Goal: Task Accomplishment & Management: Manage account settings

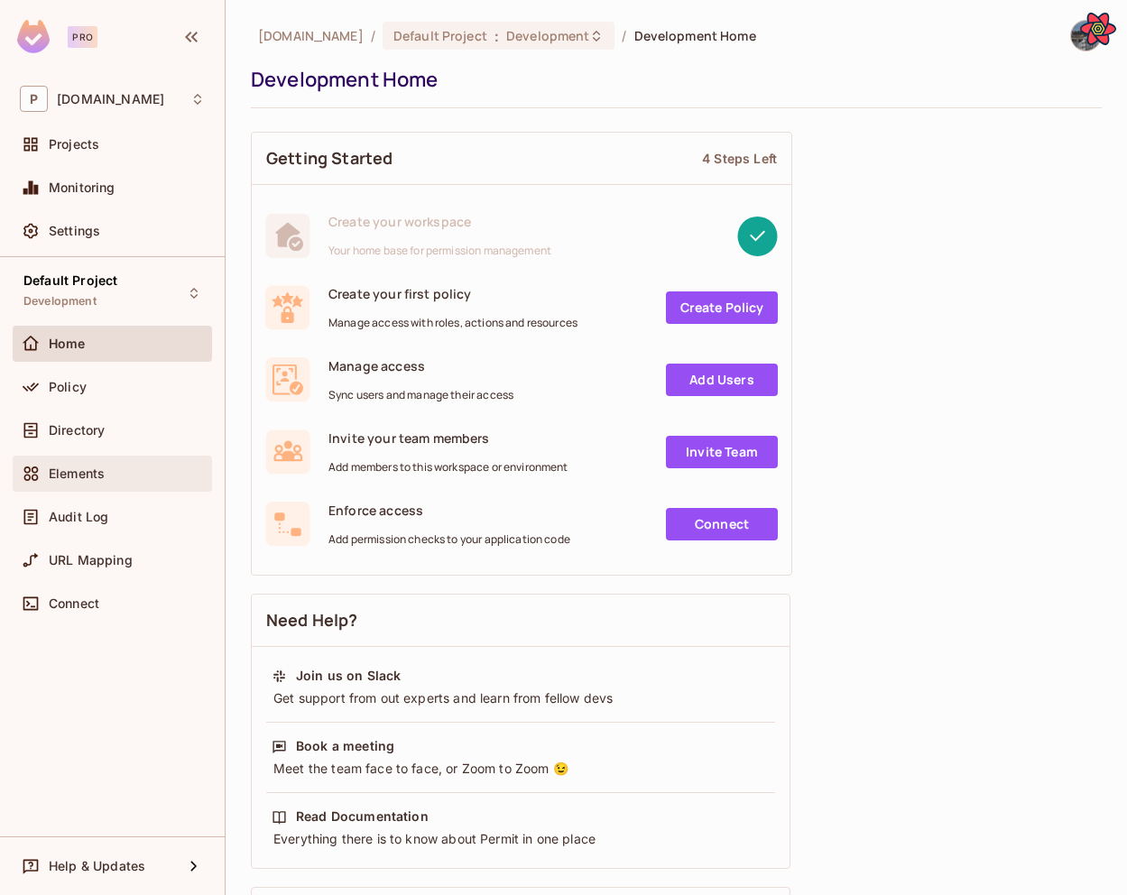
click at [124, 474] on div "Elements" at bounding box center [127, 473] width 156 height 14
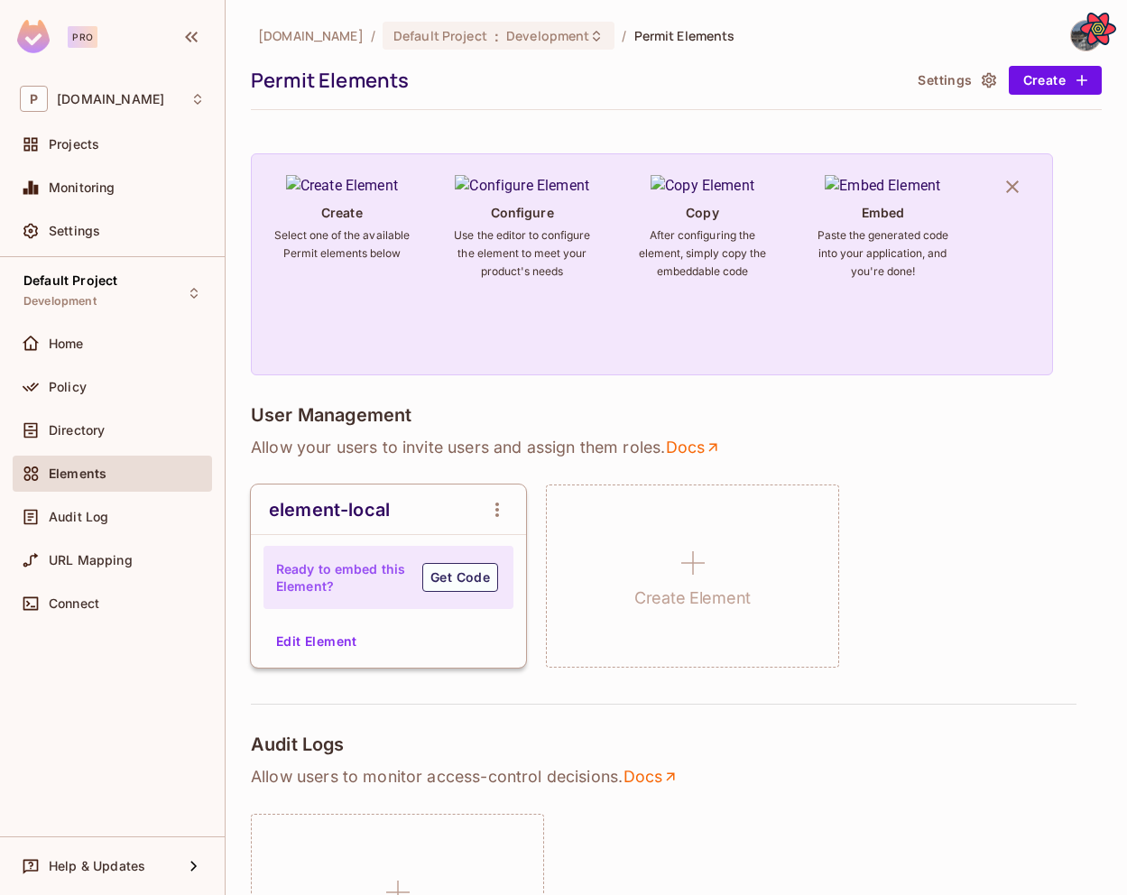
click at [309, 641] on button "Edit Element" at bounding box center [317, 641] width 96 height 29
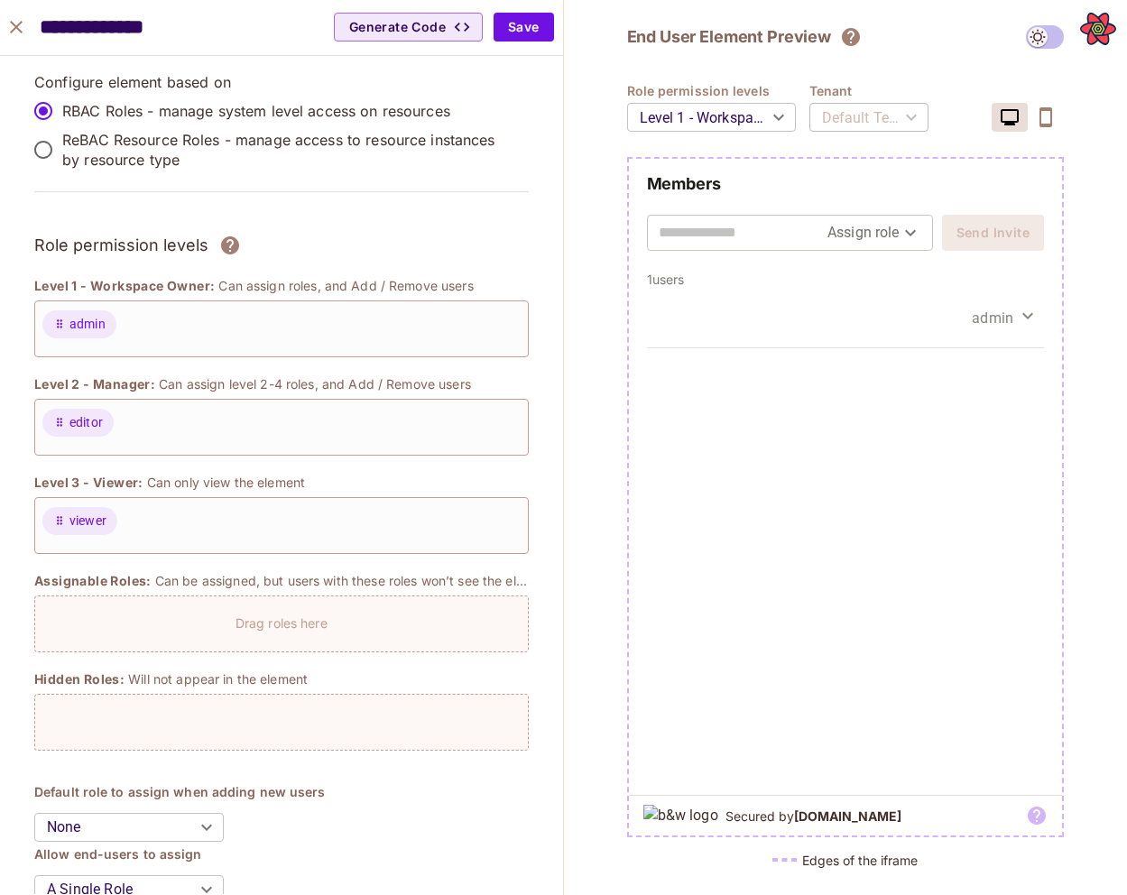
click at [843, 114] on div "Default Tenant" at bounding box center [868, 117] width 119 height 51
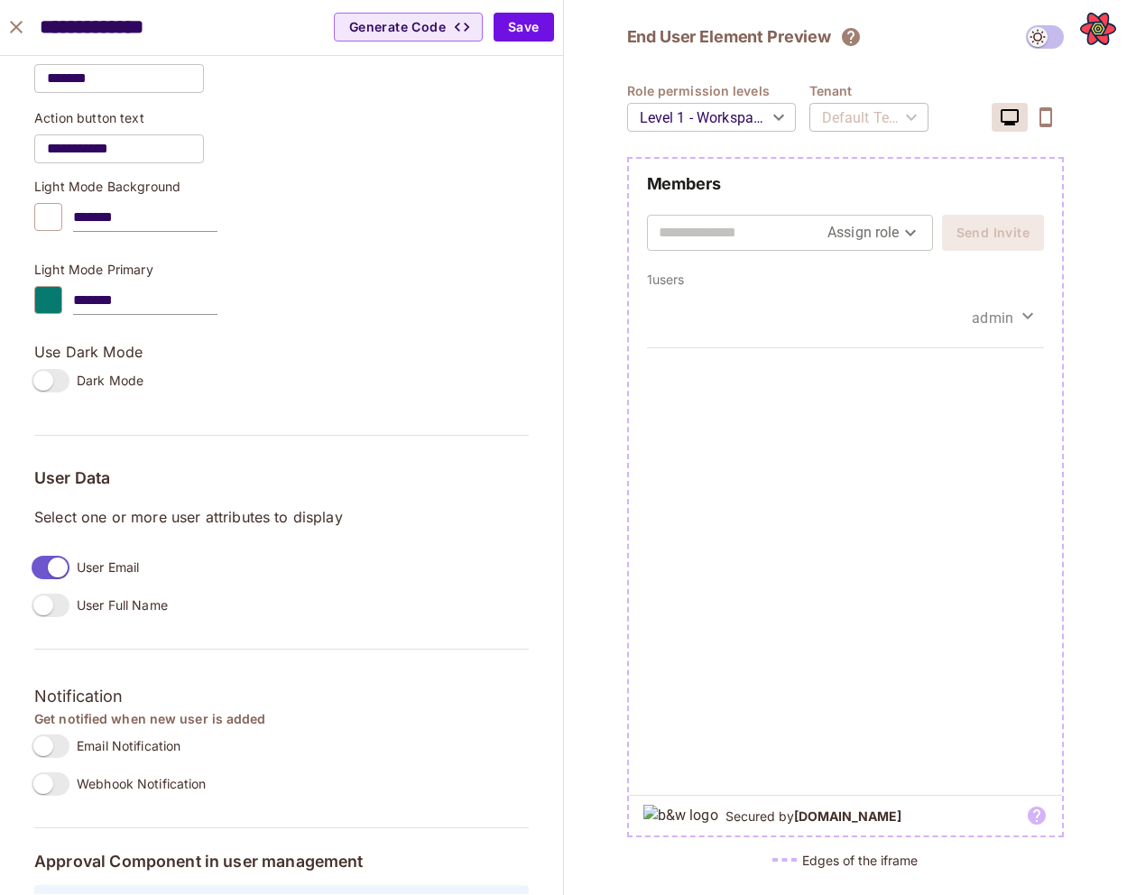
scroll to position [1018, 0]
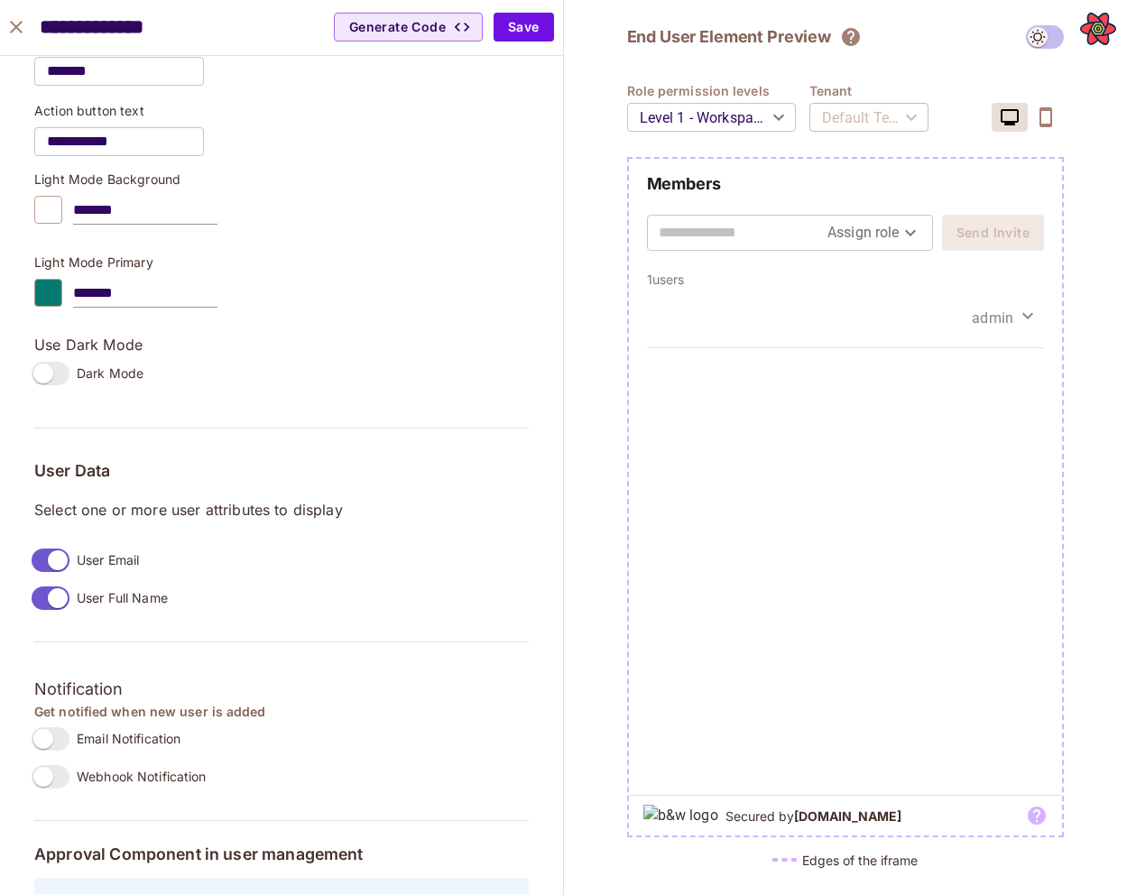
click at [689, 253] on div "Members Assign role Send Invite" at bounding box center [846, 221] width 434 height 97
click at [695, 236] on input "text" at bounding box center [742, 232] width 169 height 29
click at [11, 25] on icon "close" at bounding box center [16, 27] width 22 height 22
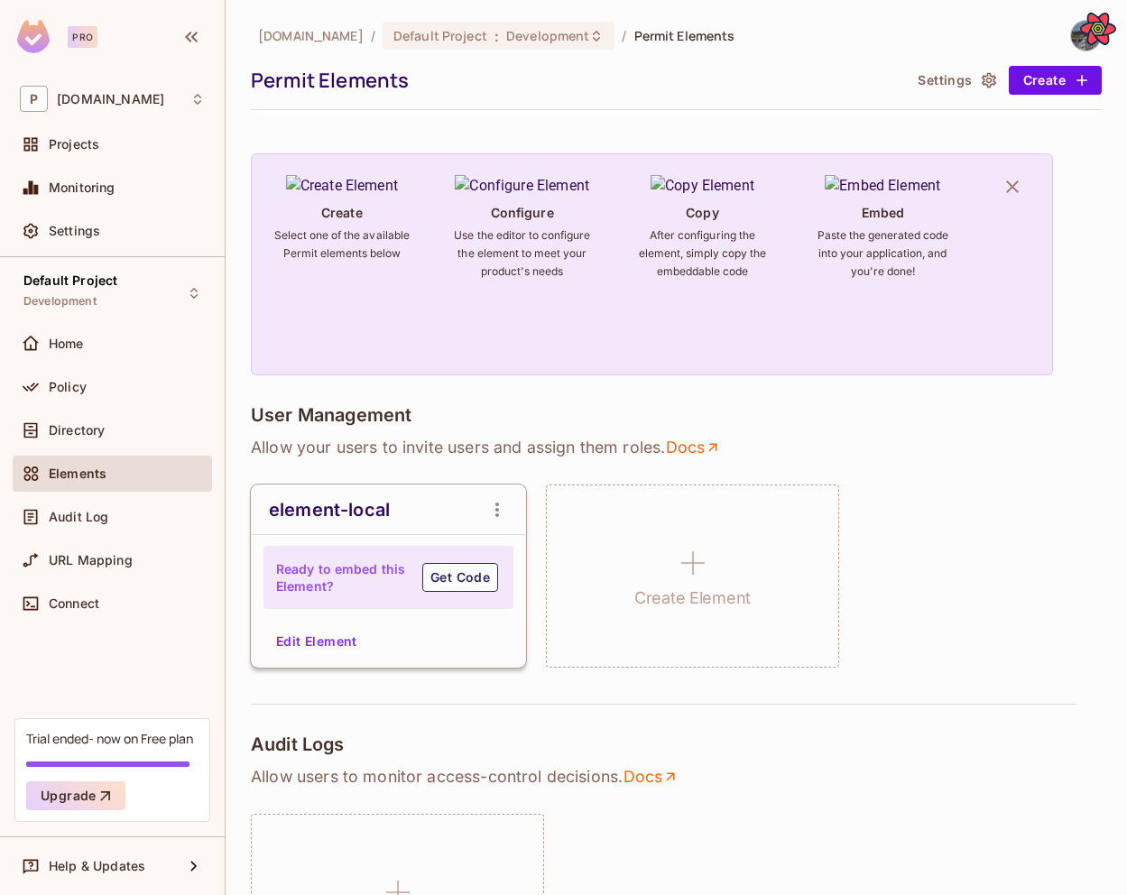
scroll to position [1046, 0]
click at [86, 216] on div "Settings" at bounding box center [112, 231] width 199 height 36
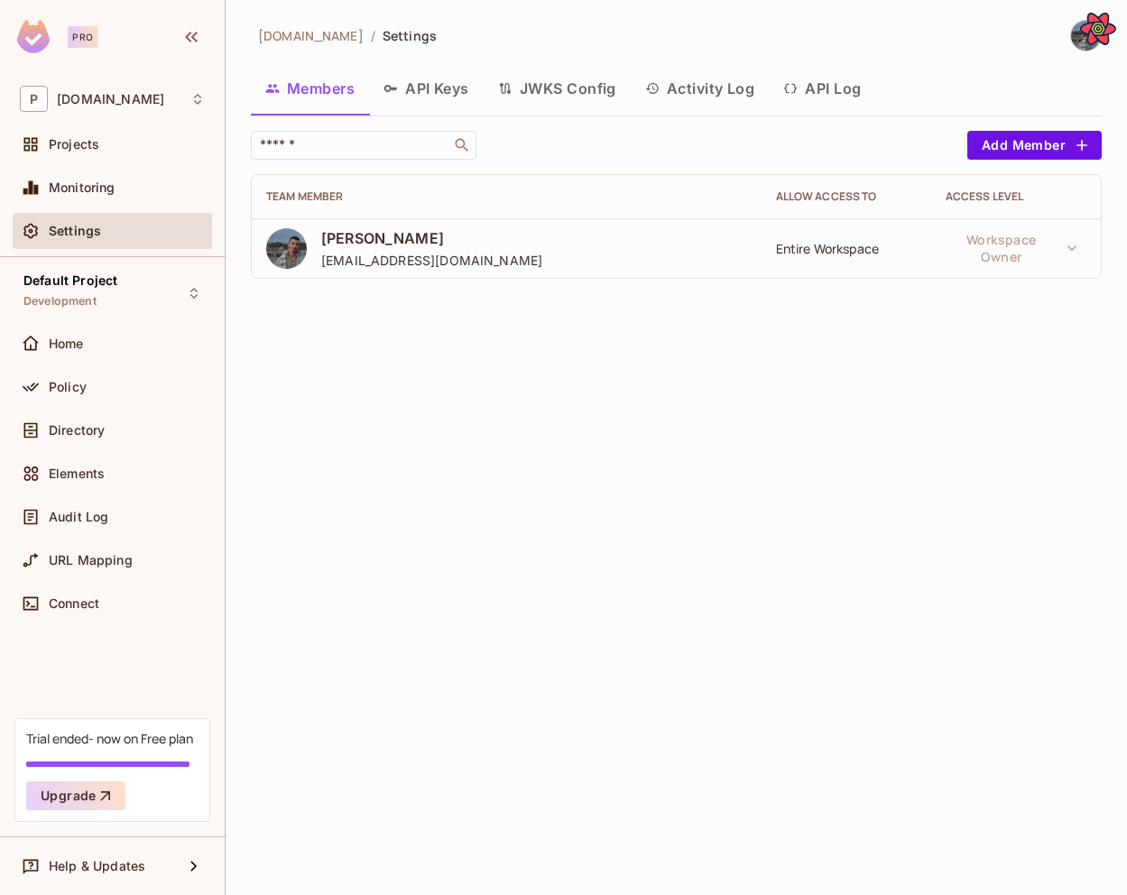
click at [441, 83] on button "API Keys" at bounding box center [426, 88] width 115 height 45
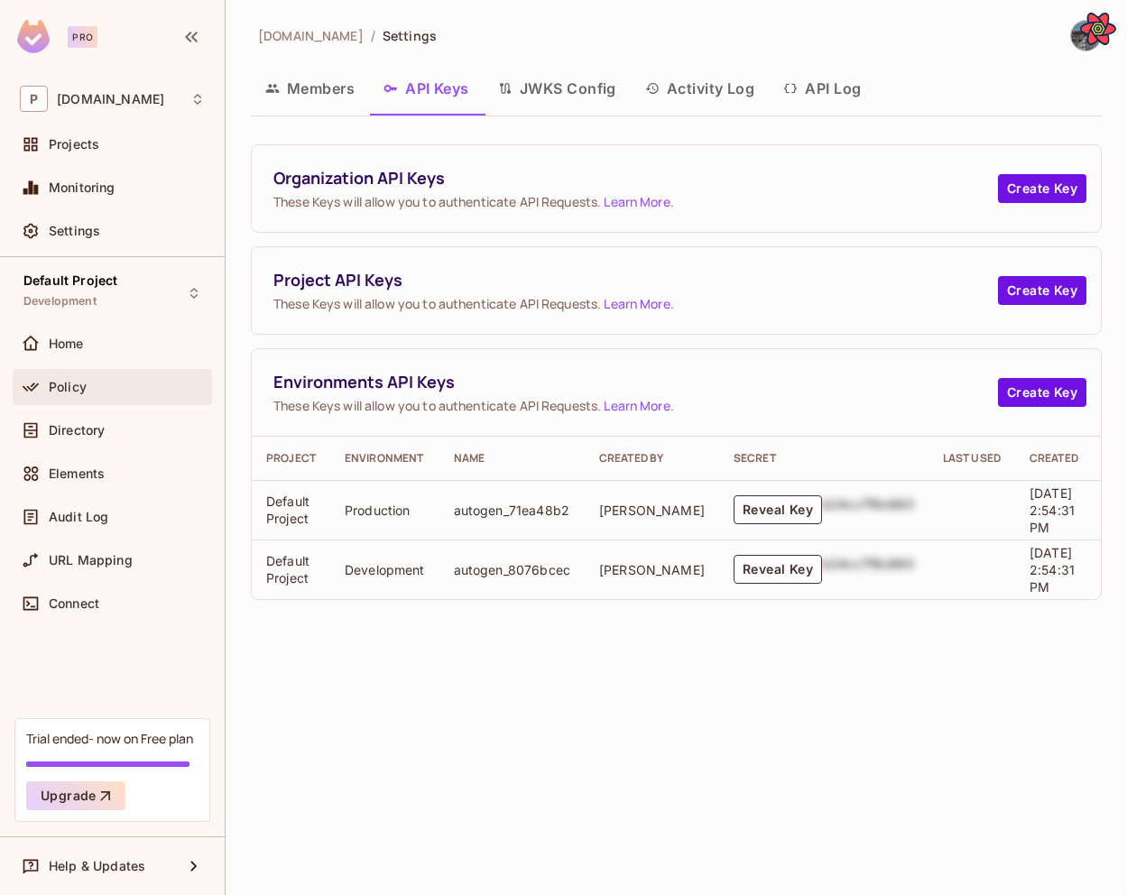
click at [91, 391] on div "Policy" at bounding box center [127, 387] width 156 height 14
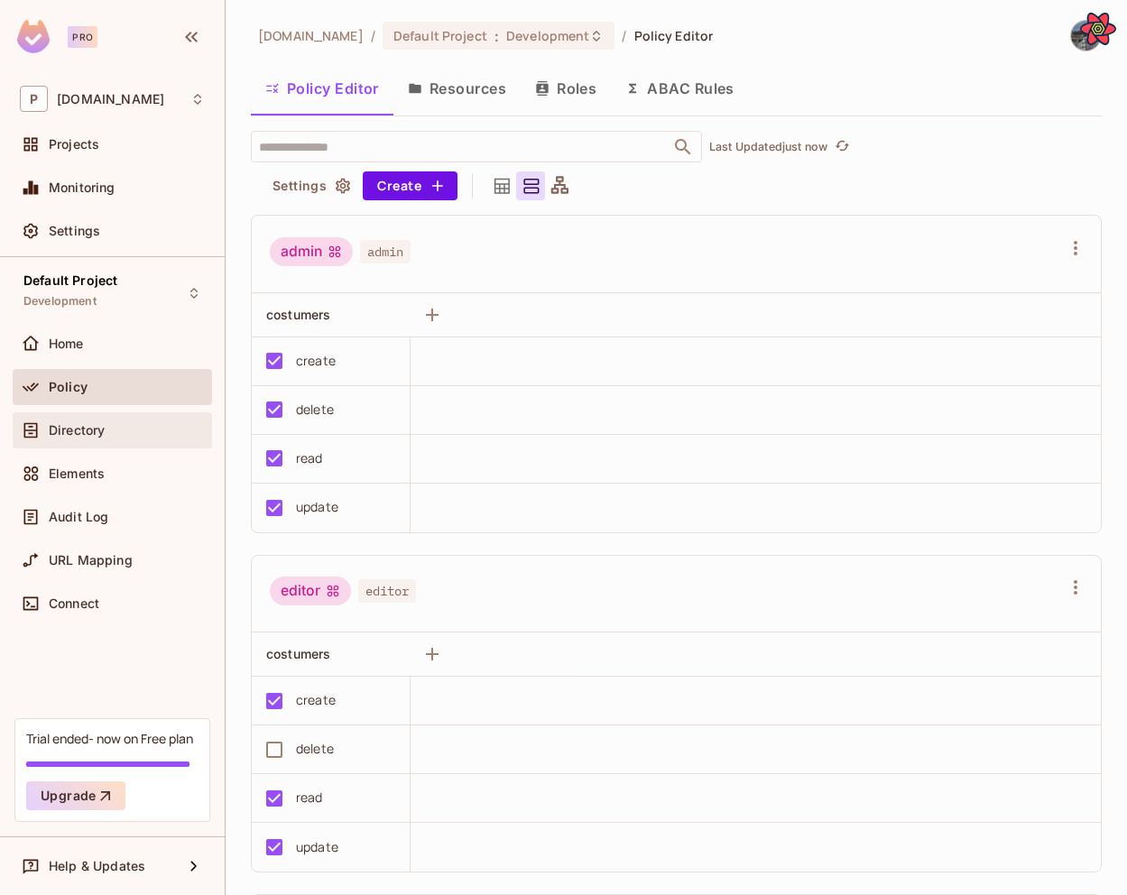
click at [125, 427] on div "Directory" at bounding box center [127, 430] width 156 height 14
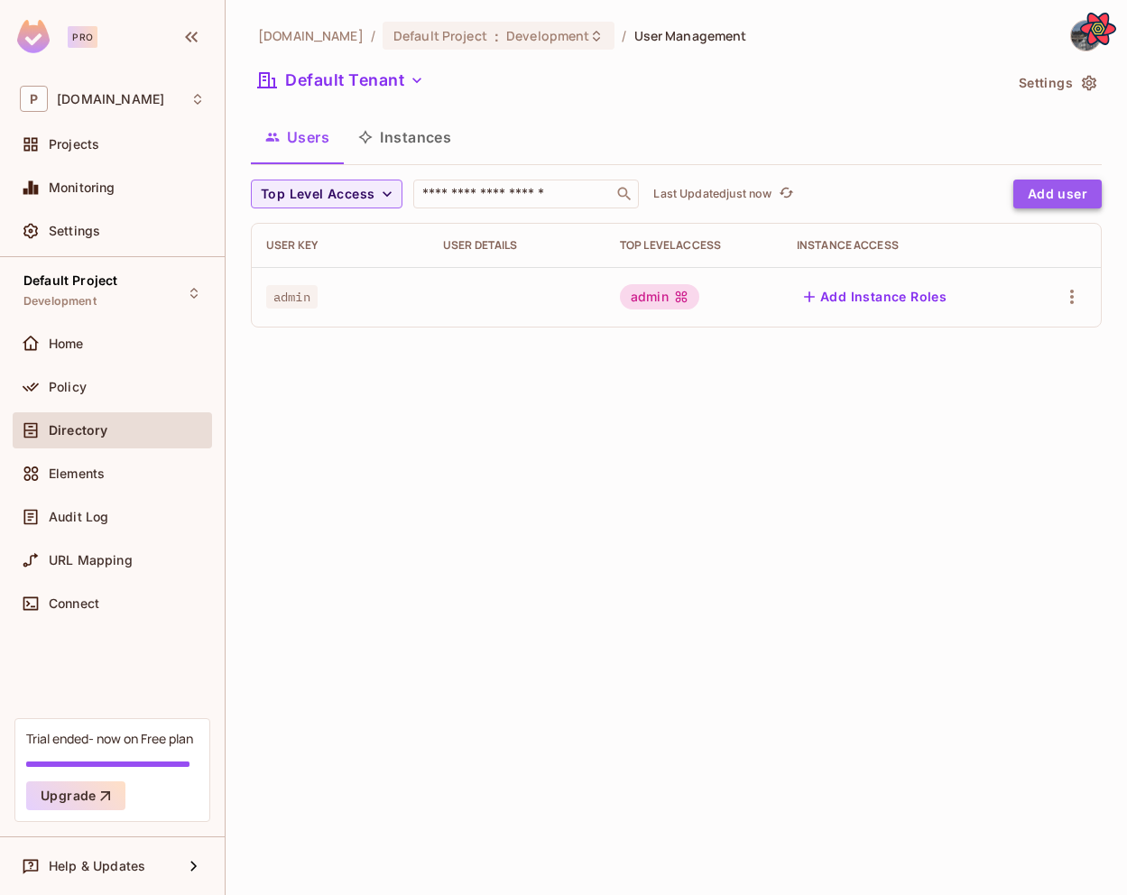
click at [1070, 197] on button "Add user" at bounding box center [1057, 194] width 88 height 29
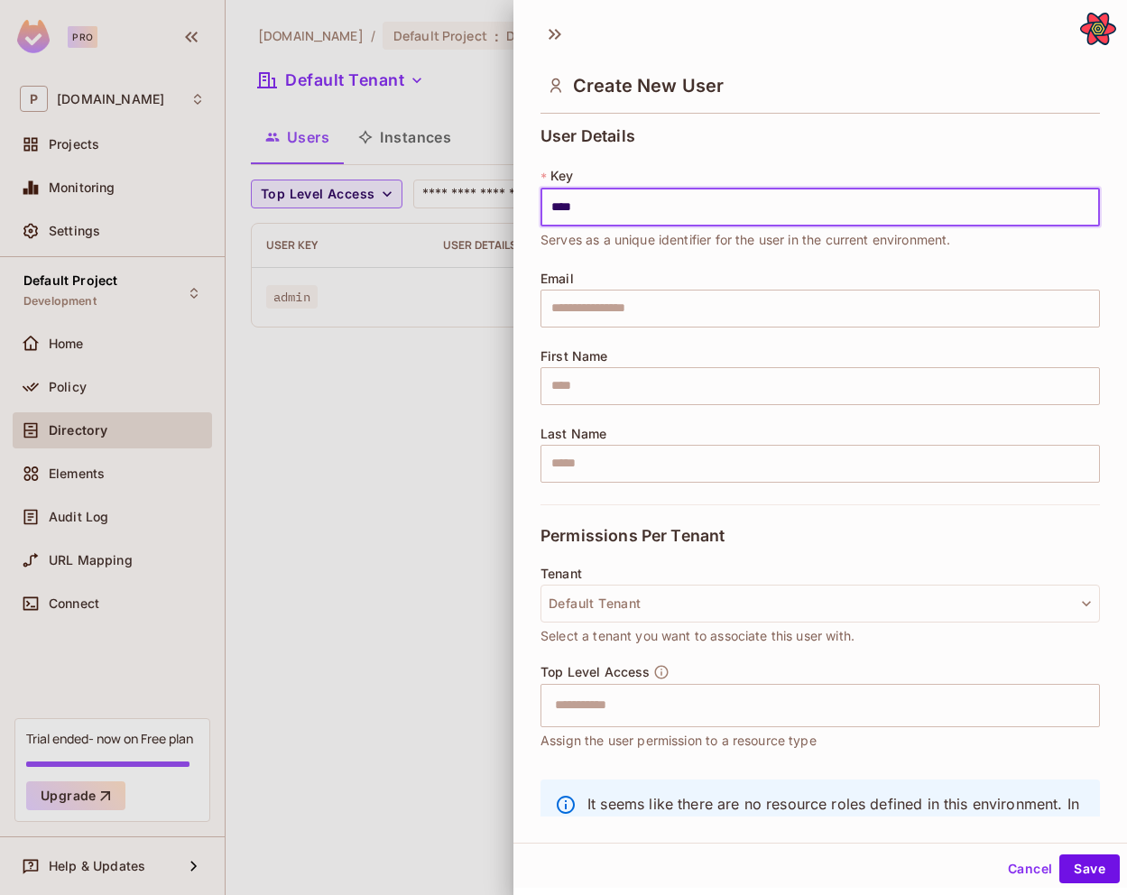
type input "**********"
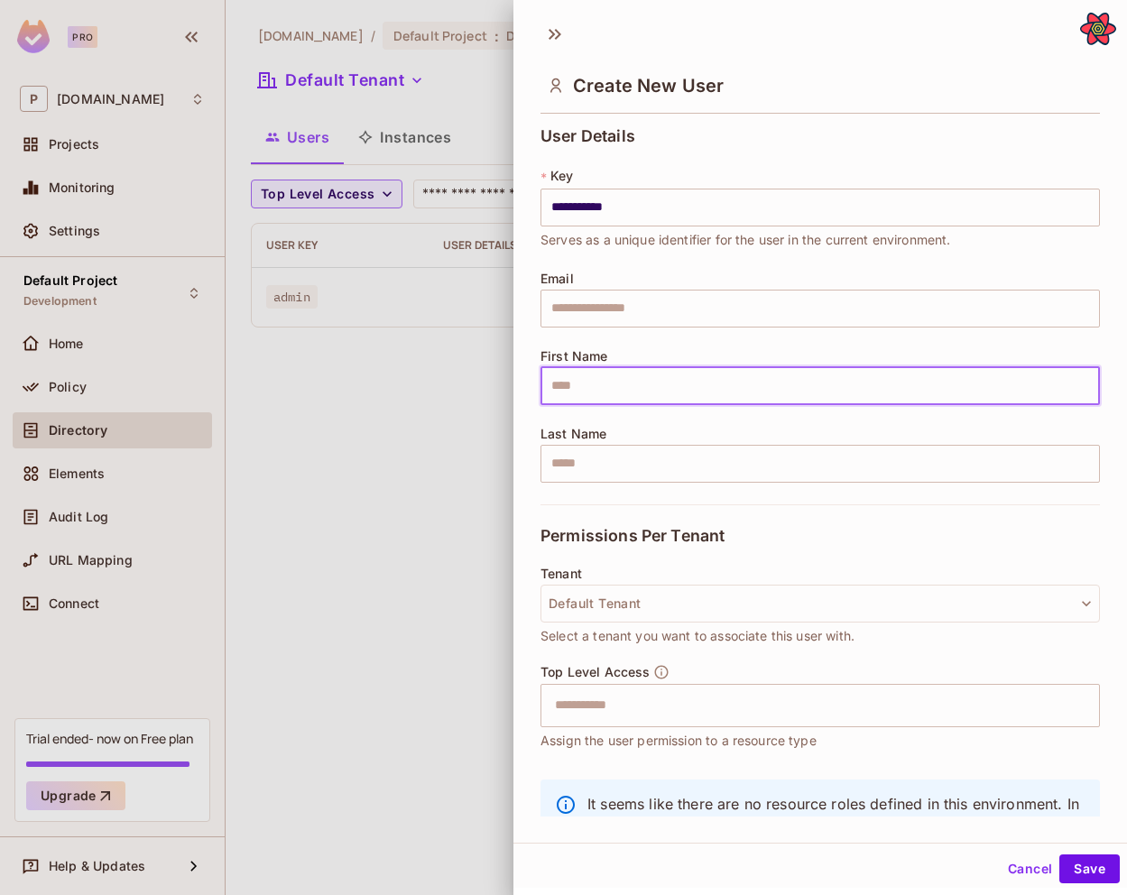
click at [739, 380] on input "text" at bounding box center [819, 386] width 559 height 38
type input "****"
click at [664, 449] on input "text" at bounding box center [819, 464] width 559 height 38
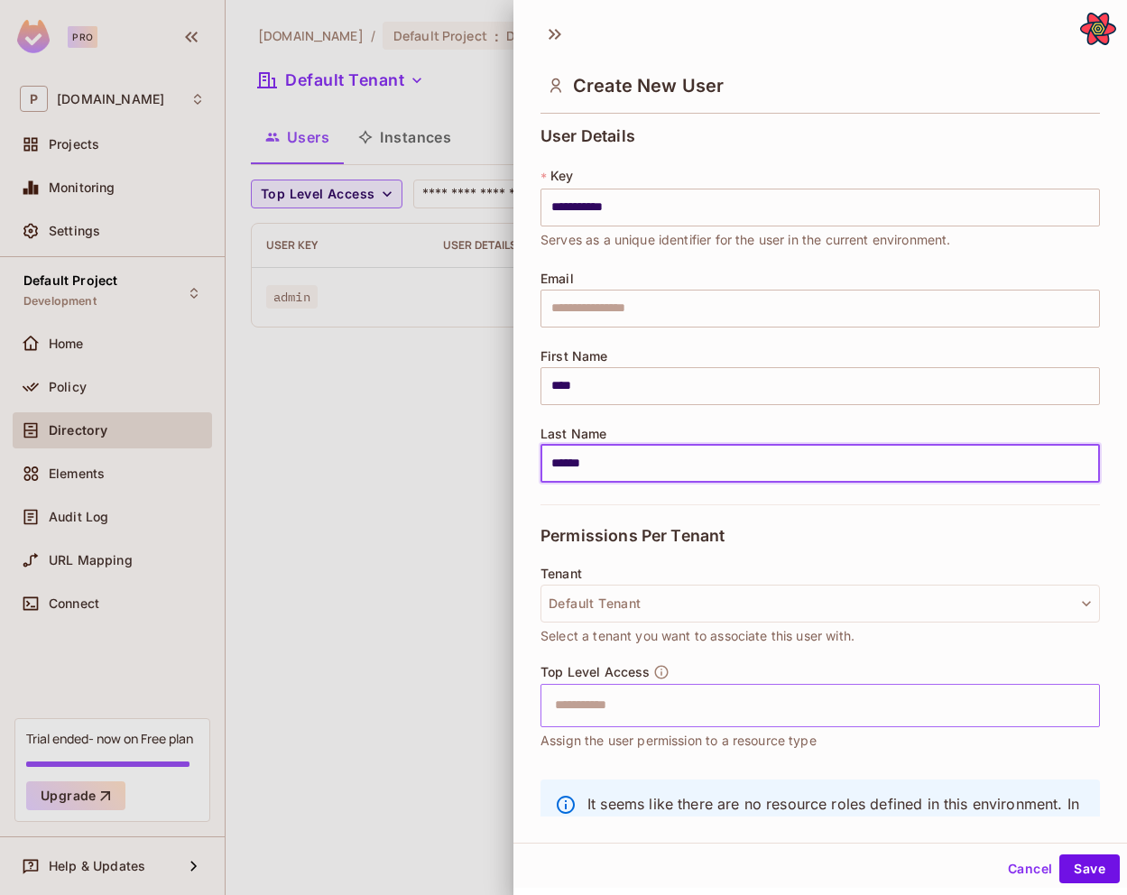
type input "******"
click at [593, 703] on input "text" at bounding box center [804, 705] width 520 height 36
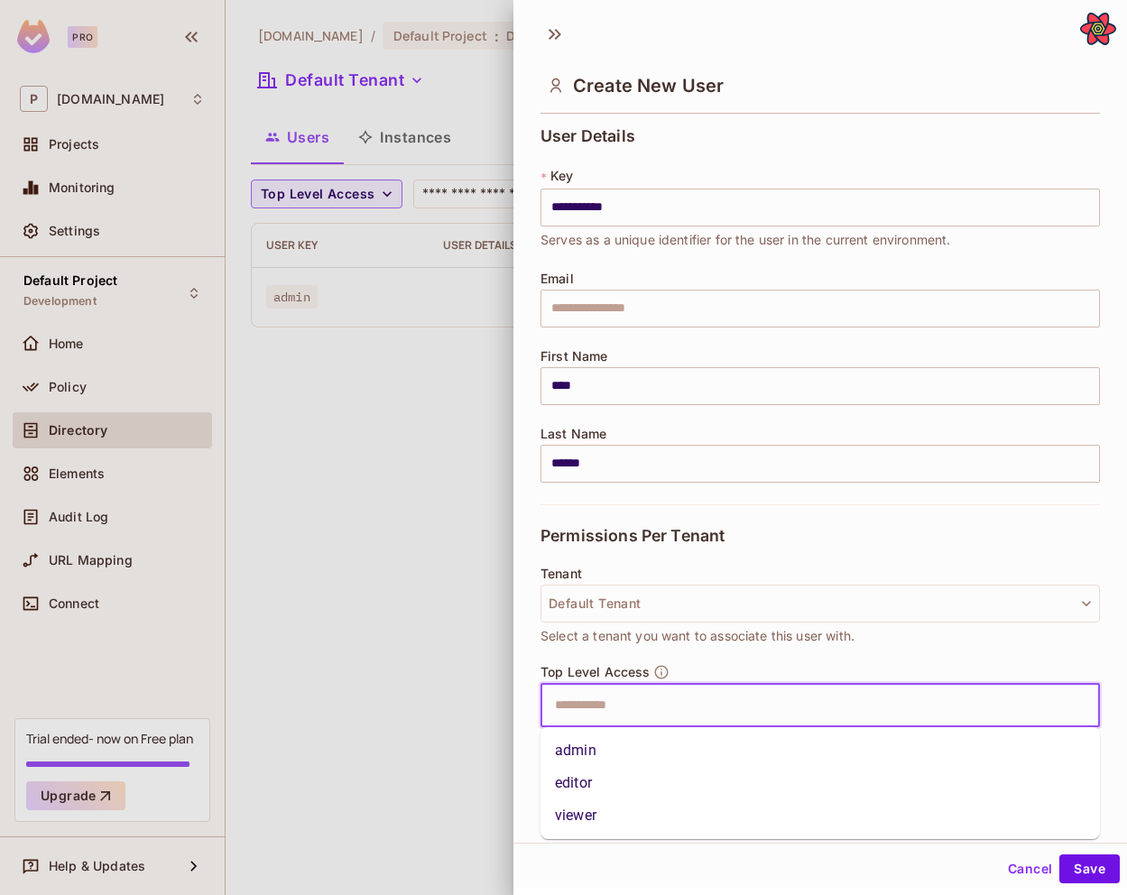
click at [596, 809] on li "viewer" at bounding box center [819, 815] width 559 height 32
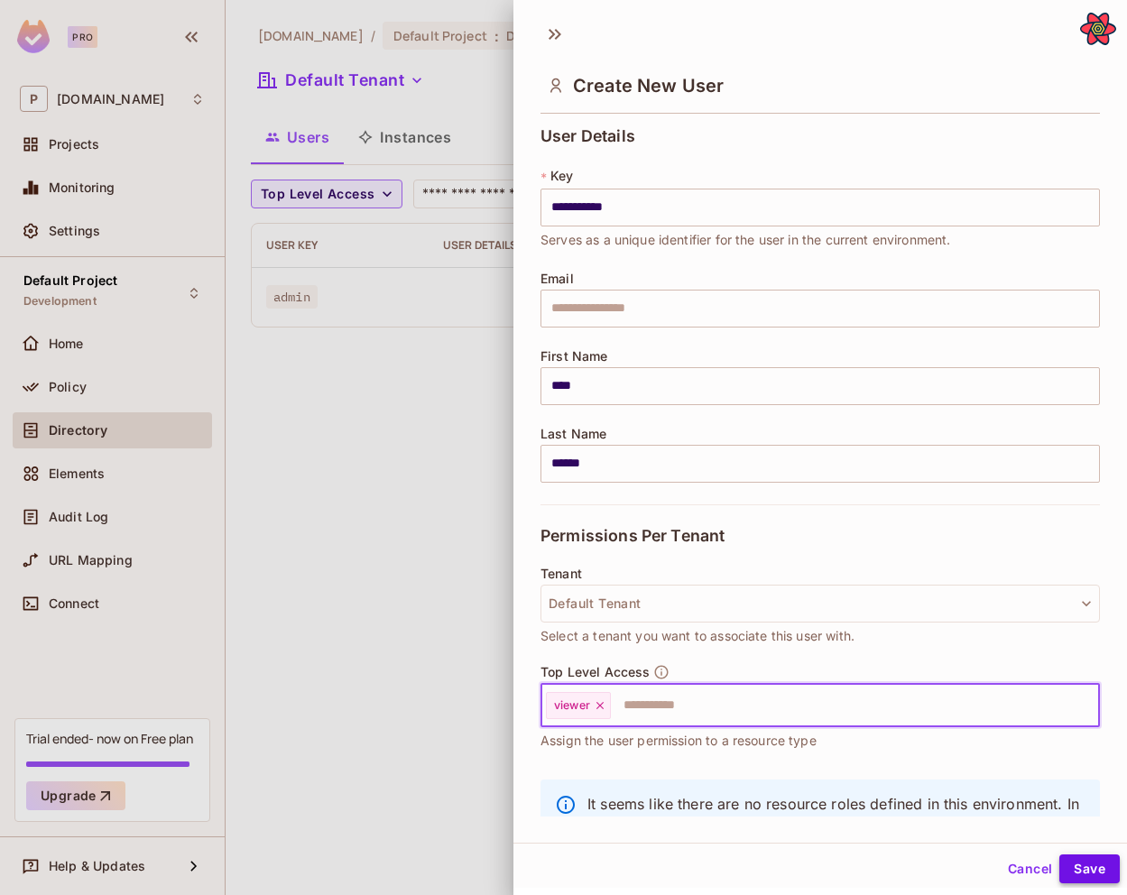
click at [1068, 870] on button "Save" at bounding box center [1089, 868] width 60 height 29
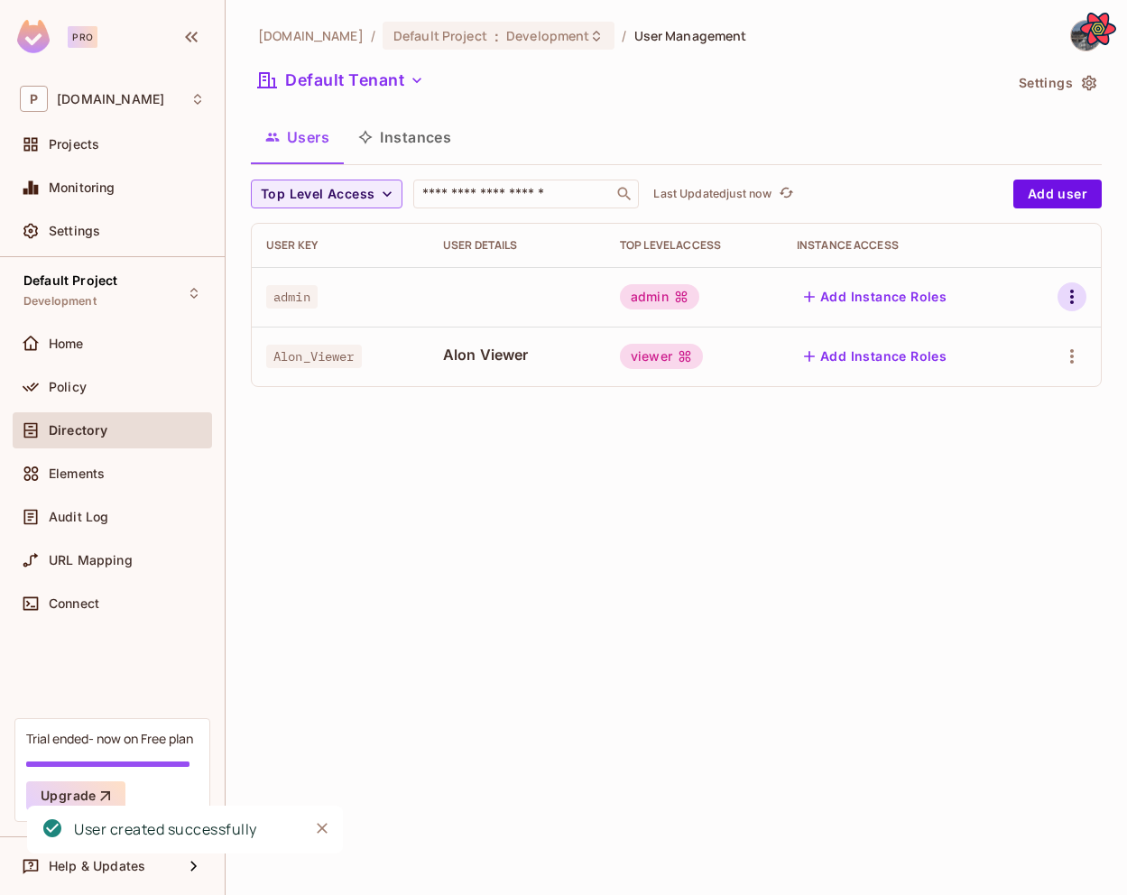
click at [1072, 298] on icon "button" at bounding box center [1072, 297] width 4 height 14
click at [999, 339] on li "Edit" at bounding box center [994, 338] width 160 height 40
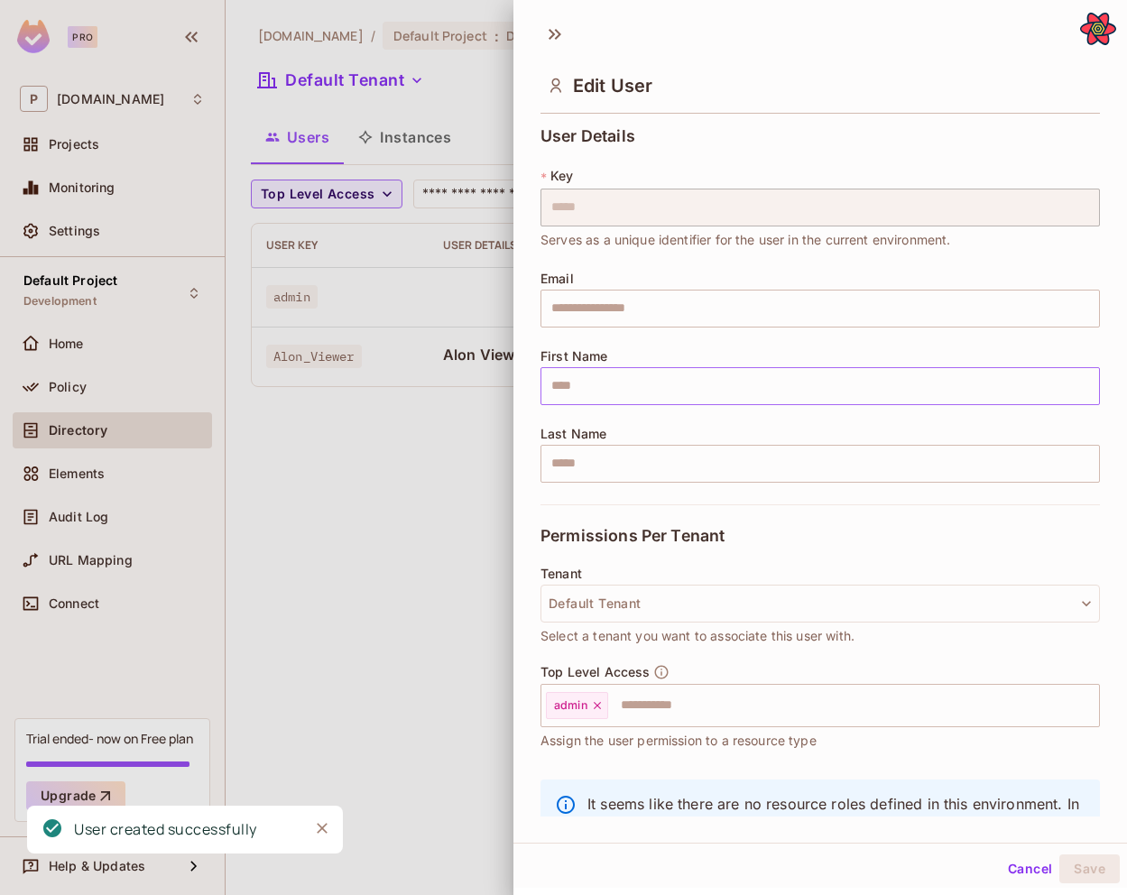
click at [631, 391] on input "text" at bounding box center [819, 386] width 559 height 38
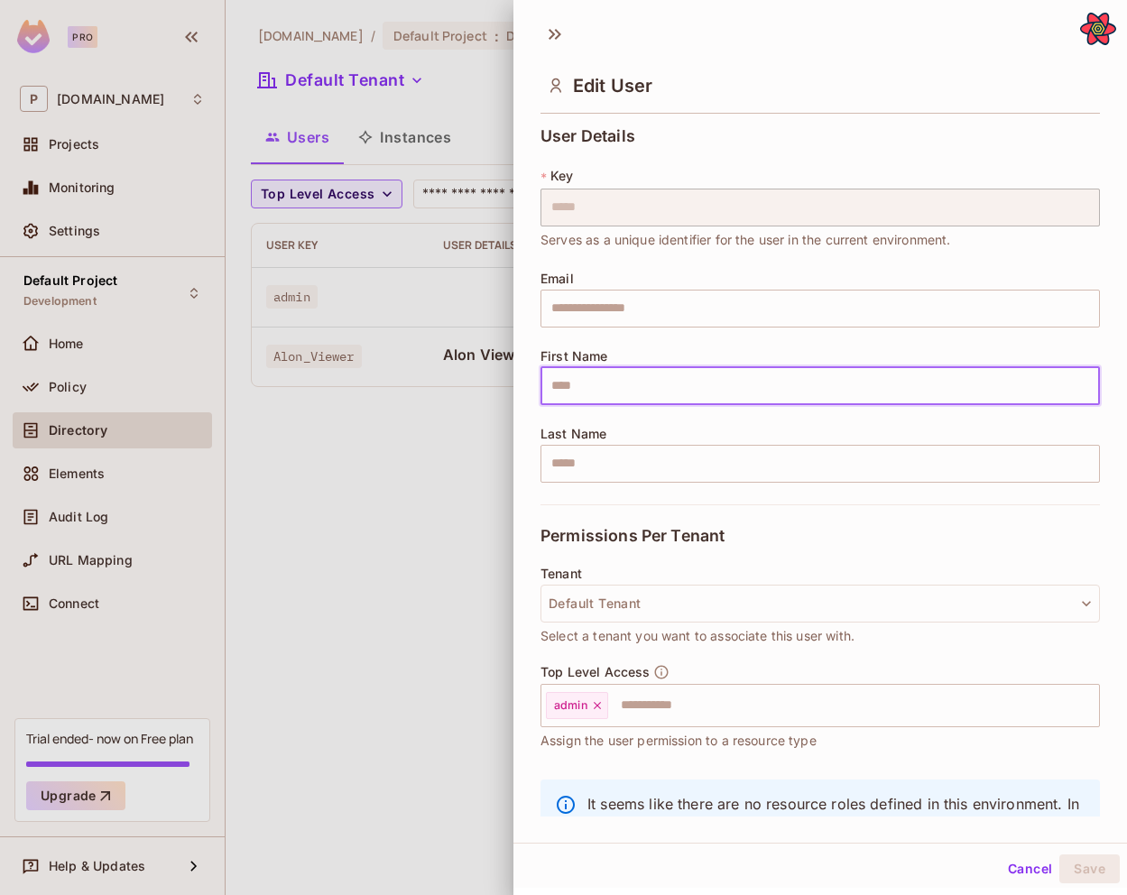
type input "****"
click at [653, 451] on input "text" at bounding box center [819, 464] width 559 height 38
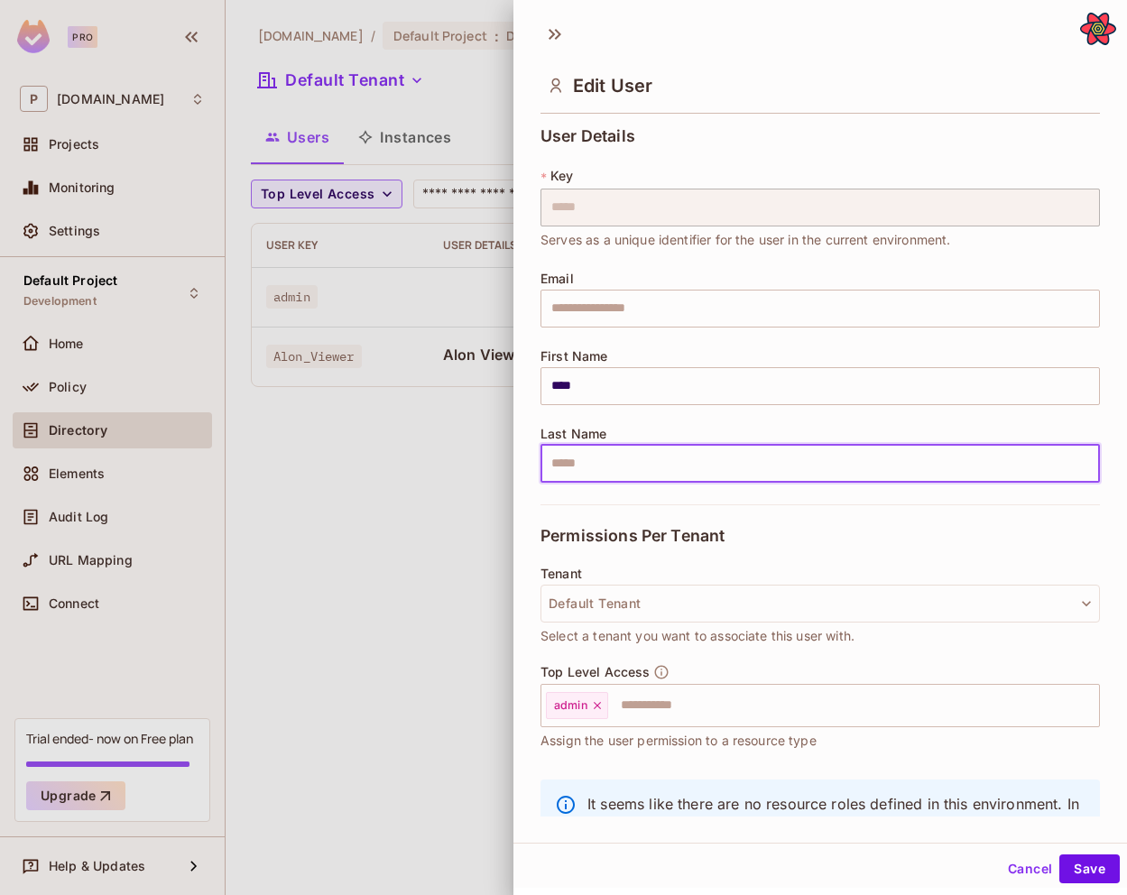
type input "*****"
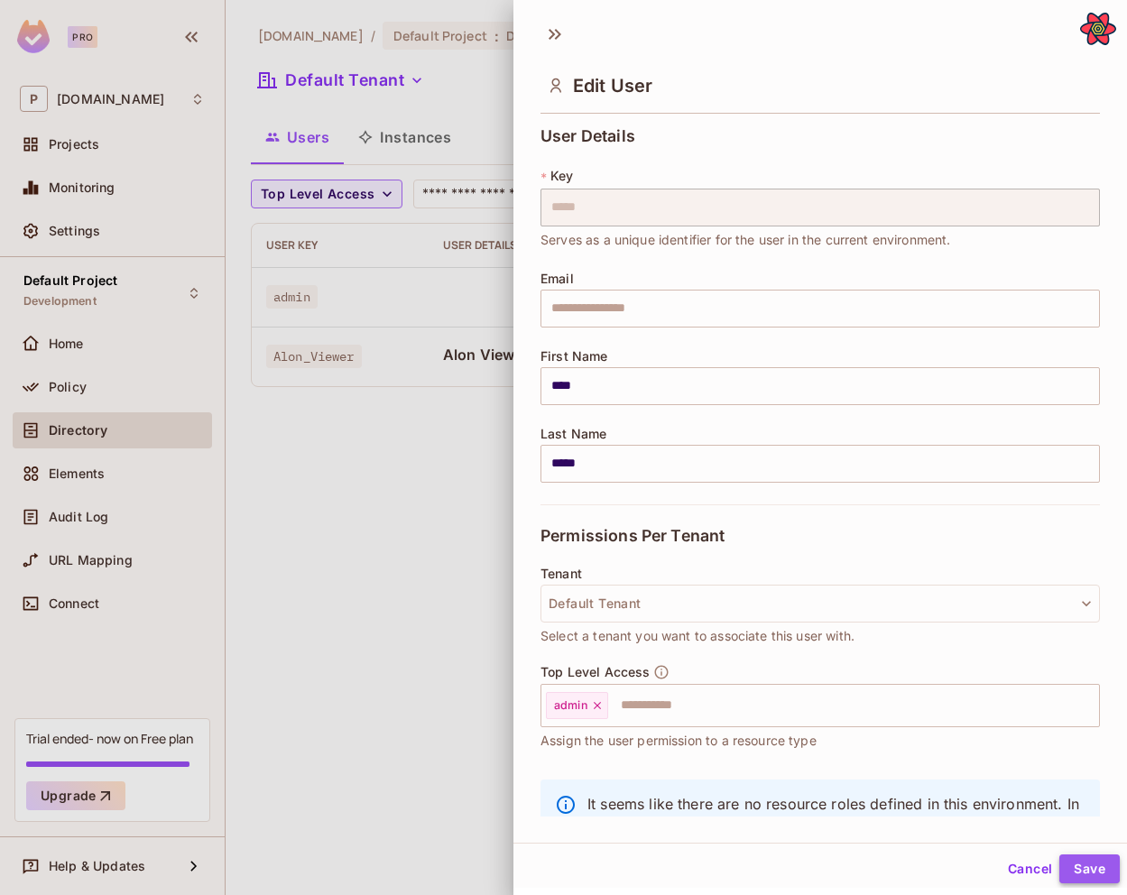
click at [1098, 870] on button "Save" at bounding box center [1089, 868] width 60 height 29
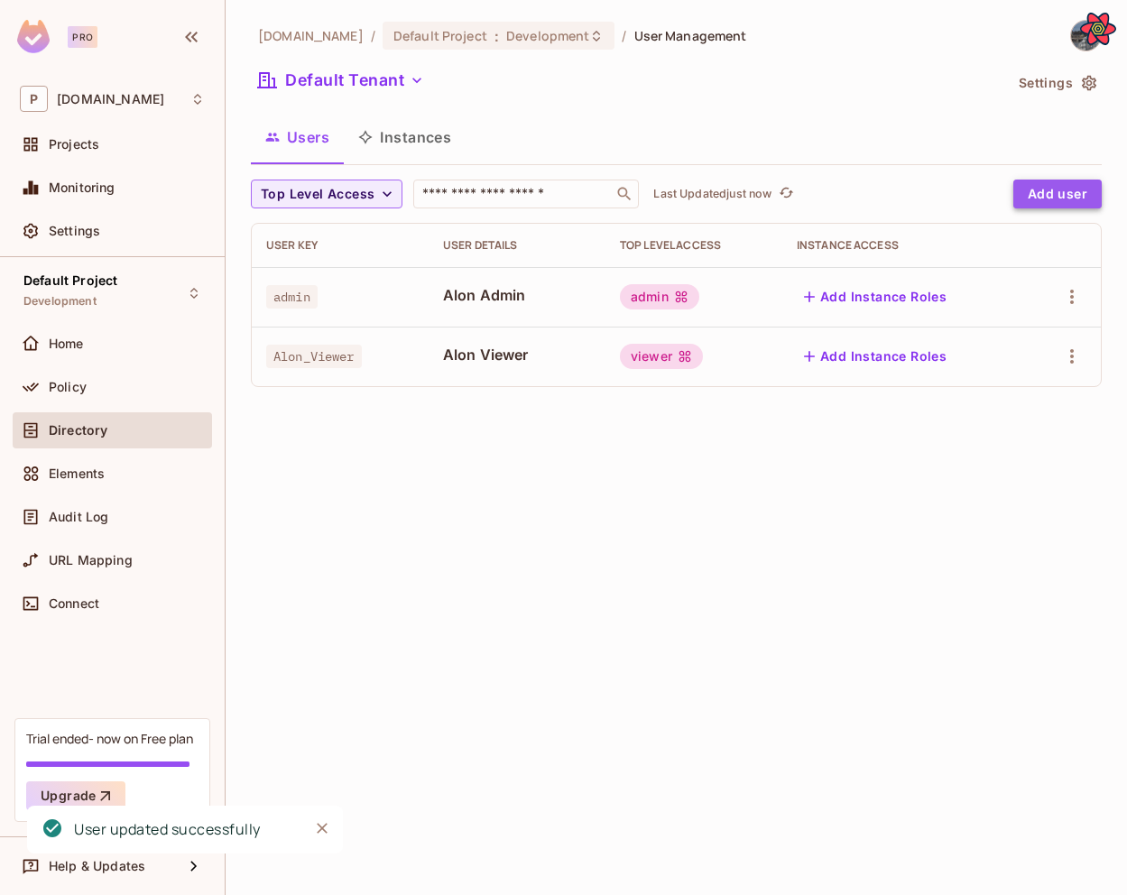
click at [1080, 184] on button "Add user" at bounding box center [1057, 194] width 88 height 29
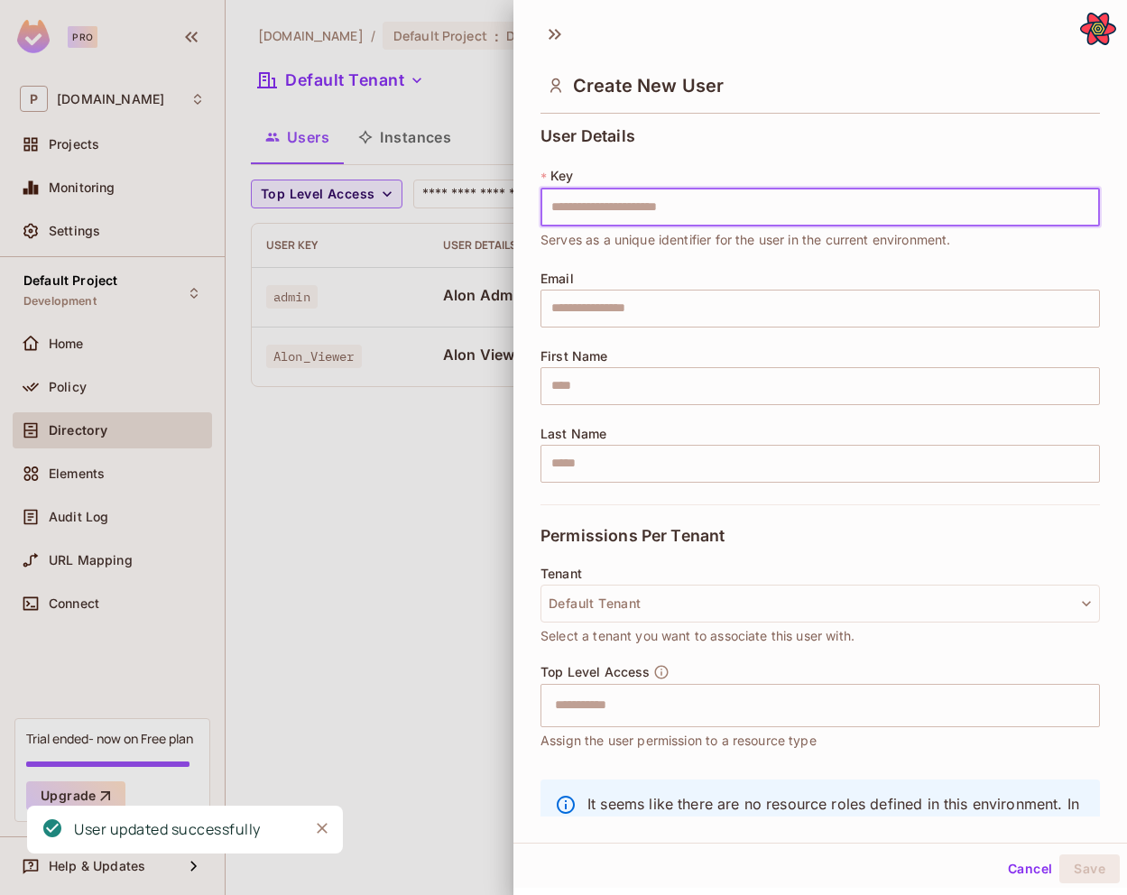
click at [790, 198] on input "text" at bounding box center [819, 208] width 559 height 38
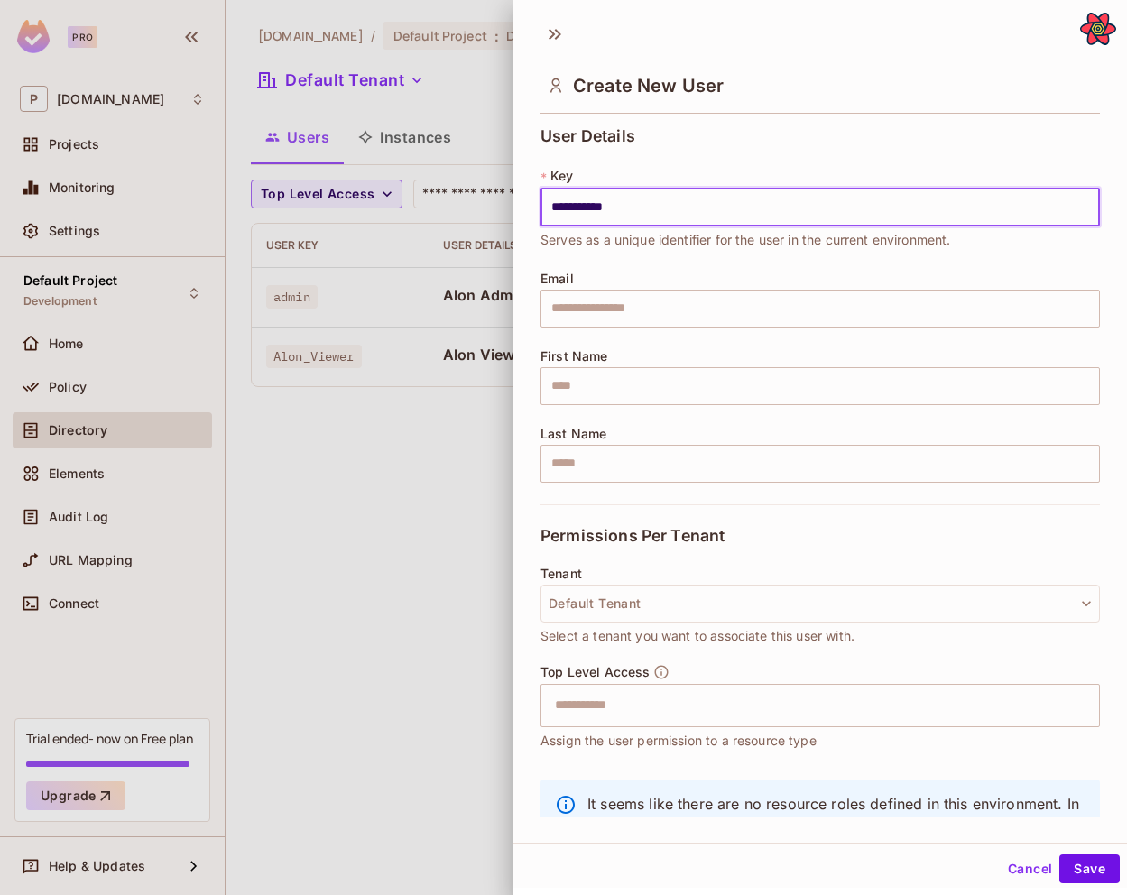
click at [628, 181] on div "**********" at bounding box center [819, 208] width 559 height 83
click at [624, 213] on input "**********" at bounding box center [819, 208] width 559 height 38
click at [642, 208] on input "**********" at bounding box center [819, 208] width 559 height 38
type input "**********"
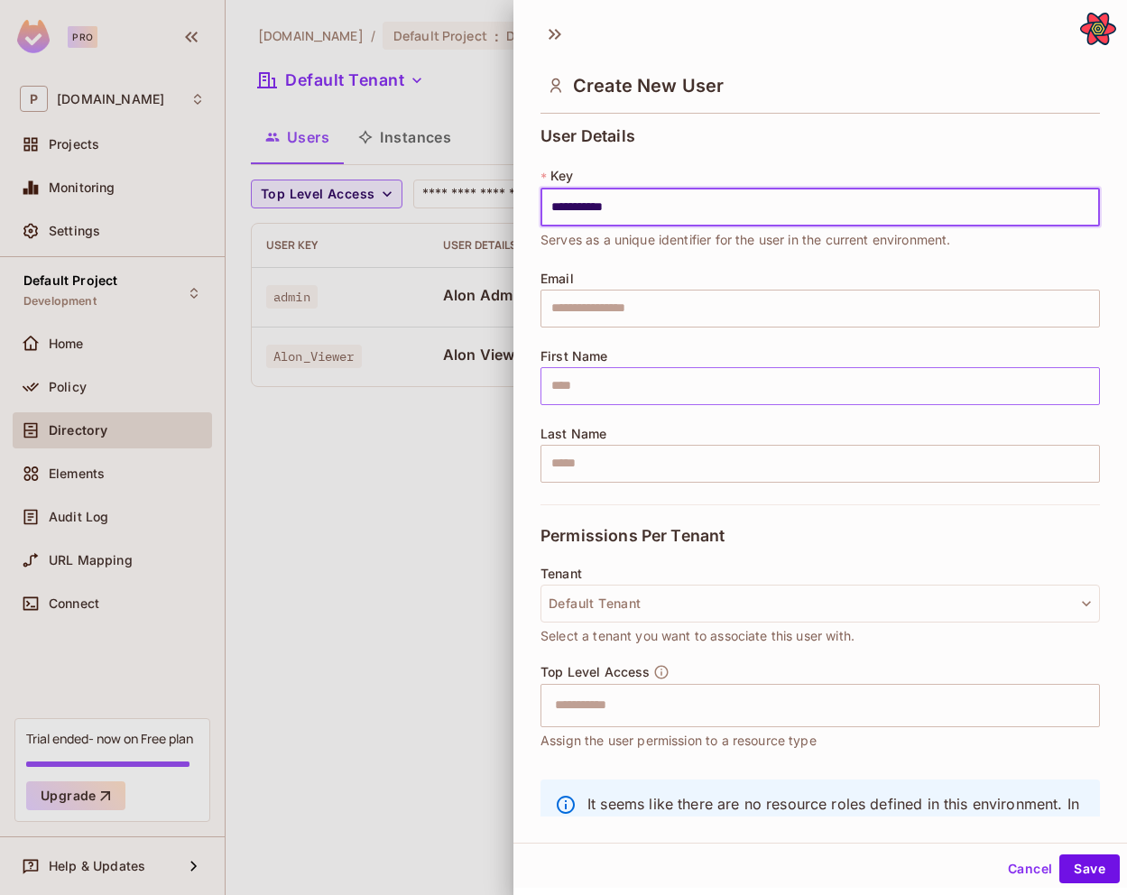
click at [643, 389] on input "text" at bounding box center [819, 386] width 559 height 38
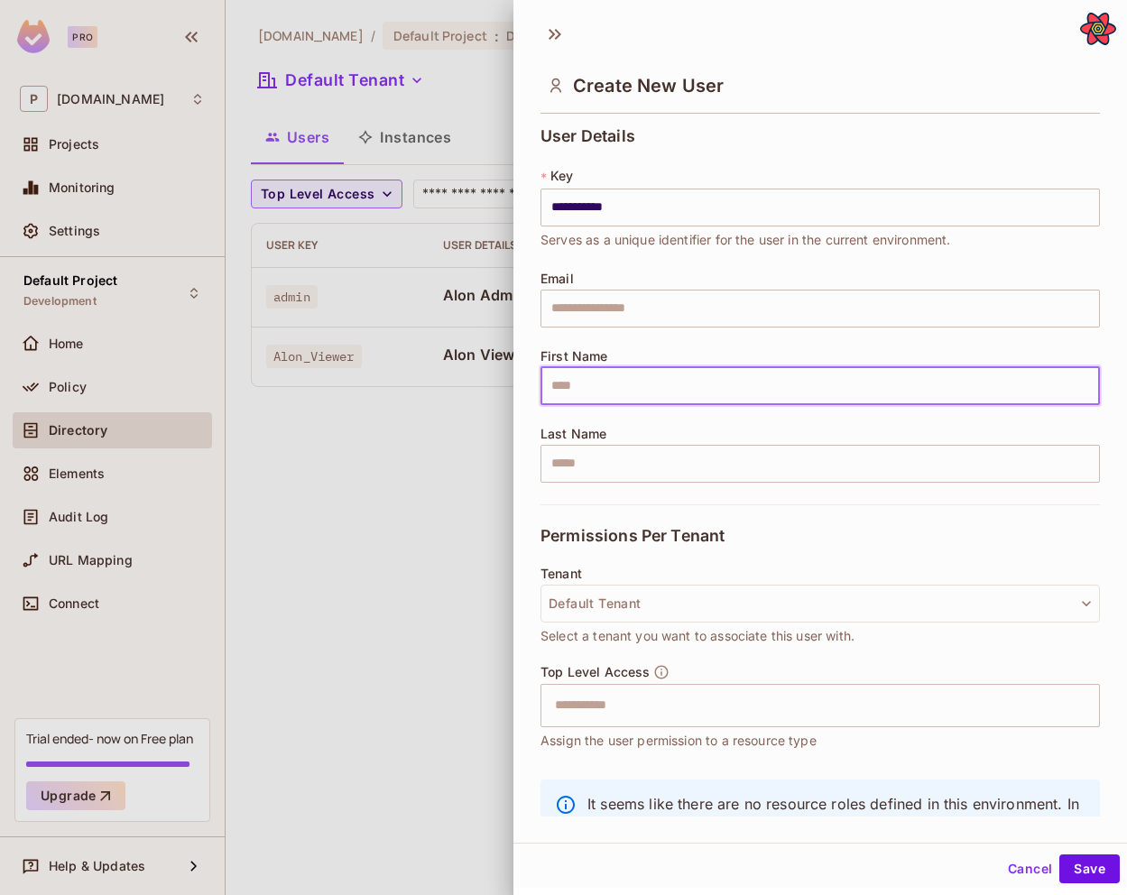
type input "****"
click at [662, 458] on input "text" at bounding box center [819, 464] width 559 height 38
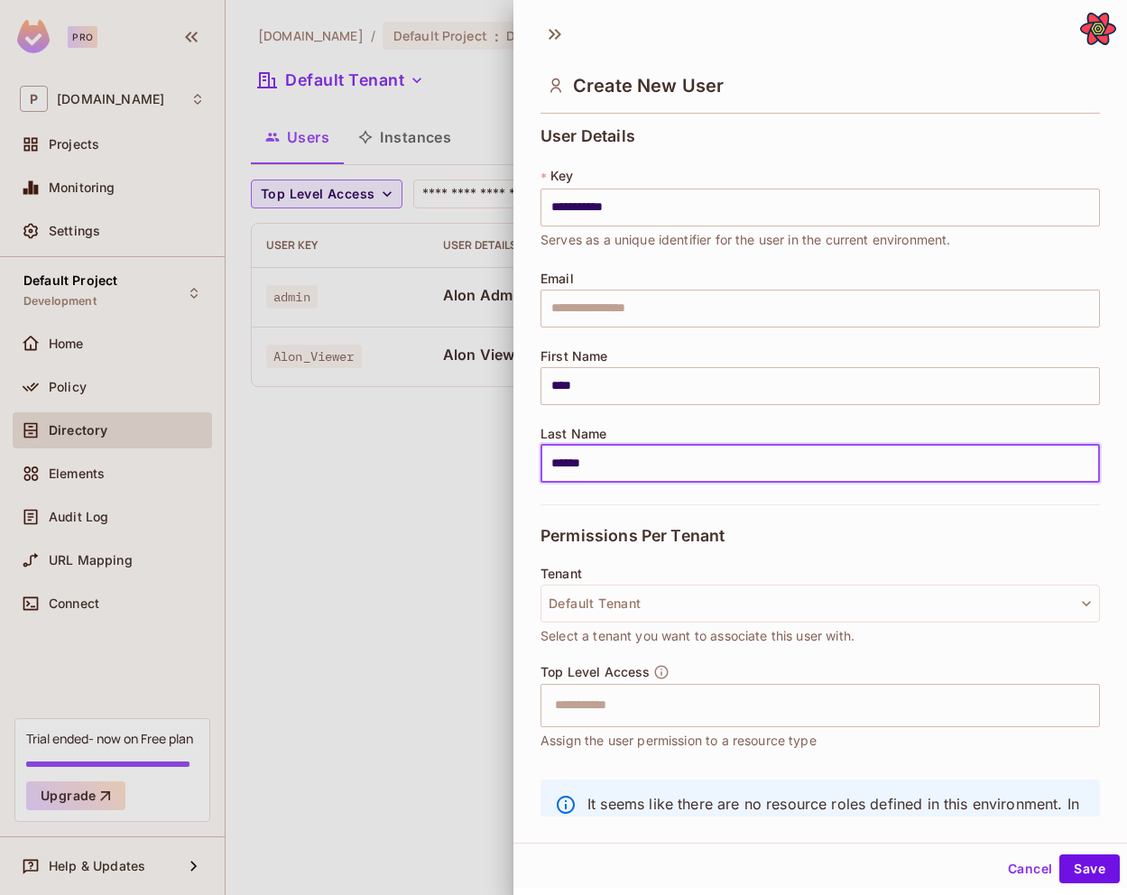
type input "******"
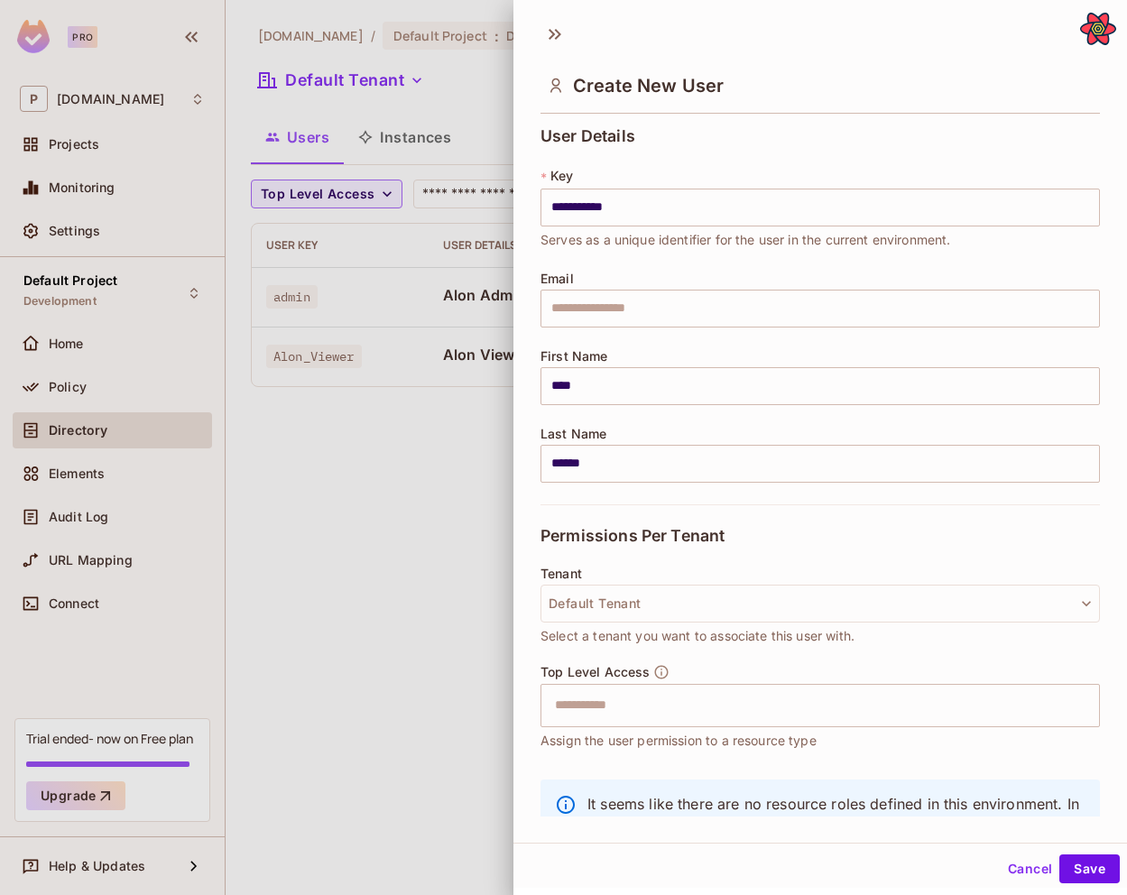
click at [672, 729] on div "Top Level Access ​ Assign the user permission to a resource type" at bounding box center [819, 707] width 559 height 87
click at [669, 699] on input "text" at bounding box center [804, 705] width 520 height 36
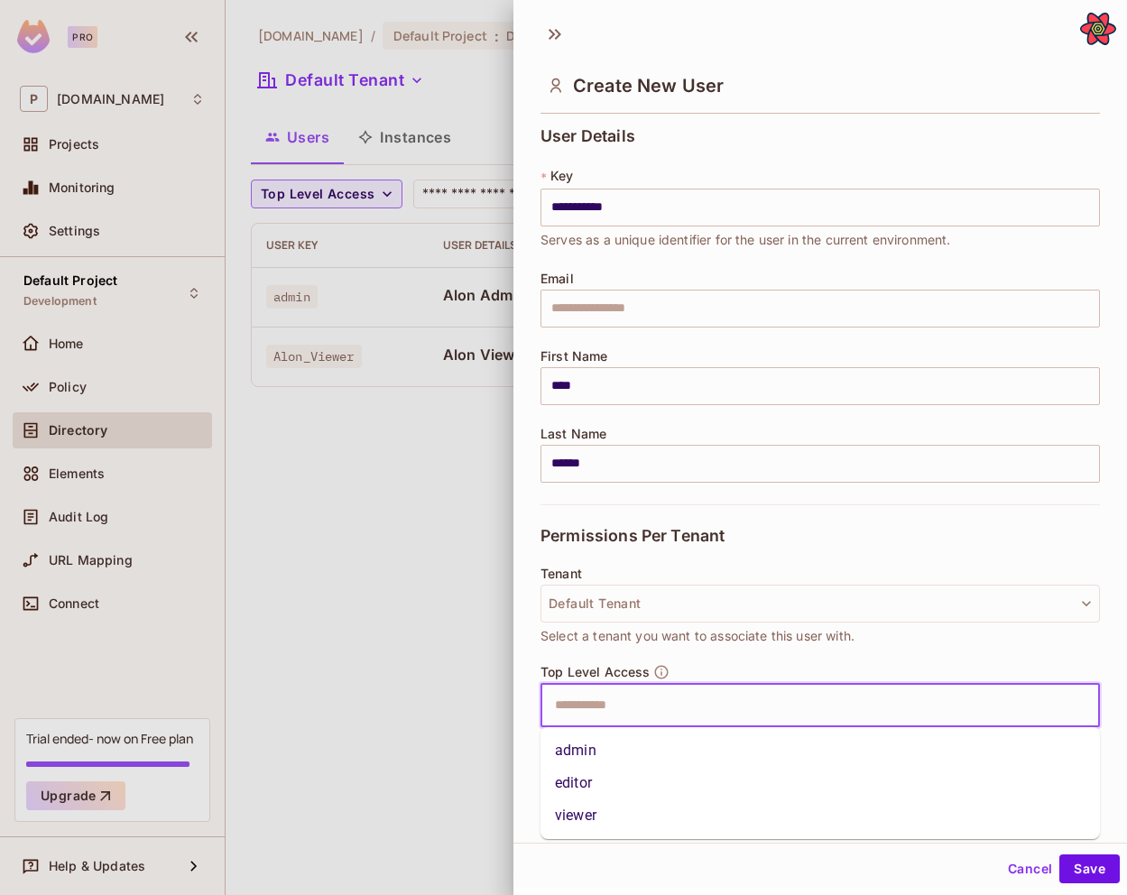
click at [638, 769] on li "editor" at bounding box center [819, 783] width 559 height 32
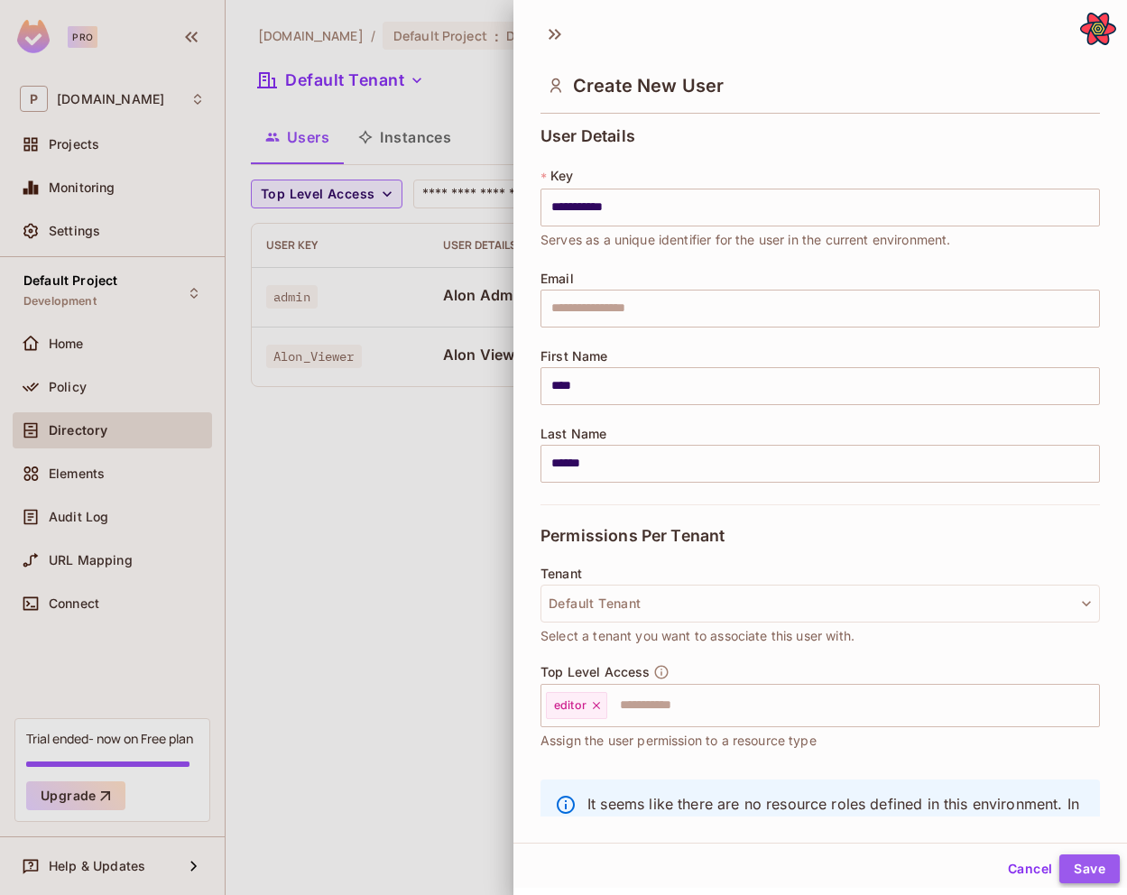
click at [1085, 854] on button "Save" at bounding box center [1089, 868] width 60 height 29
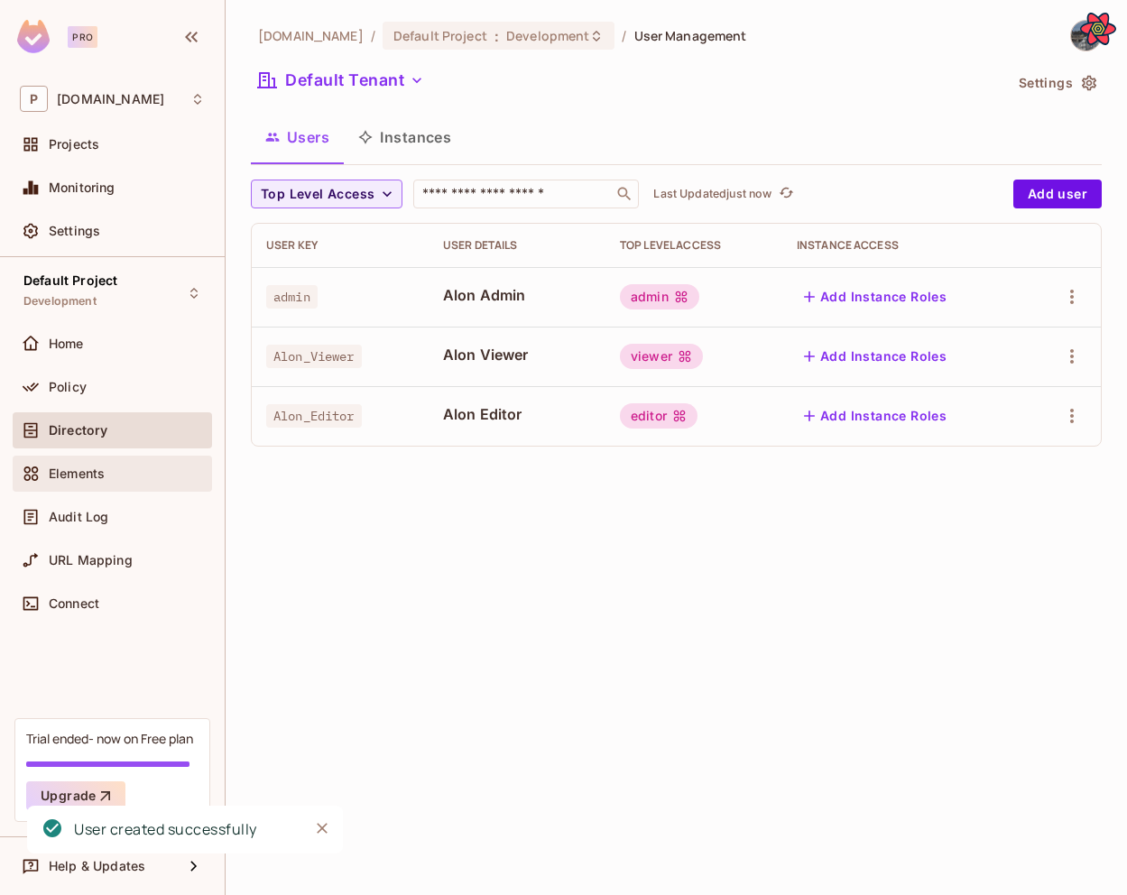
click at [115, 481] on div "Elements" at bounding box center [112, 474] width 185 height 22
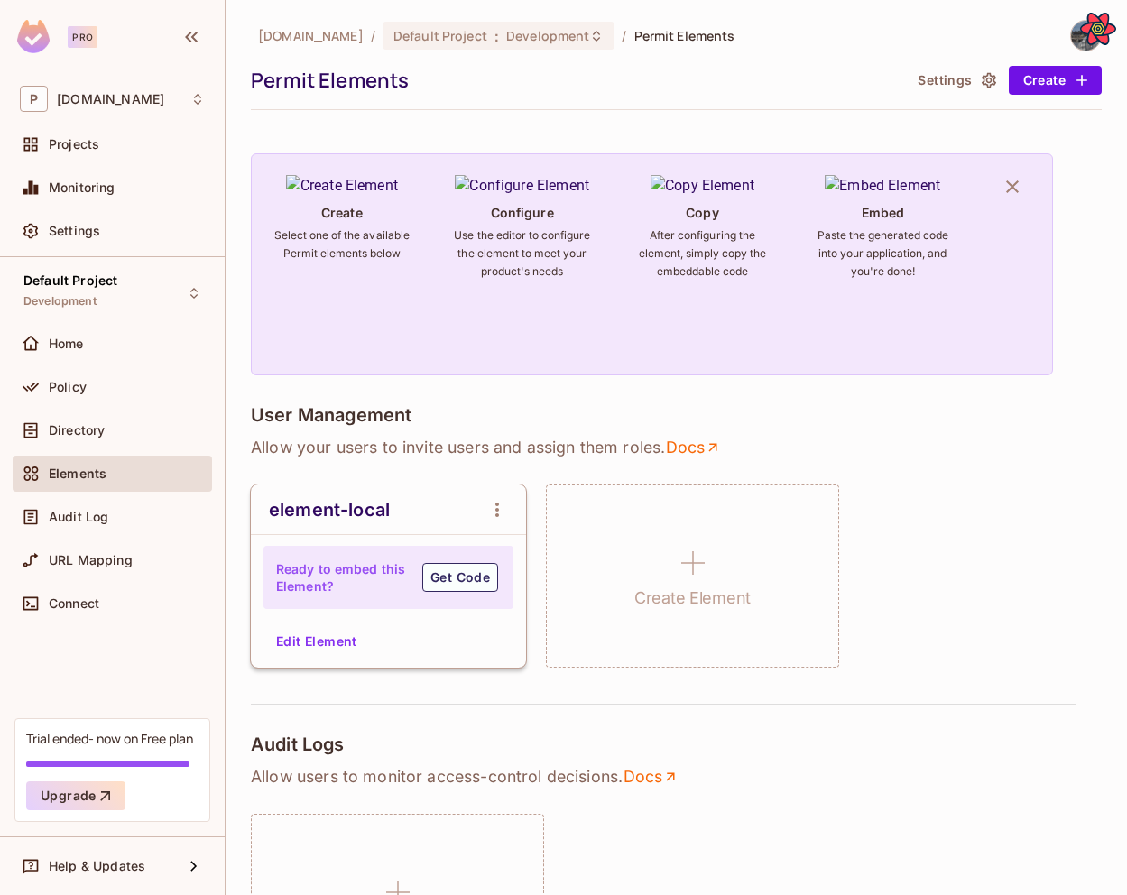
click at [312, 645] on button "Edit Element" at bounding box center [317, 641] width 96 height 29
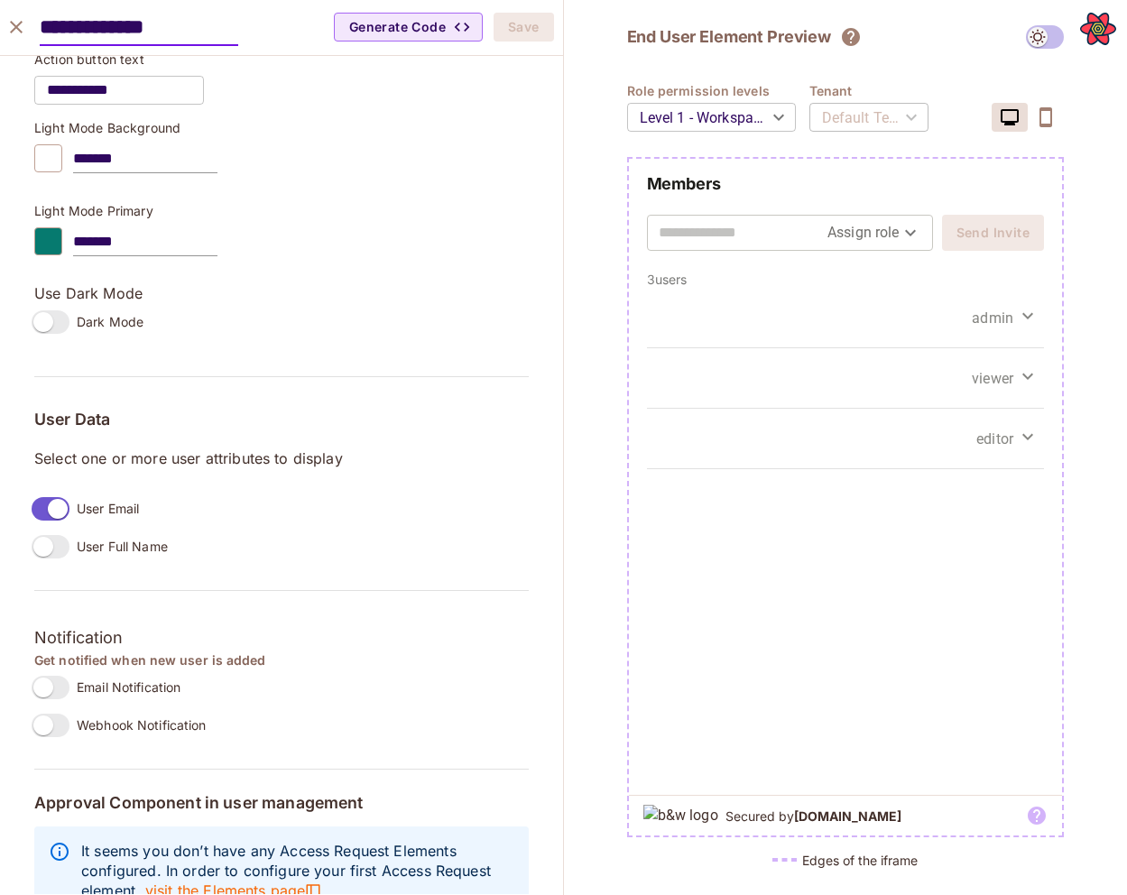
scroll to position [1117, 0]
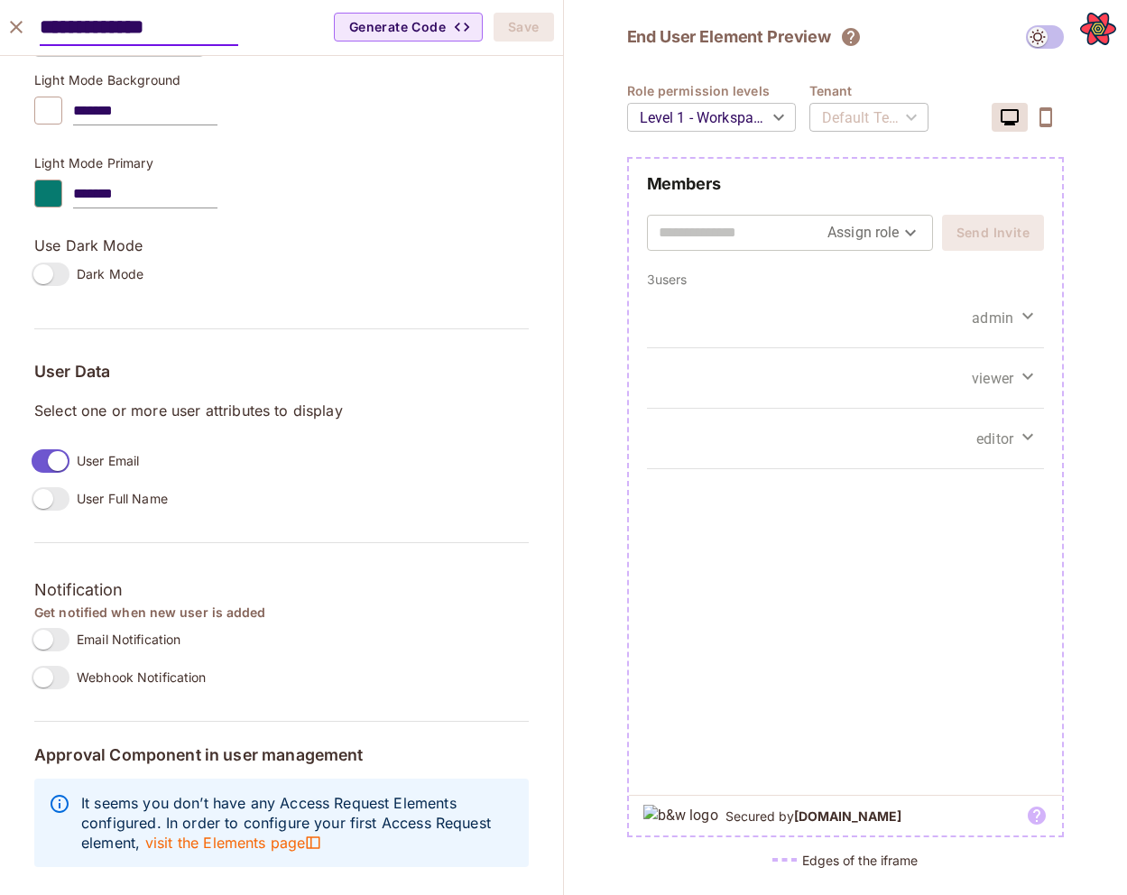
click at [140, 420] on div "User Data Select one or more user attributes to display" at bounding box center [281, 397] width 494 height 69
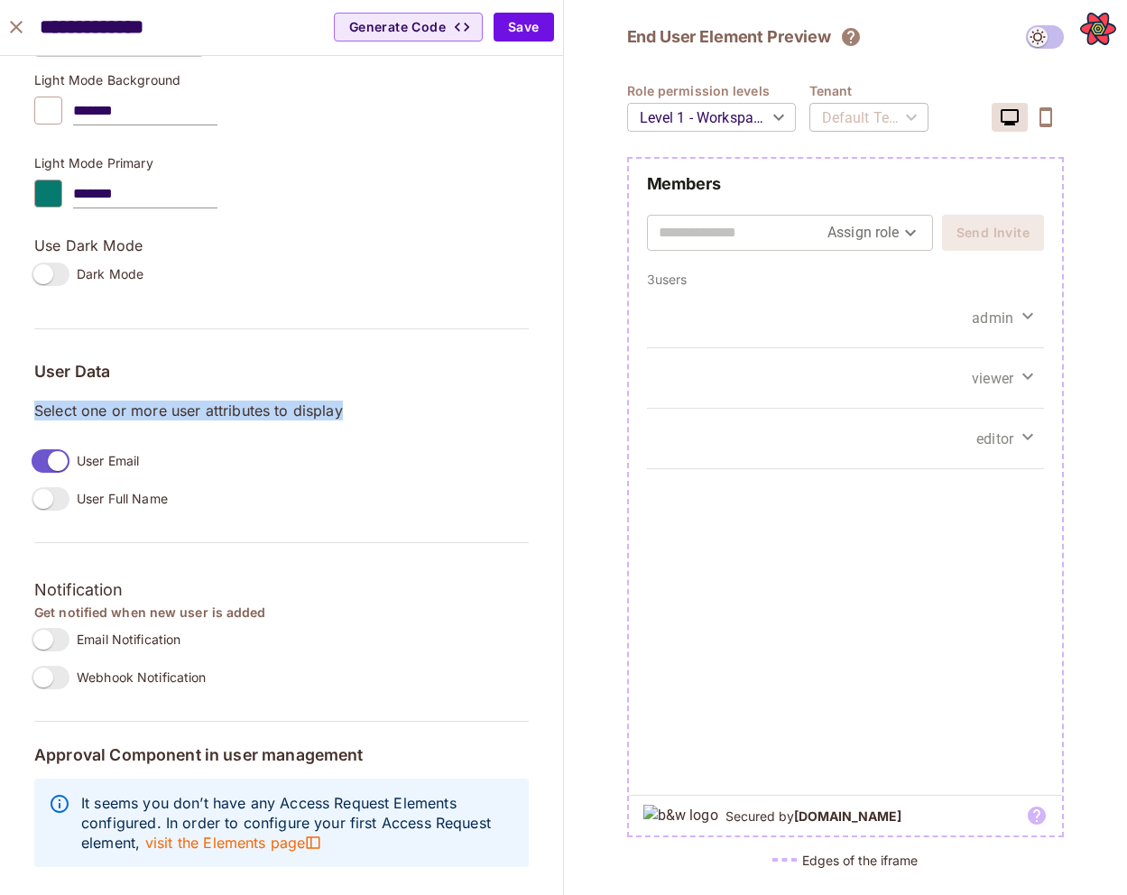
click at [140, 420] on div "User Data Select one or more user attributes to display" at bounding box center [281, 397] width 494 height 69
copy div "Select one or more user attributes to display"
click at [693, 316] on div "admin" at bounding box center [846, 318] width 398 height 60
click at [722, 307] on div "admin" at bounding box center [846, 318] width 398 height 60
click at [744, 127] on body "Pro P permit.io Projects Monitoring Settings Default Project Development Home P…" at bounding box center [563, 447] width 1127 height 895
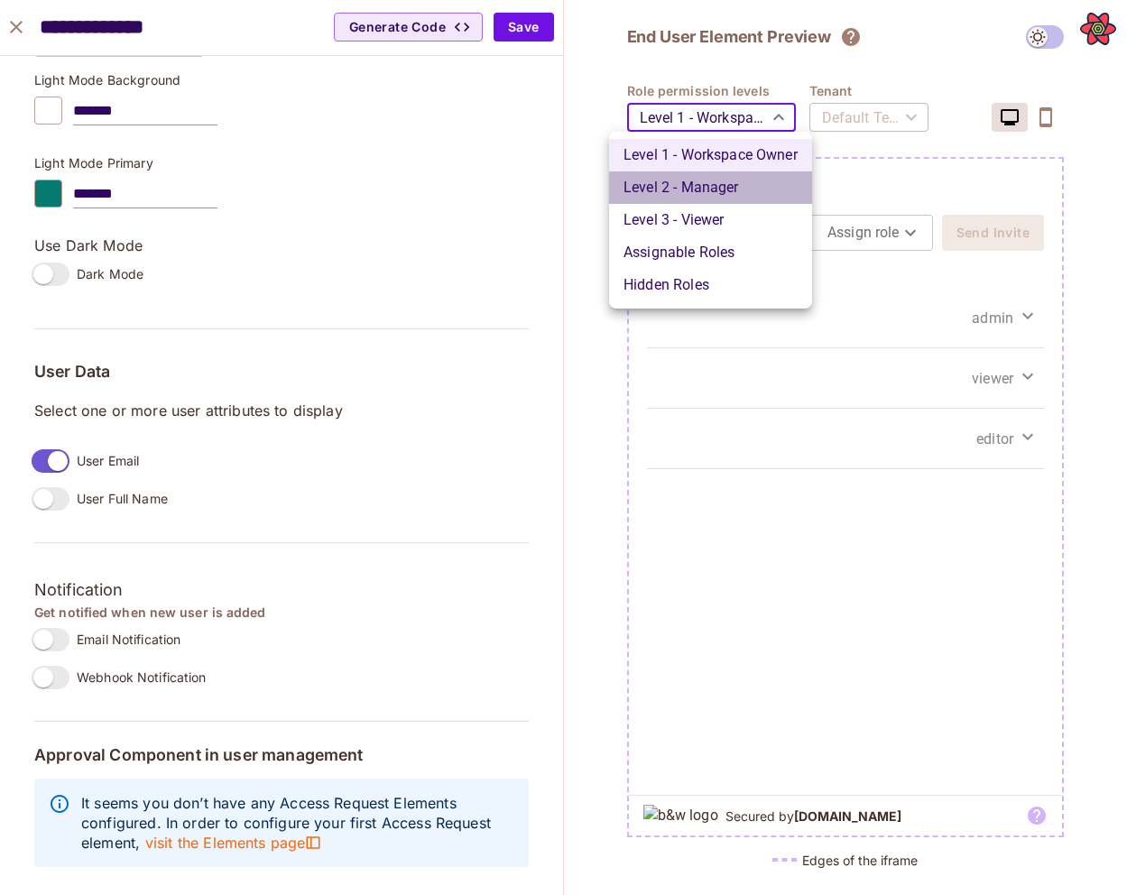
click at [707, 196] on li "Level 2 - Manager" at bounding box center [710, 187] width 203 height 32
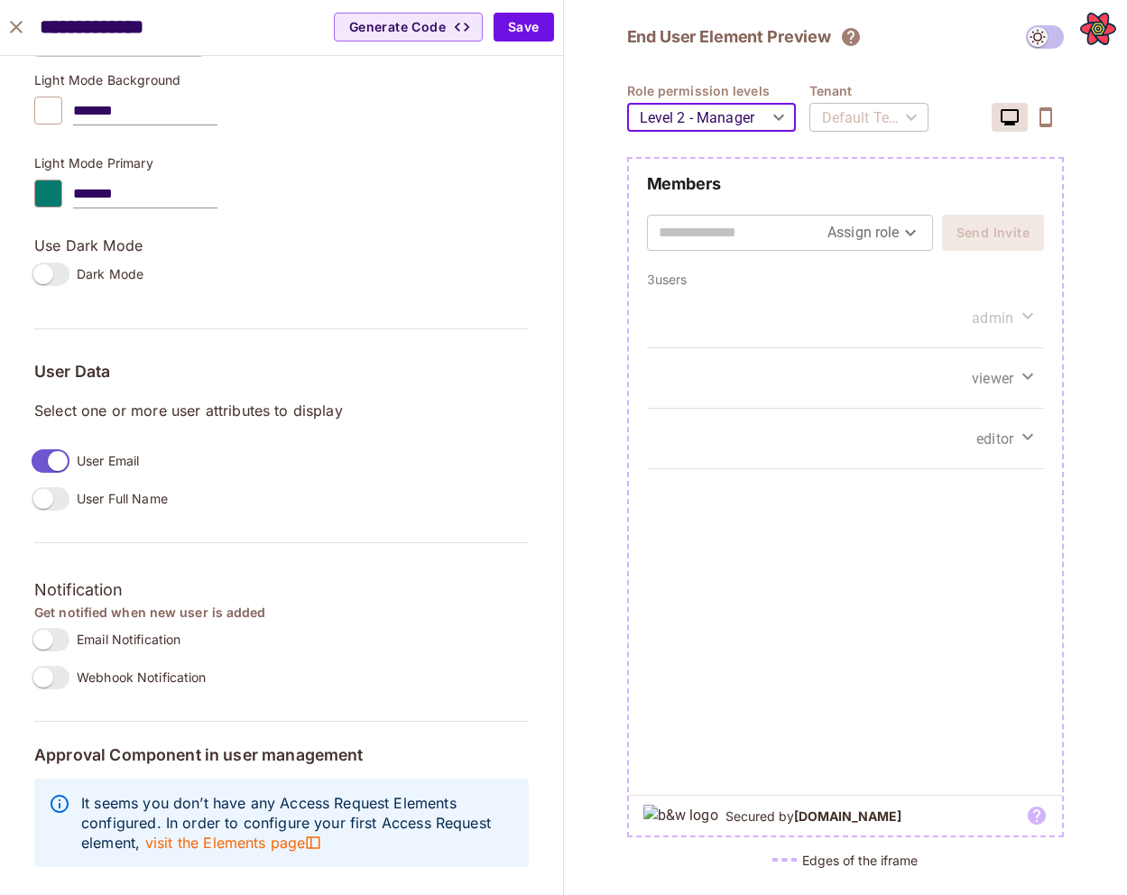
click at [773, 97] on body "Pro P permit.io Projects Monitoring Settings Default Project Development Home P…" at bounding box center [563, 447] width 1127 height 895
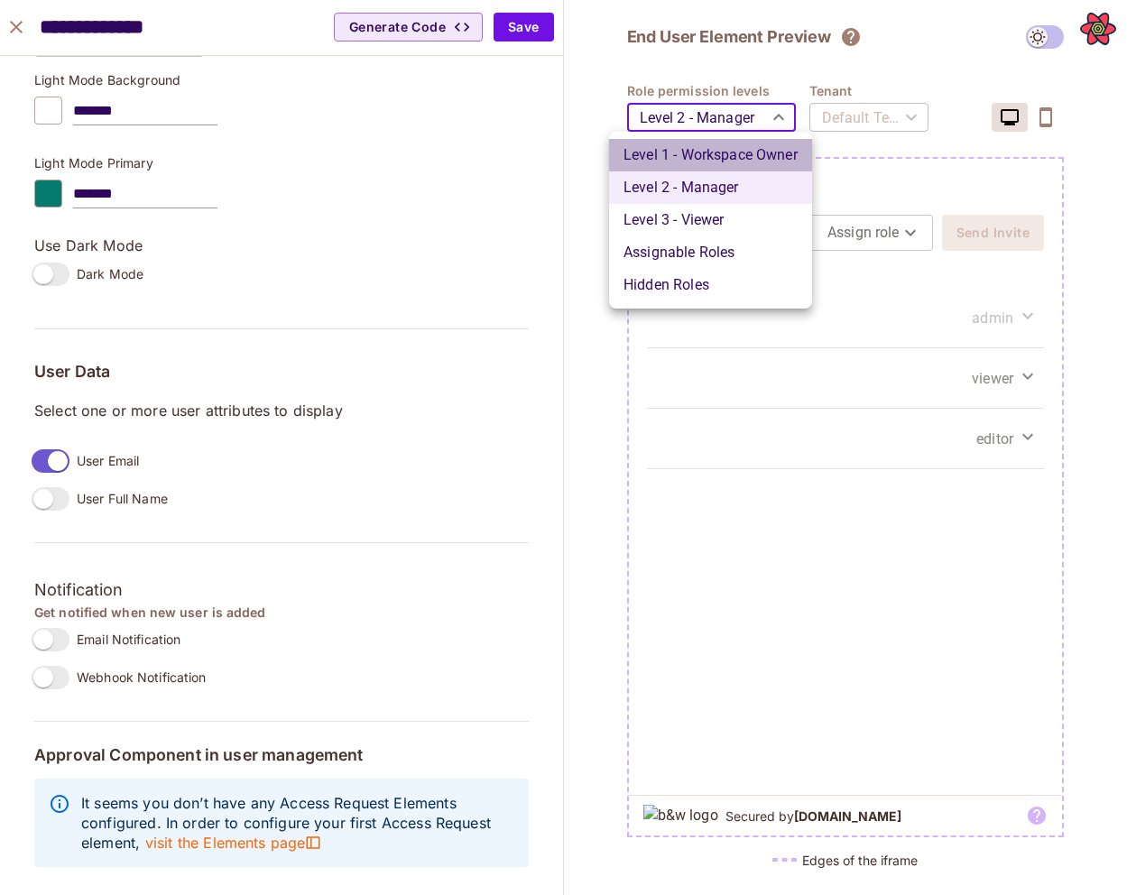
click at [751, 160] on li "Level 1 - Workspace Owner" at bounding box center [710, 155] width 203 height 32
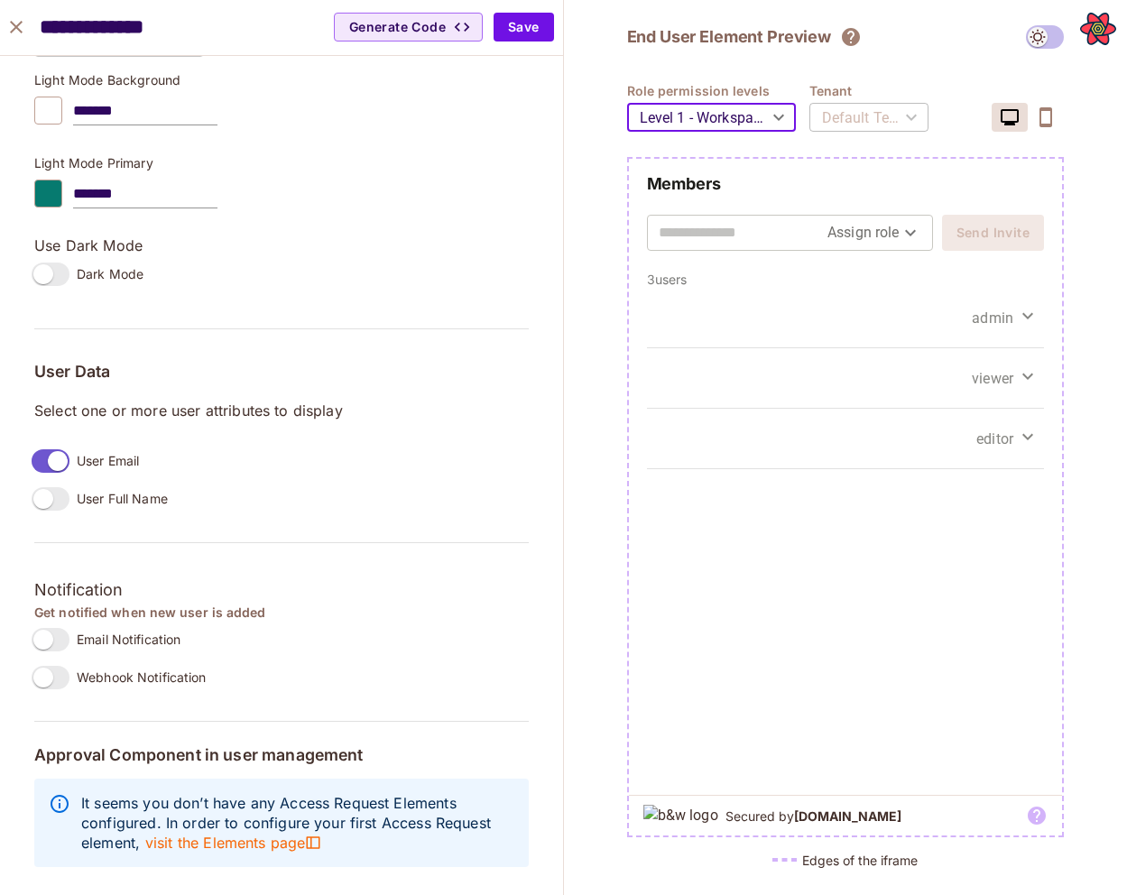
click at [764, 130] on body "Pro P permit.io Projects Monitoring Settings Default Project Development Home P…" at bounding box center [563, 447] width 1127 height 895
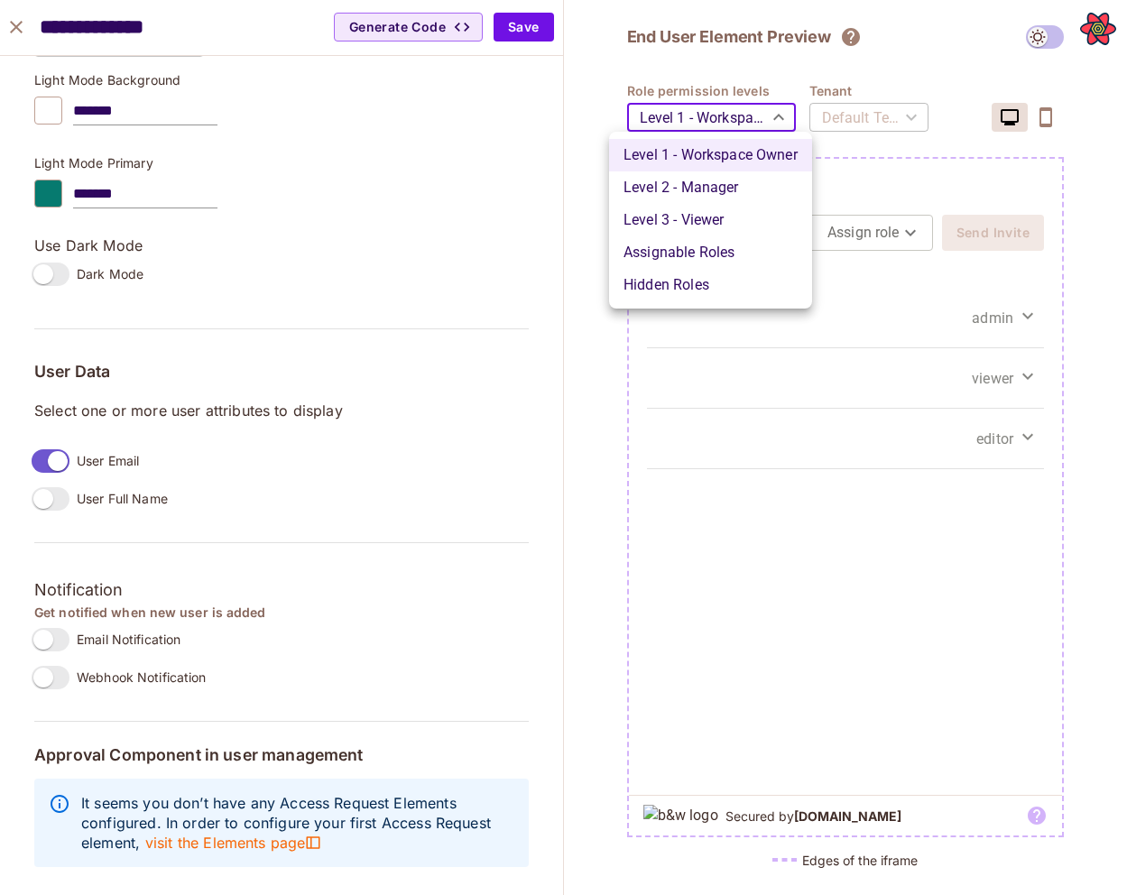
click at [737, 256] on li "Assignable Roles" at bounding box center [710, 252] width 203 height 32
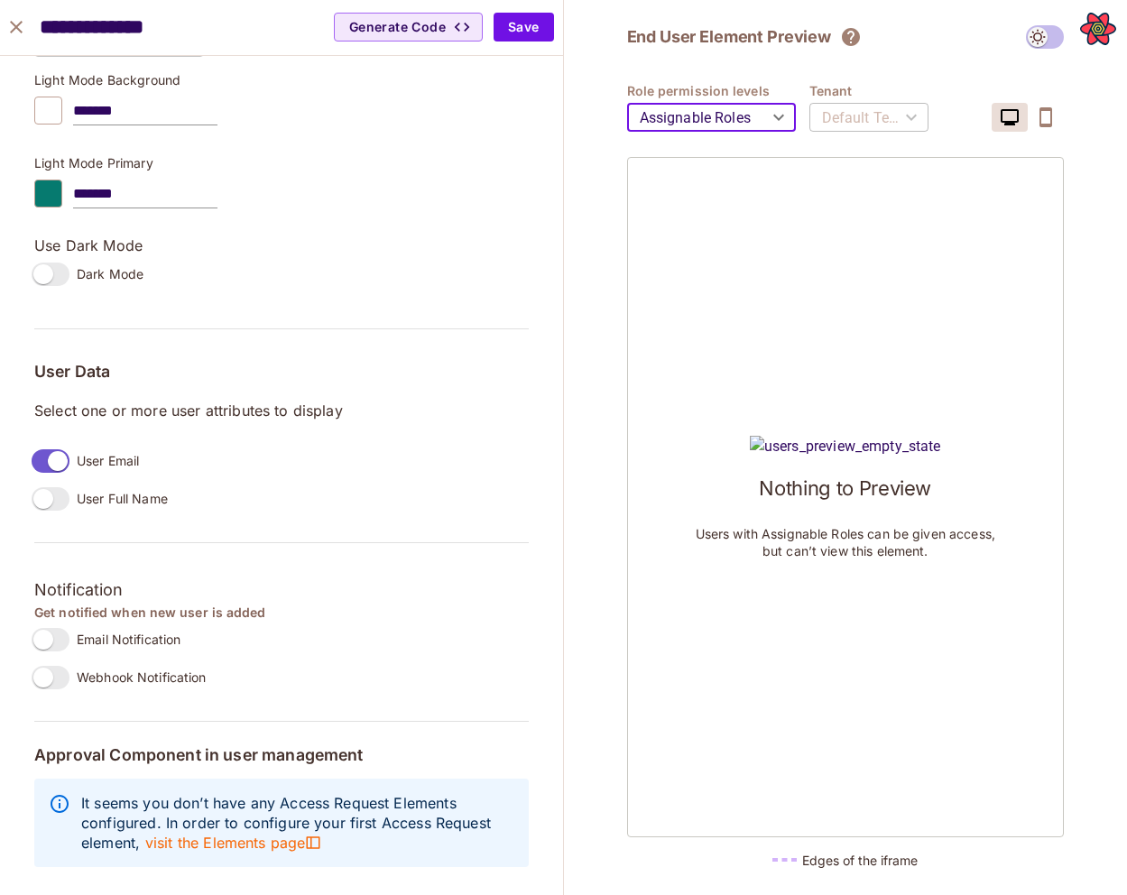
click at [749, 110] on body "Pro P permit.io Projects Monitoring Settings Default Project Development Home P…" at bounding box center [563, 447] width 1127 height 895
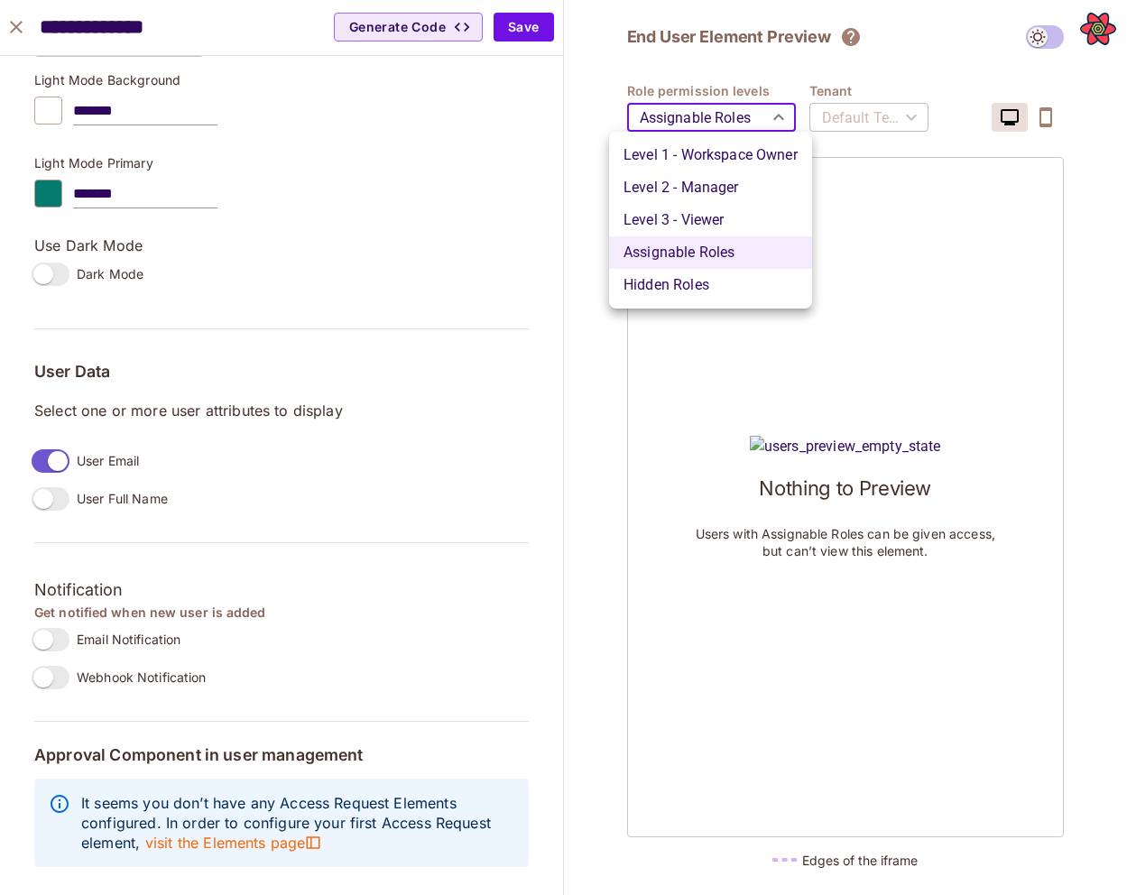
click at [711, 219] on li "Level 3 - Viewer" at bounding box center [710, 220] width 203 height 32
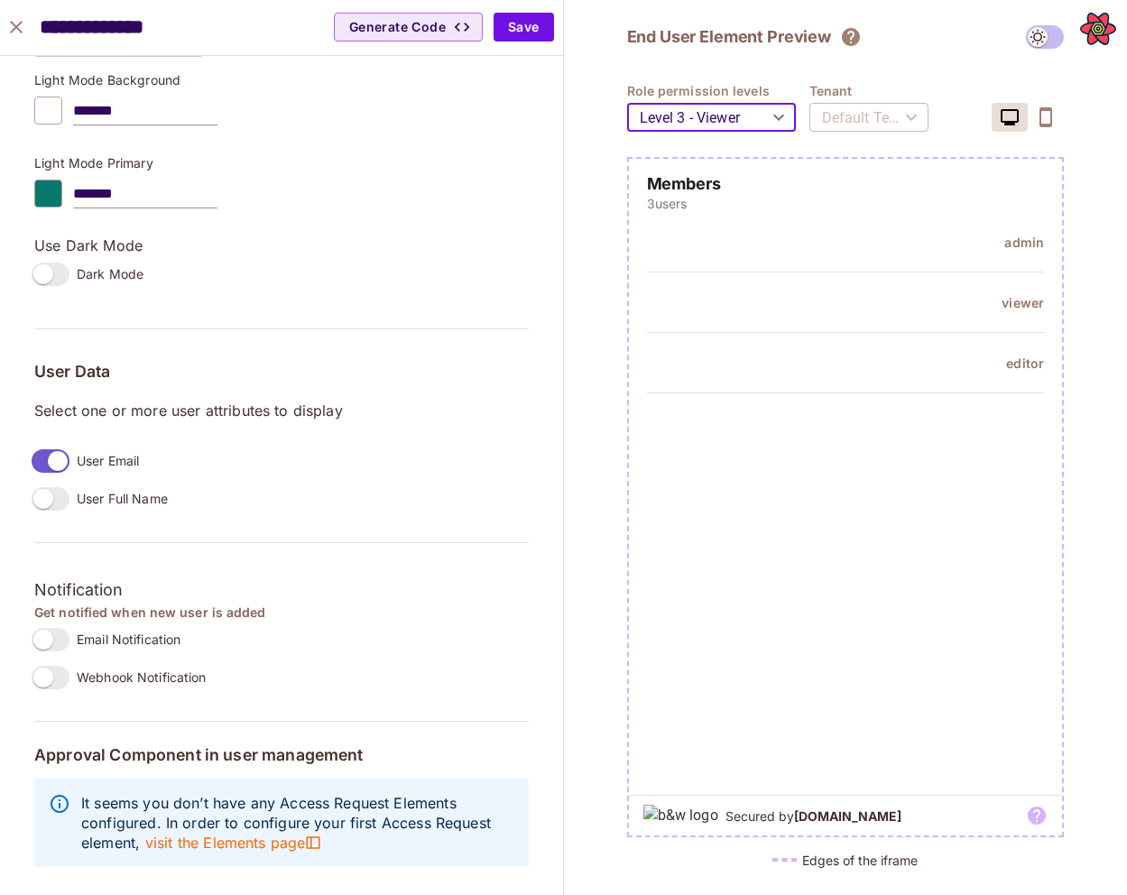
click at [723, 110] on body "Pro P permit.io Projects Monitoring Settings Default Project Development Home P…" at bounding box center [563, 447] width 1127 height 895
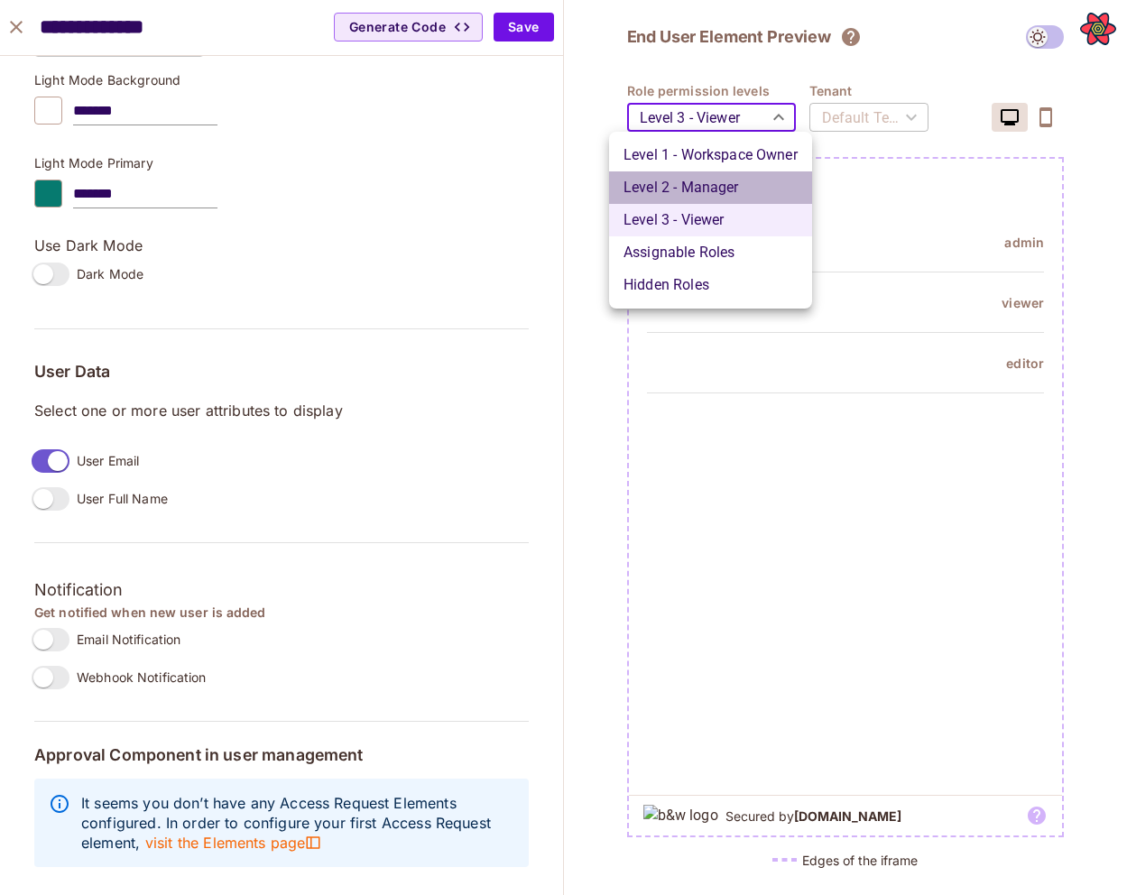
click at [712, 179] on li "Level 2 - Manager" at bounding box center [710, 187] width 203 height 32
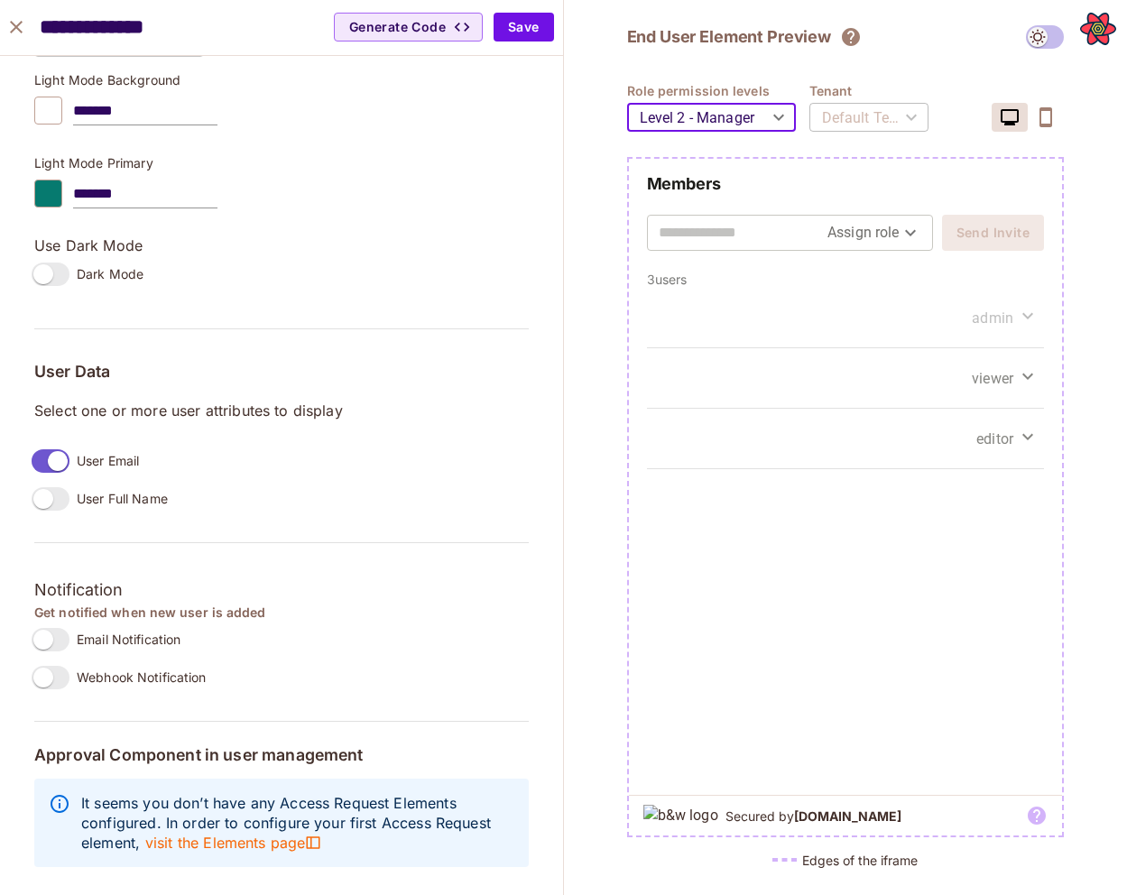
click at [717, 112] on body "Pro P permit.io Projects Monitoring Settings Default Project Development Home P…" at bounding box center [563, 447] width 1127 height 895
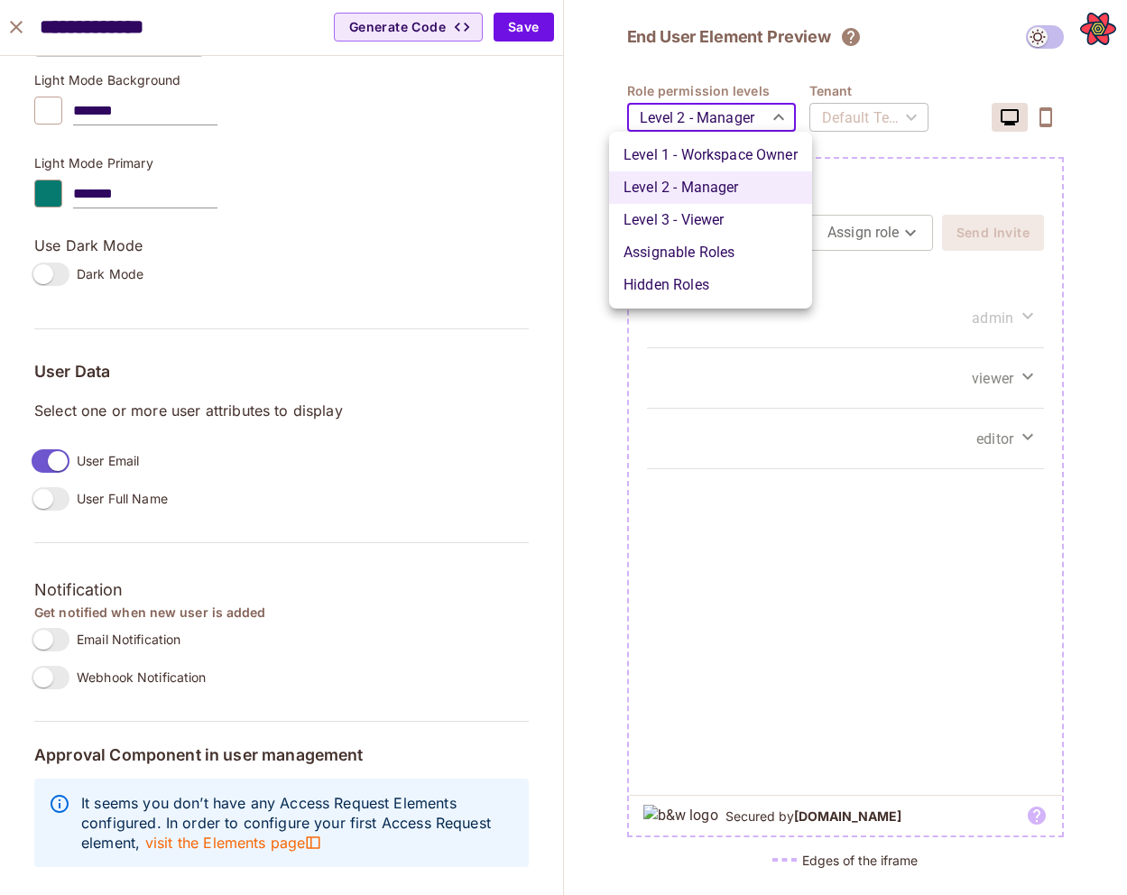
click at [715, 163] on li "Level 1 - Workspace Owner" at bounding box center [710, 155] width 203 height 32
type input "*******"
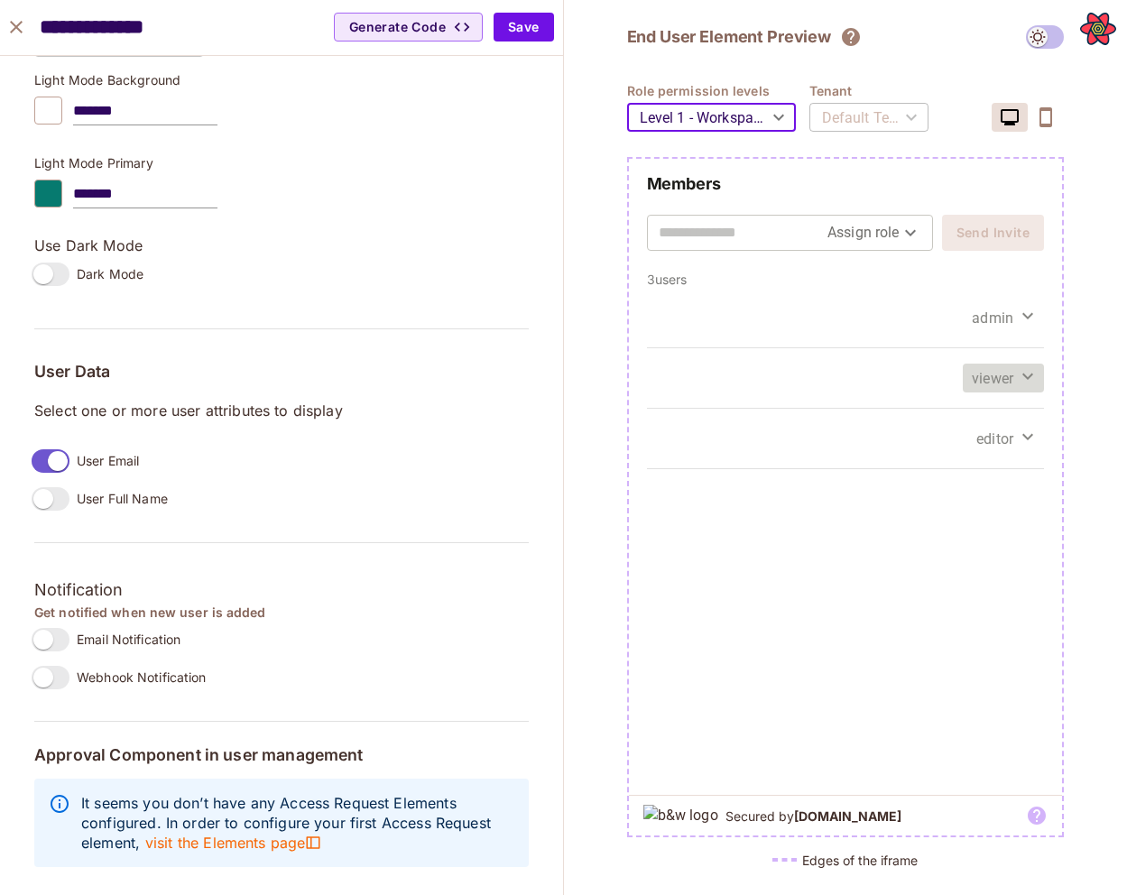
click at [991, 373] on span "viewer" at bounding box center [992, 378] width 41 height 21
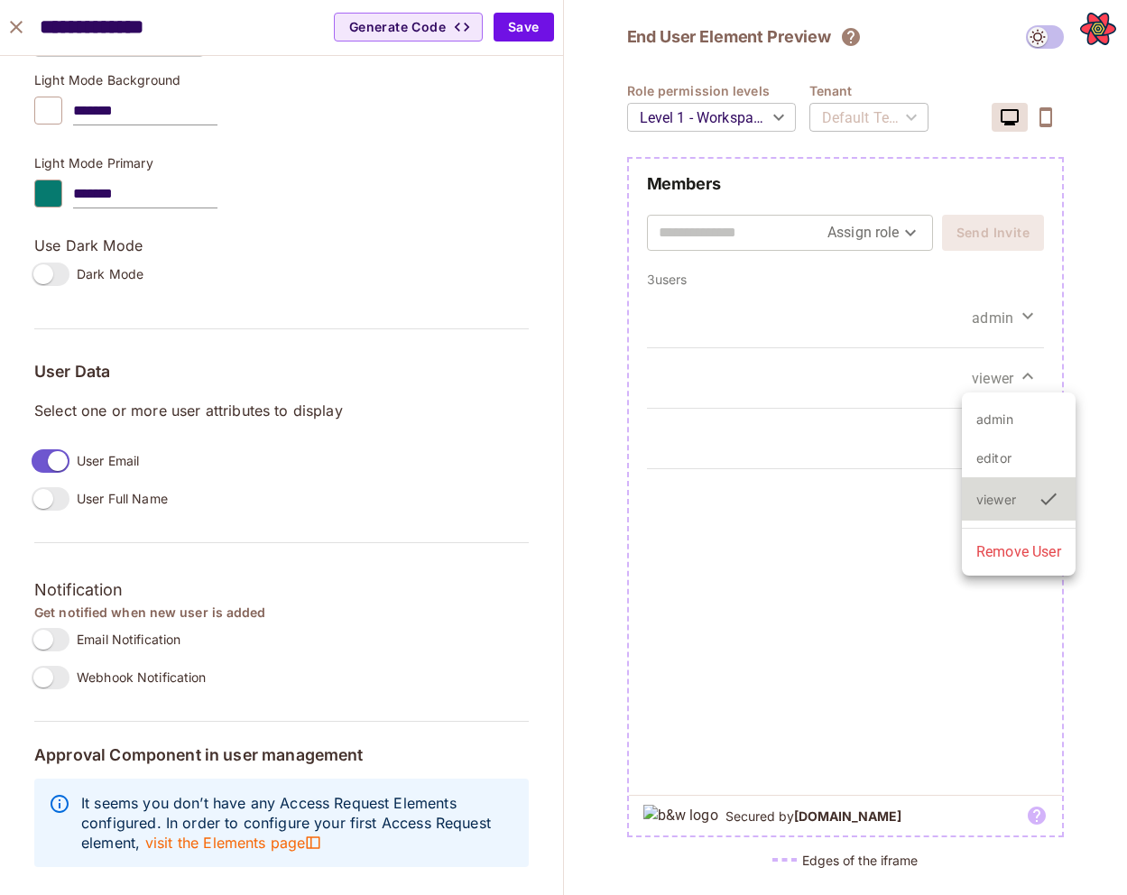
click at [991, 378] on div at bounding box center [563, 447] width 1127 height 895
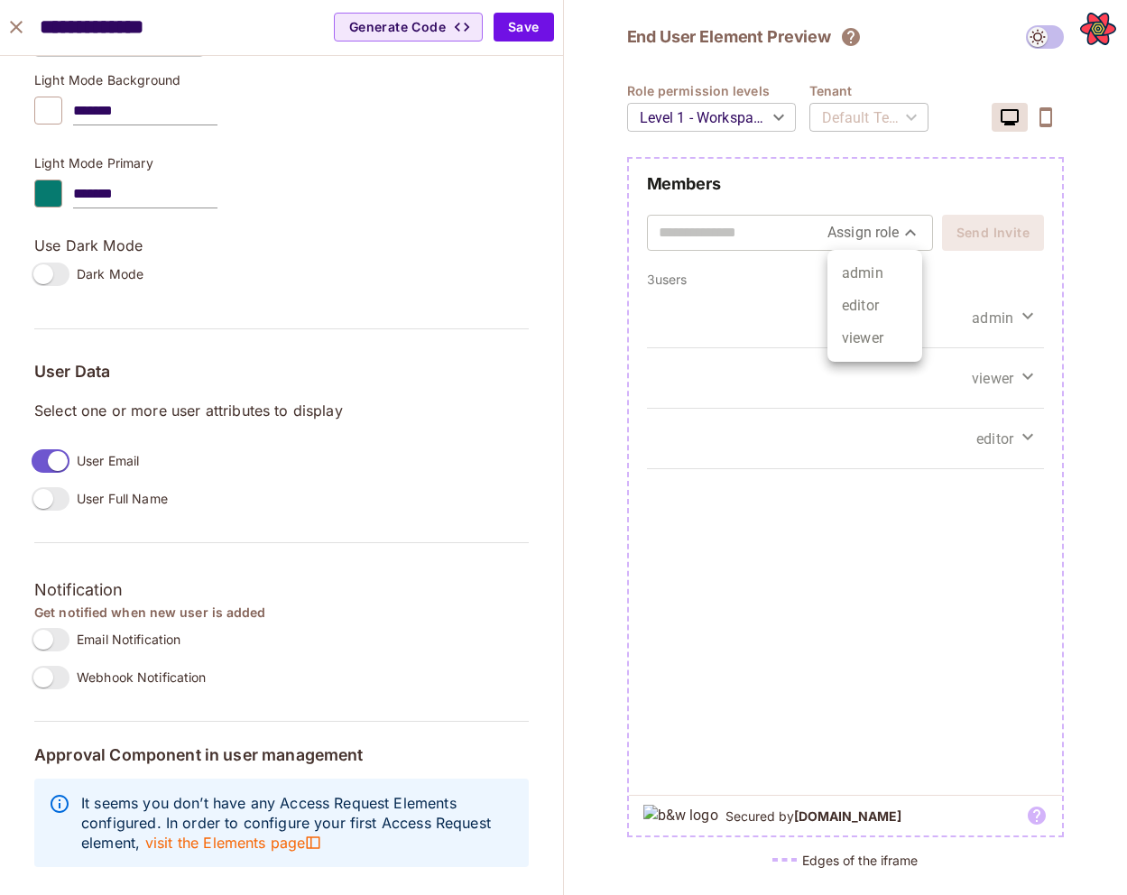
click at [901, 229] on body "Pro P permit.io Projects Monitoring Settings Default Project Development Home P…" at bounding box center [563, 447] width 1127 height 895
click at [875, 292] on li "editor" at bounding box center [874, 306] width 95 height 32
type input "******"
click at [832, 227] on input "text" at bounding box center [757, 232] width 199 height 29
click at [873, 235] on body "Pro P permit.io Projects Monitoring Settings Default Project Development Home P…" at bounding box center [563, 447] width 1127 height 895
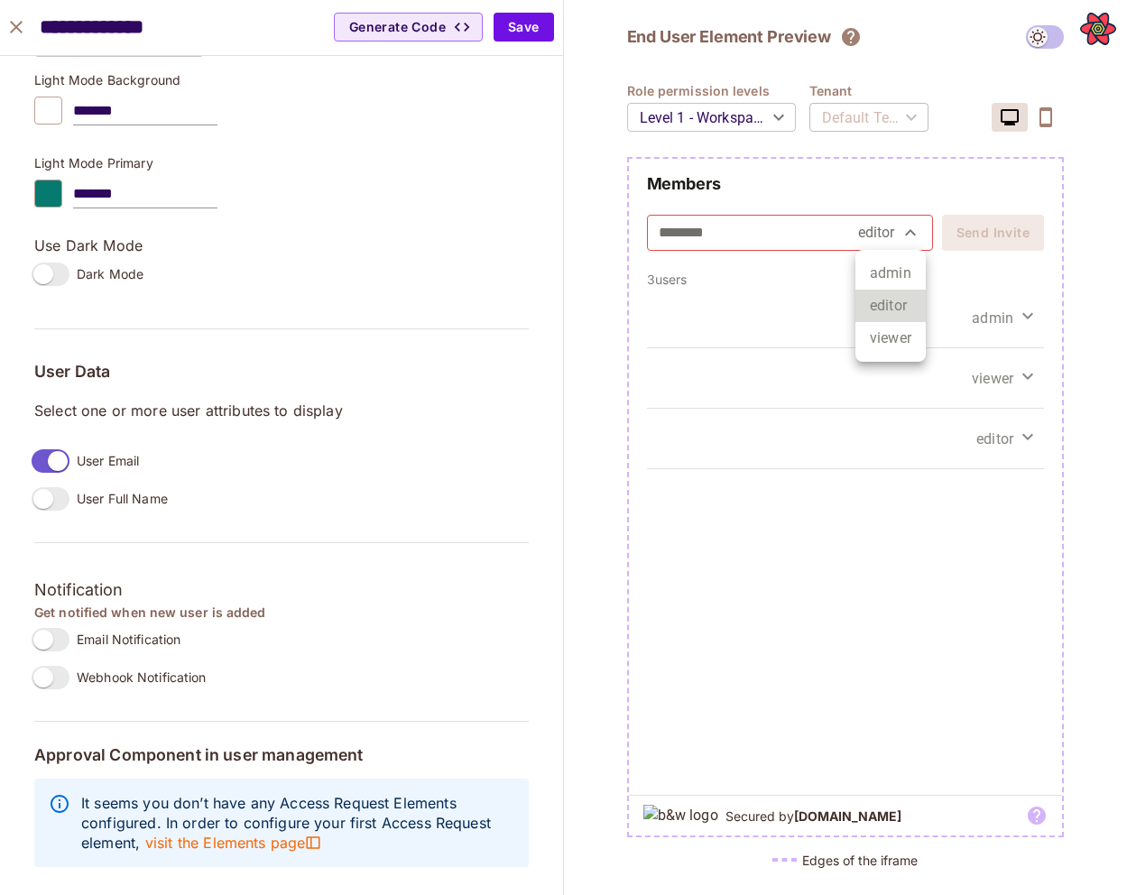
click at [1007, 215] on div at bounding box center [563, 447] width 1127 height 895
click at [845, 244] on input "*******" at bounding box center [757, 232] width 199 height 29
type input "*"
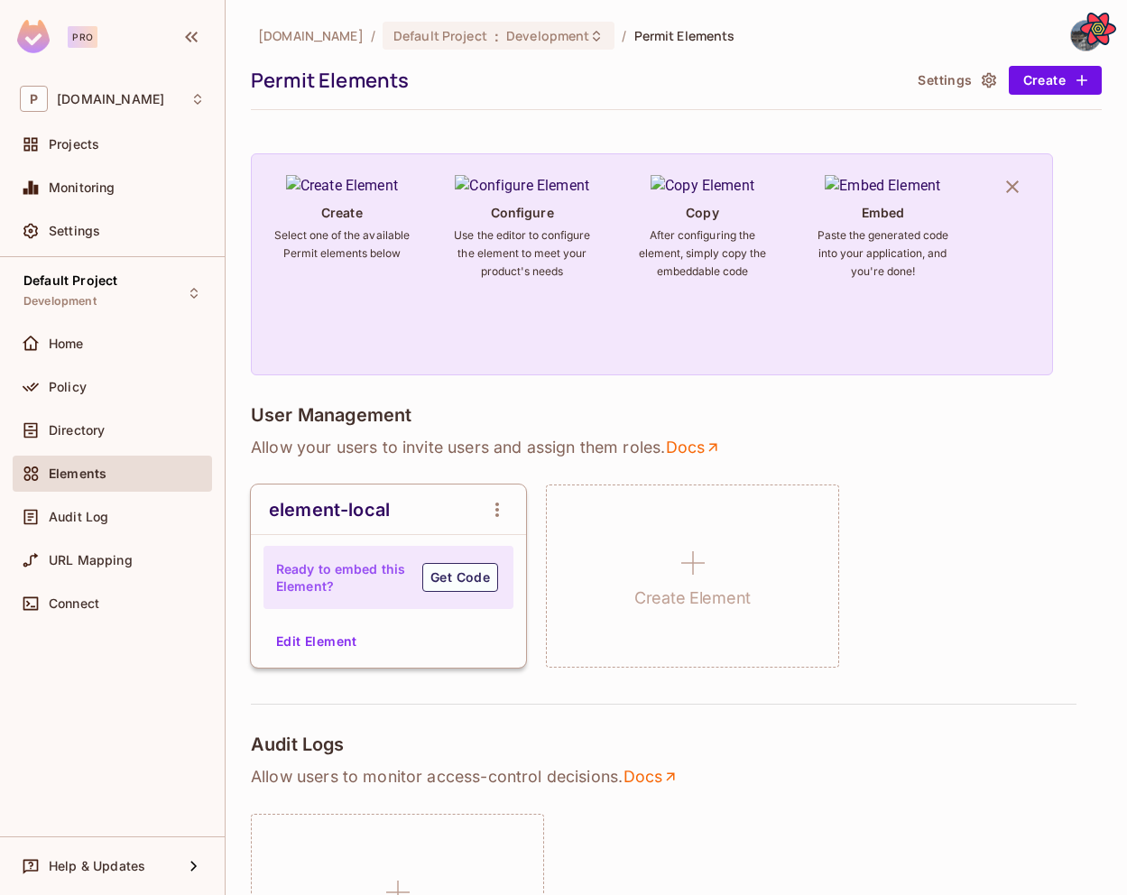
click at [311, 639] on button "Edit Element" at bounding box center [317, 641] width 96 height 29
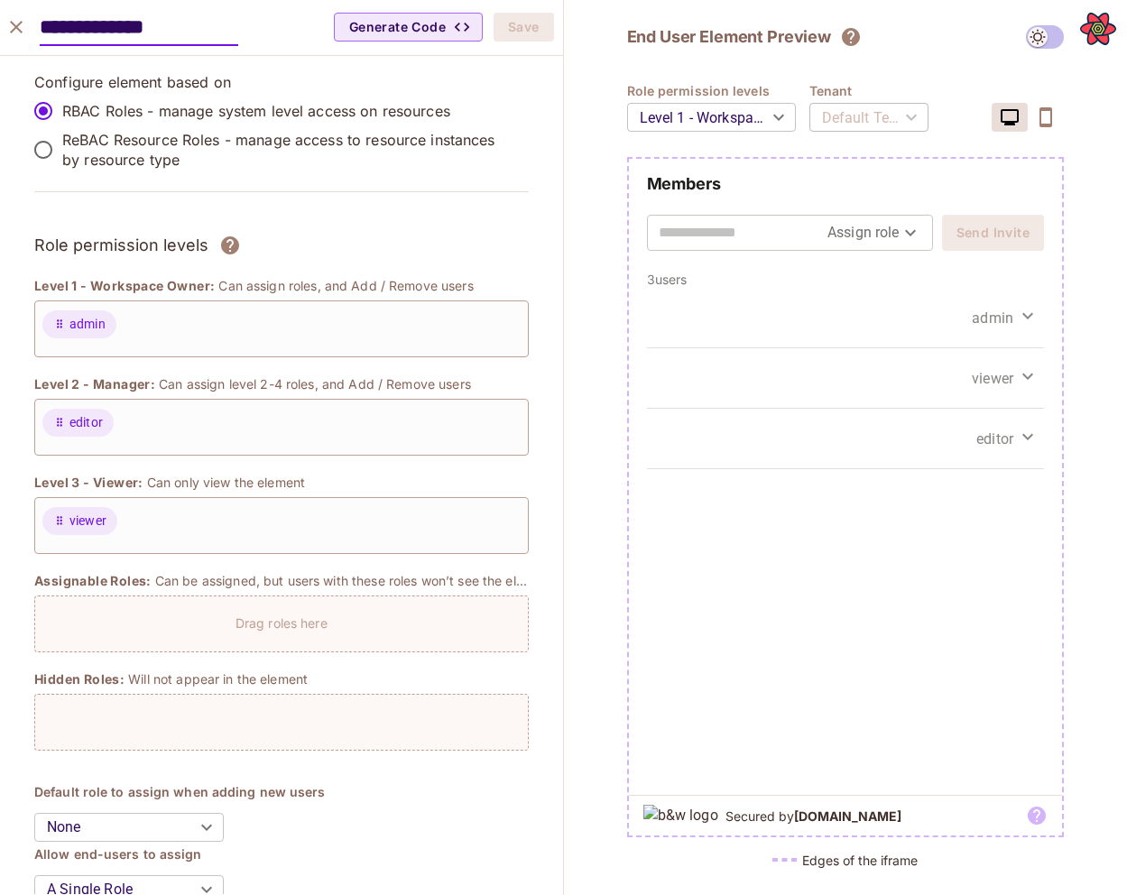
click at [677, 312] on div "admin" at bounding box center [846, 318] width 398 height 60
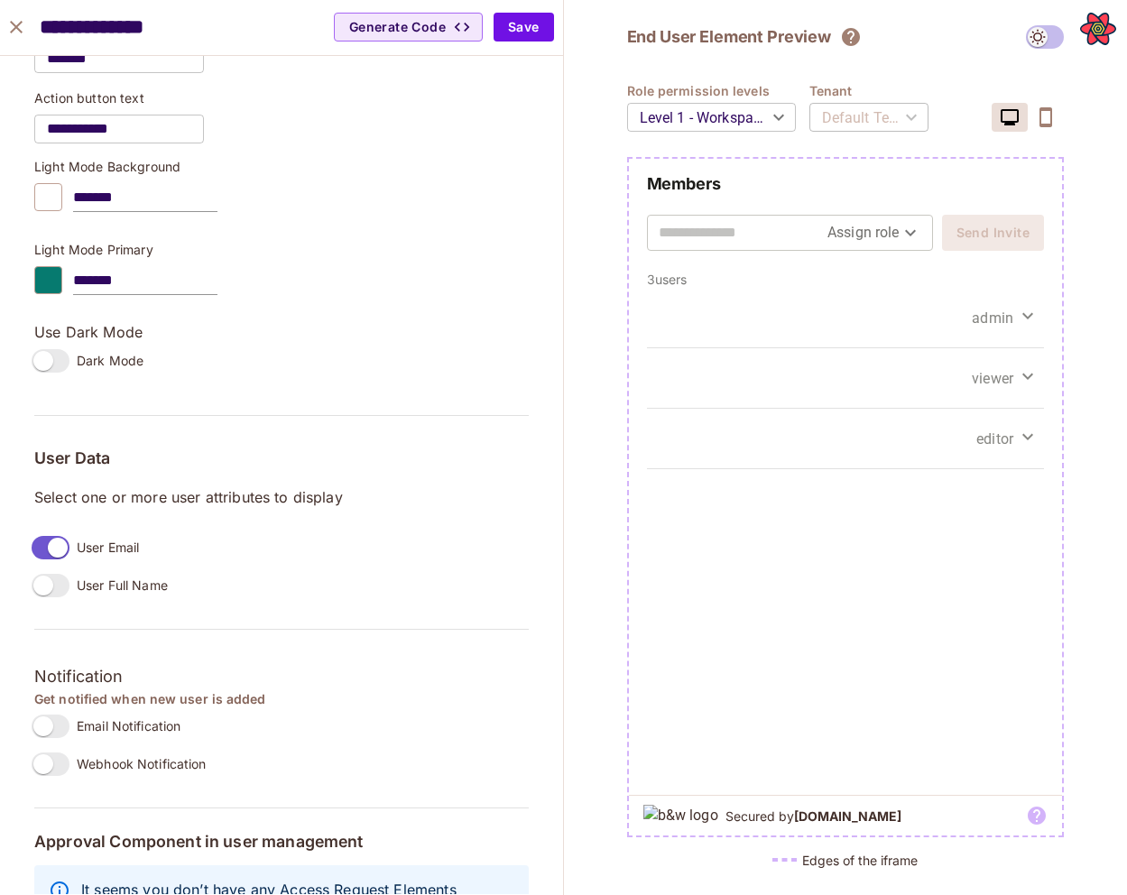
scroll to position [1029, 0]
click at [56, 597] on span at bounding box center [51, 586] width 38 height 23
click at [179, 493] on p "Select one or more user attributes to display" at bounding box center [281, 498] width 494 height 20
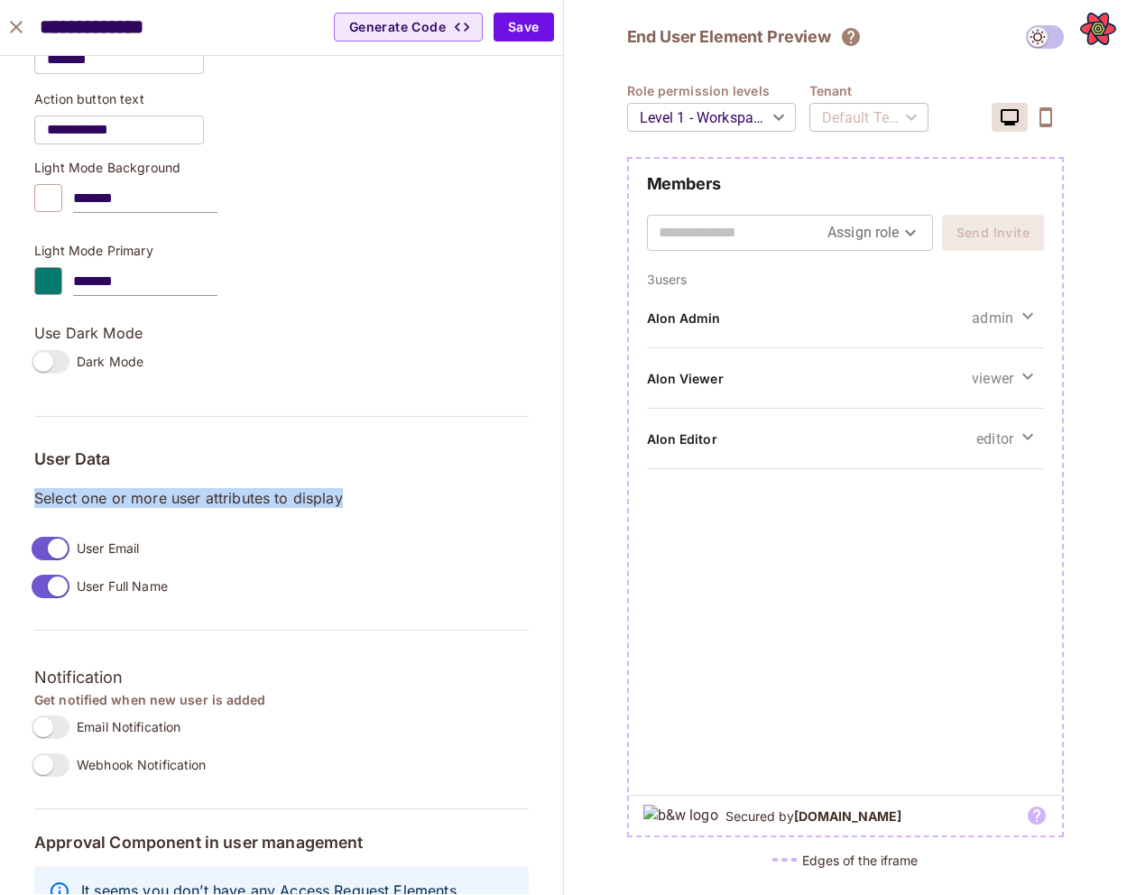
click at [179, 493] on p "Select one or more user attributes to display" at bounding box center [281, 498] width 494 height 20
copy div "Select one or more user attributes to display"
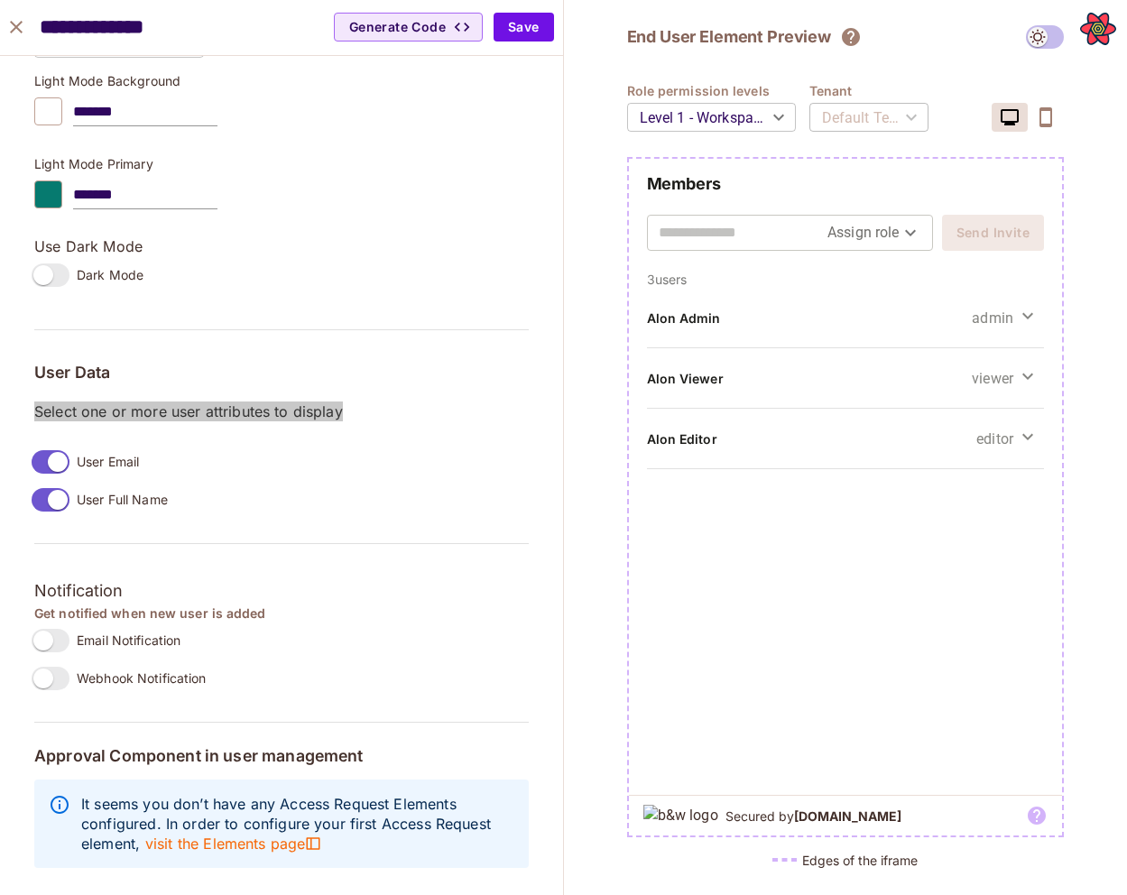
scroll to position [1117, 0]
click at [69, 449] on span at bounding box center [51, 460] width 38 height 23
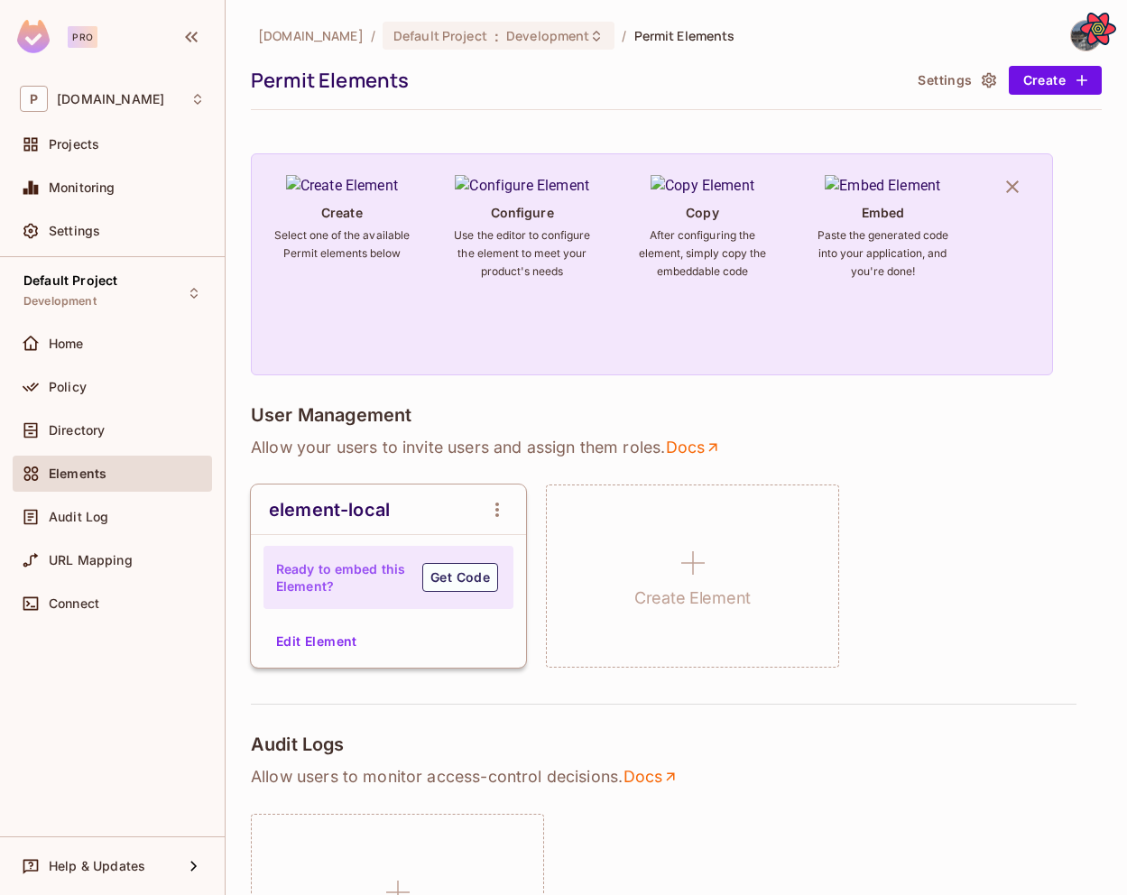
click at [338, 624] on div "element-local Ready to embed this Element? Get Code Edit Element" at bounding box center [388, 575] width 275 height 183
click at [336, 636] on button "Edit Element" at bounding box center [317, 641] width 96 height 29
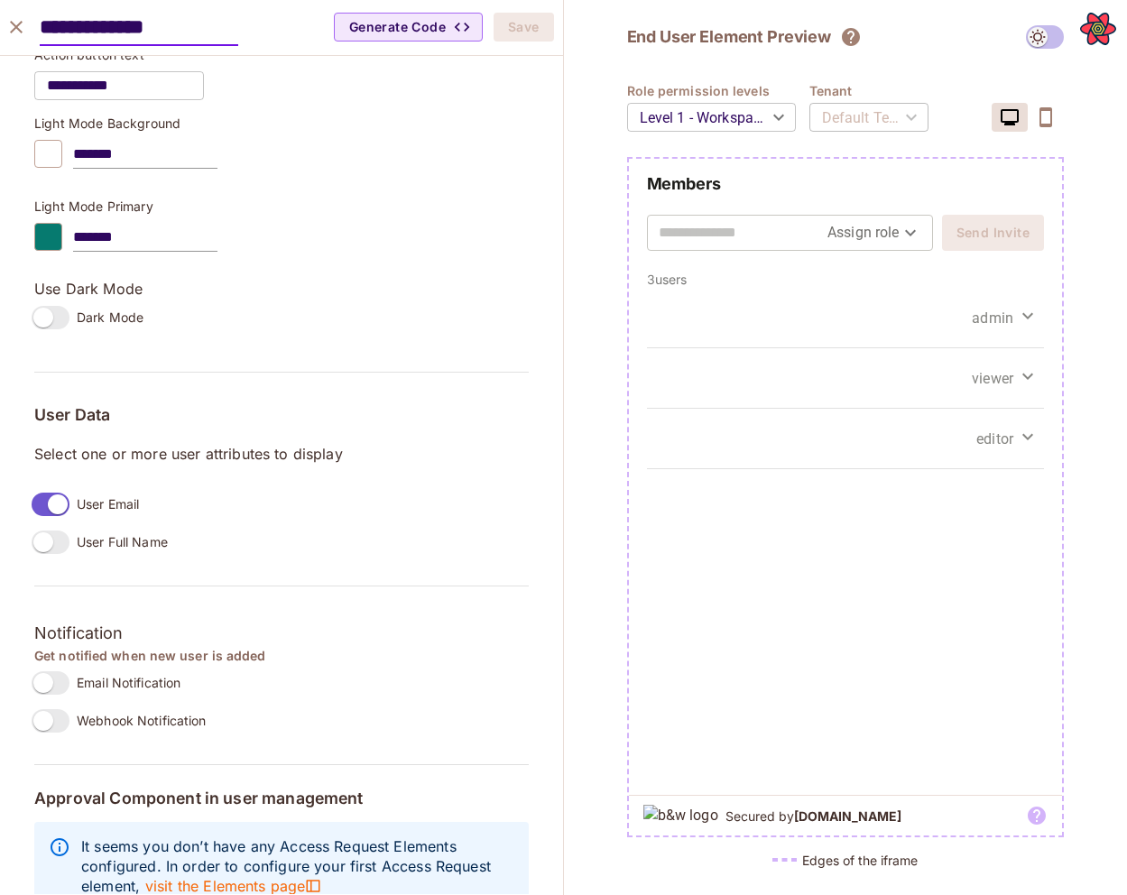
scroll to position [1117, 0]
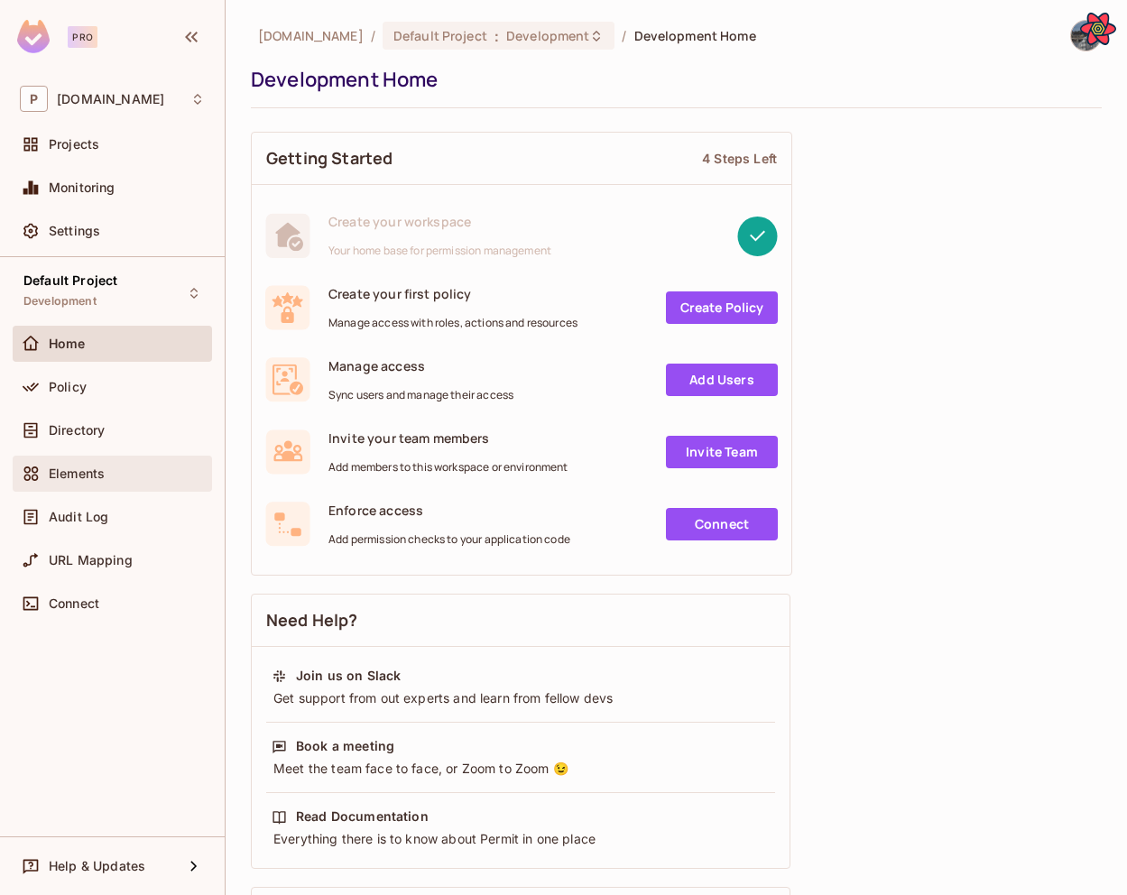
click at [89, 478] on span "Elements" at bounding box center [77, 473] width 56 height 14
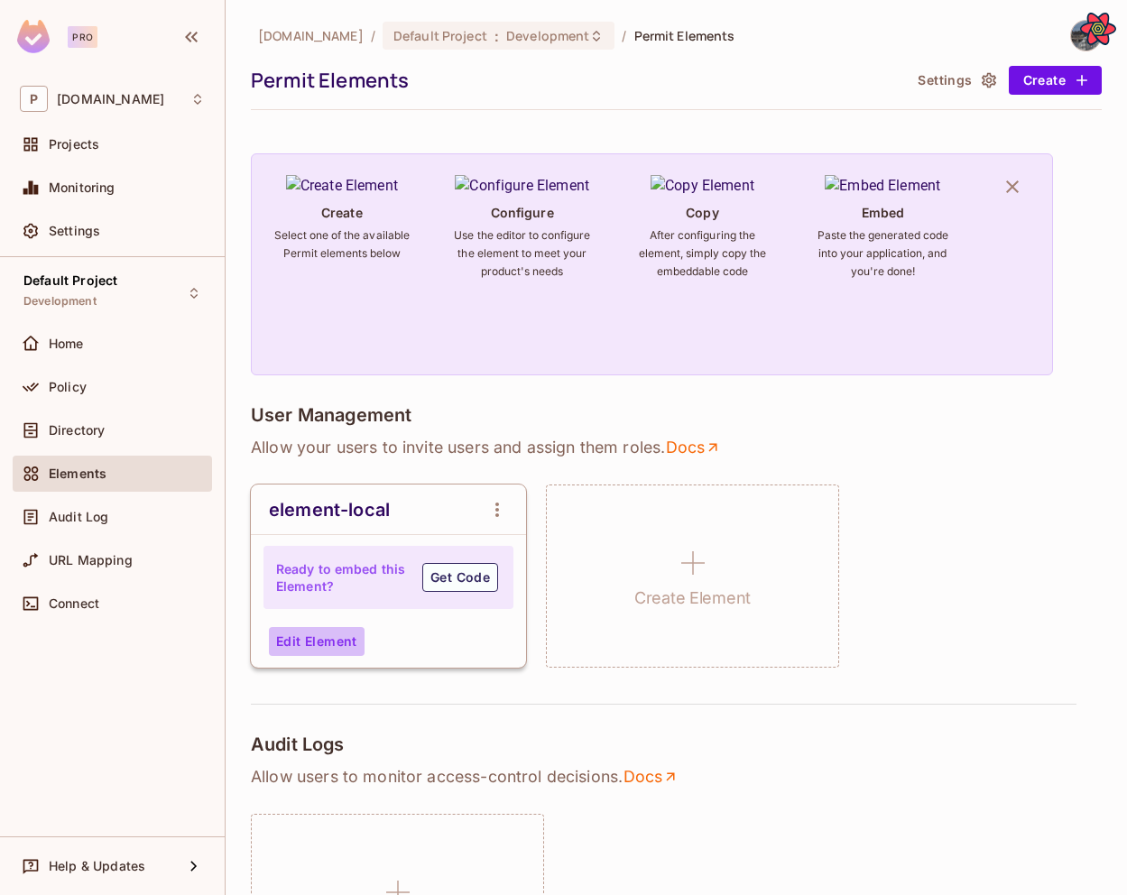
click at [355, 638] on button "Edit Element" at bounding box center [317, 641] width 96 height 29
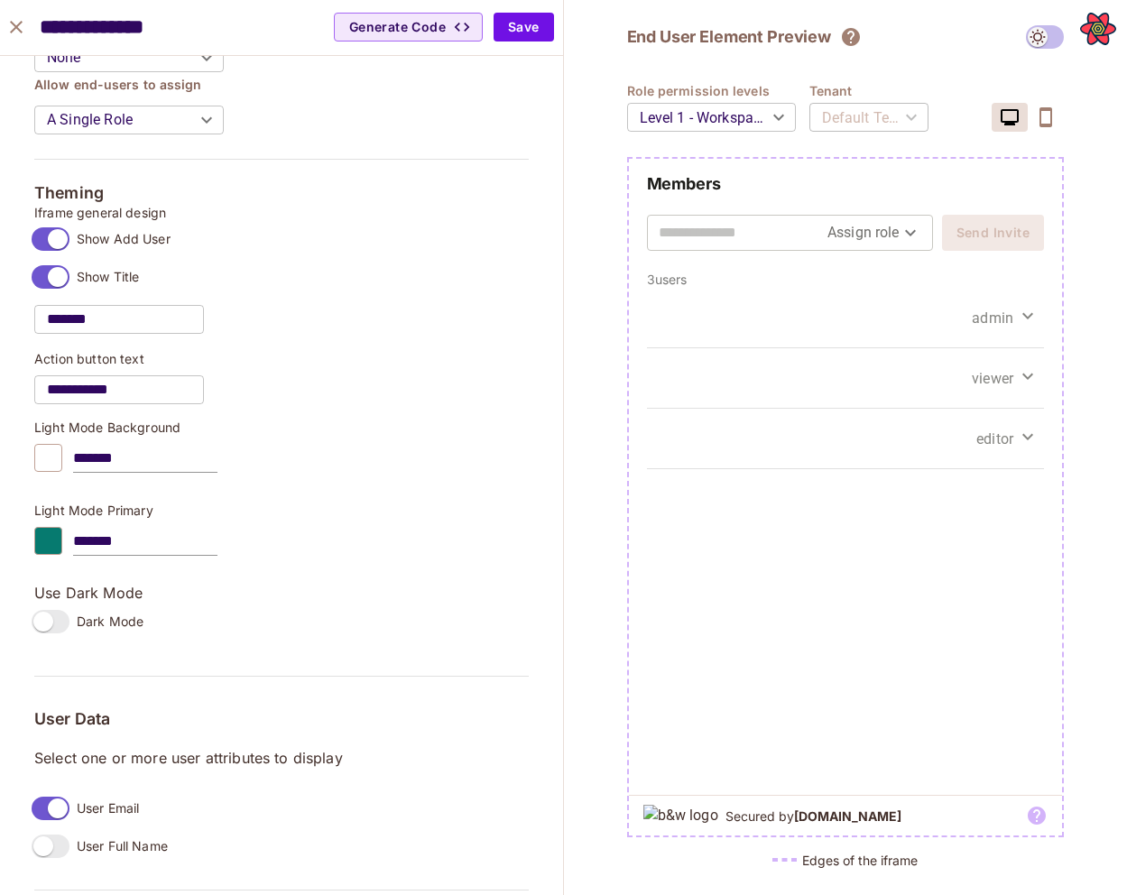
scroll to position [770, 0]
click at [15, 28] on icon "close" at bounding box center [16, 27] width 13 height 13
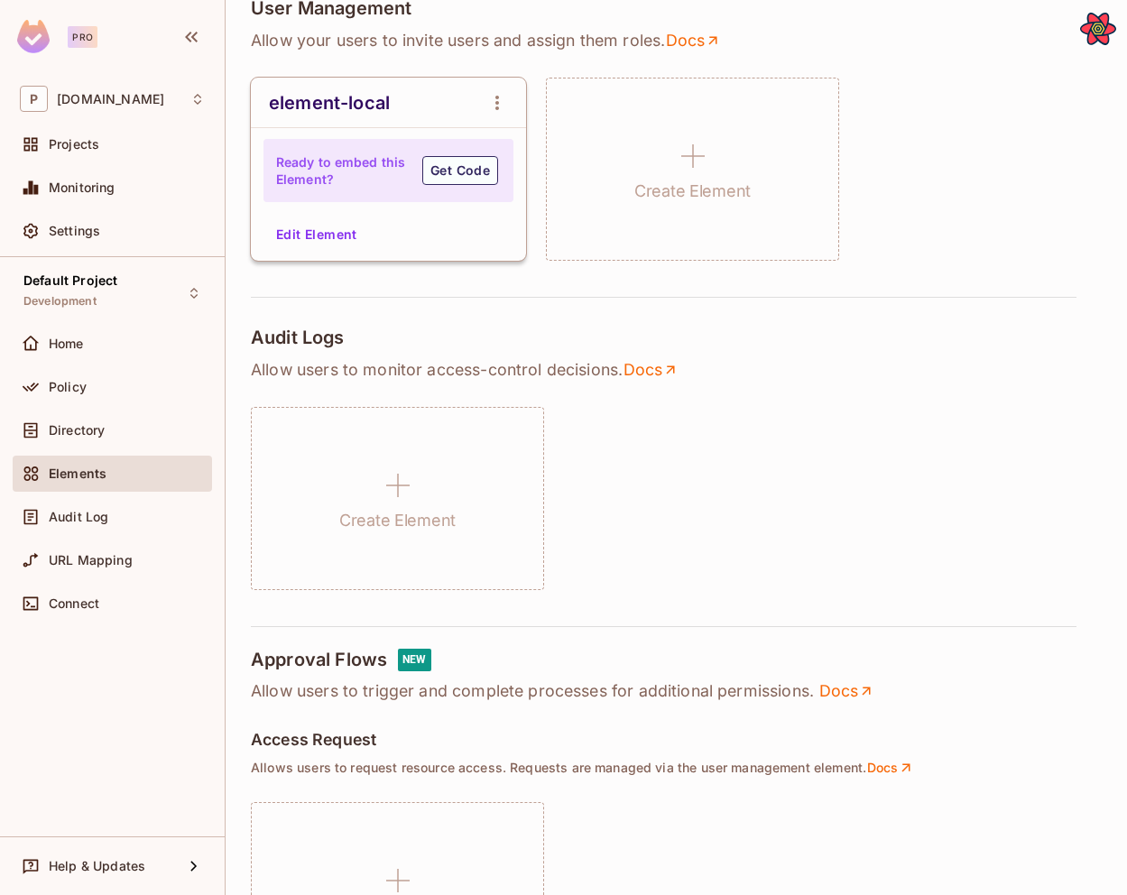
scroll to position [410, 0]
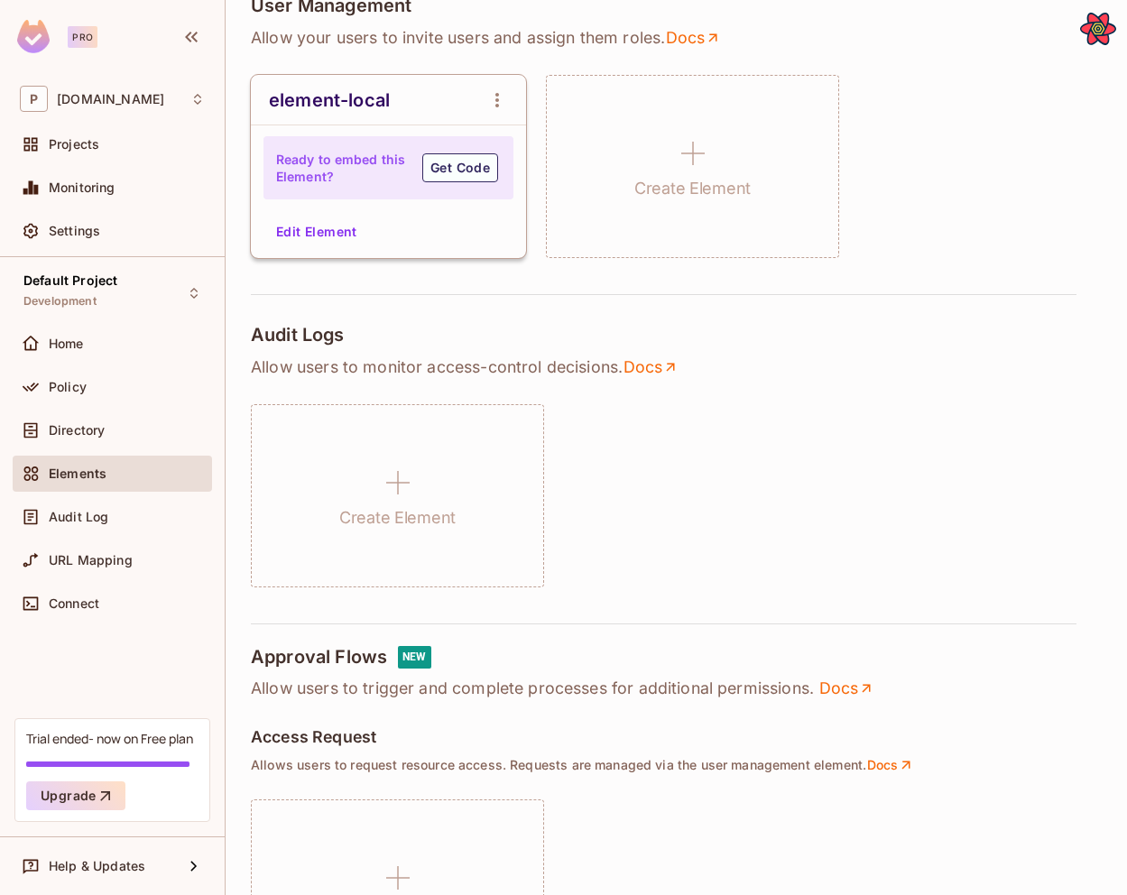
click at [289, 234] on button "Edit Element" at bounding box center [317, 231] width 96 height 29
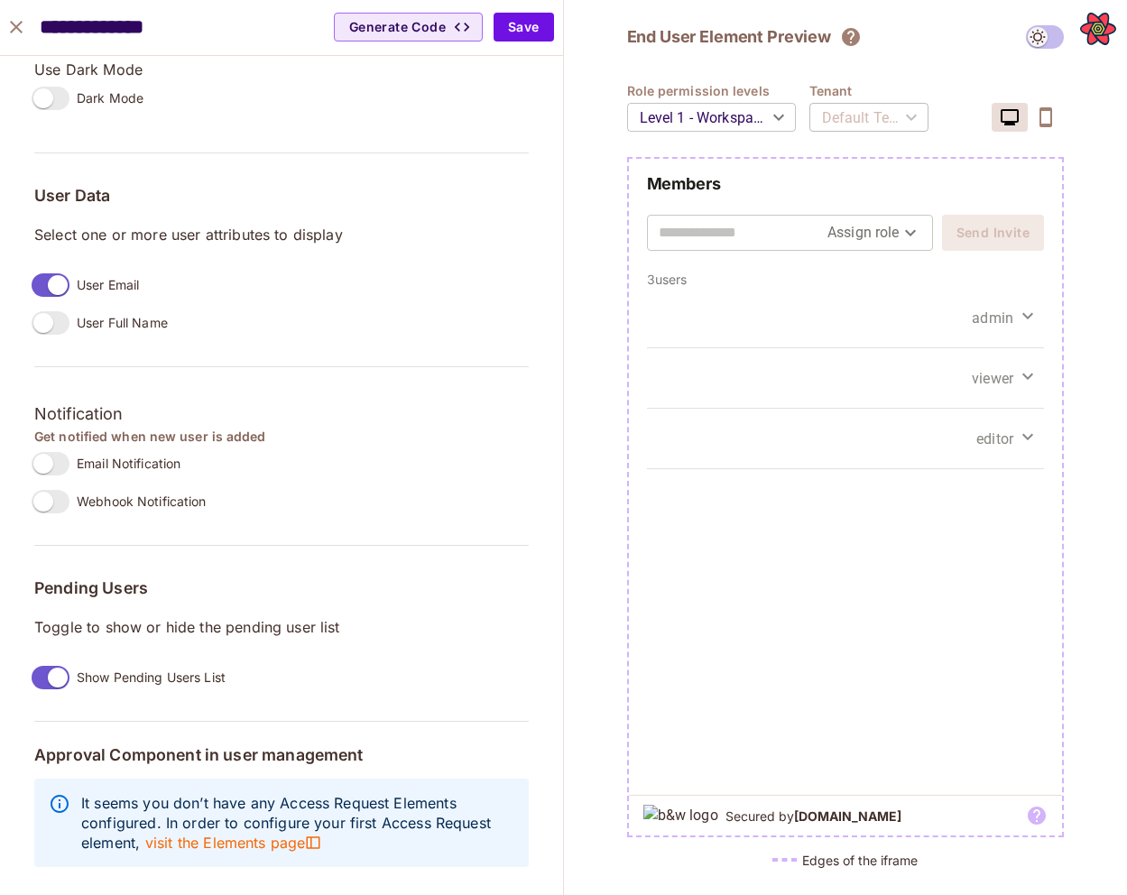
scroll to position [1271, 0]
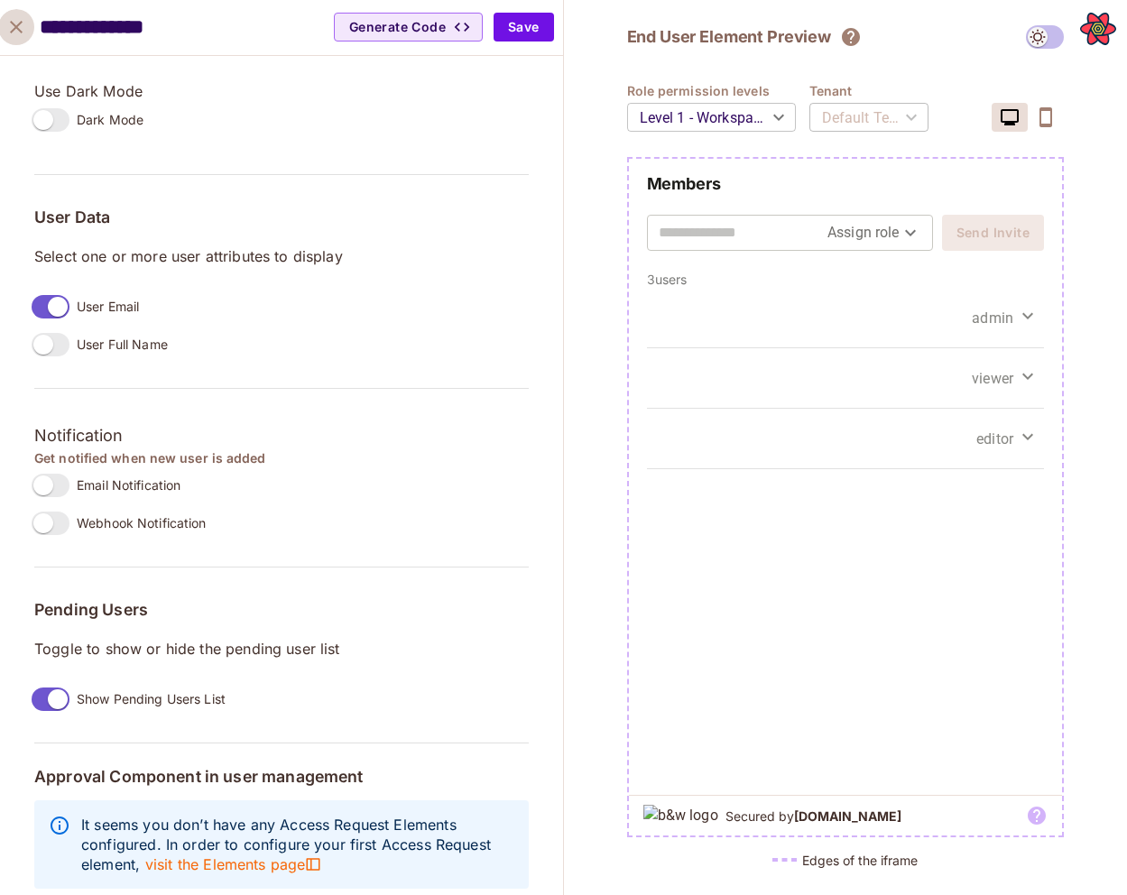
click at [28, 19] on button "close" at bounding box center [16, 27] width 36 height 36
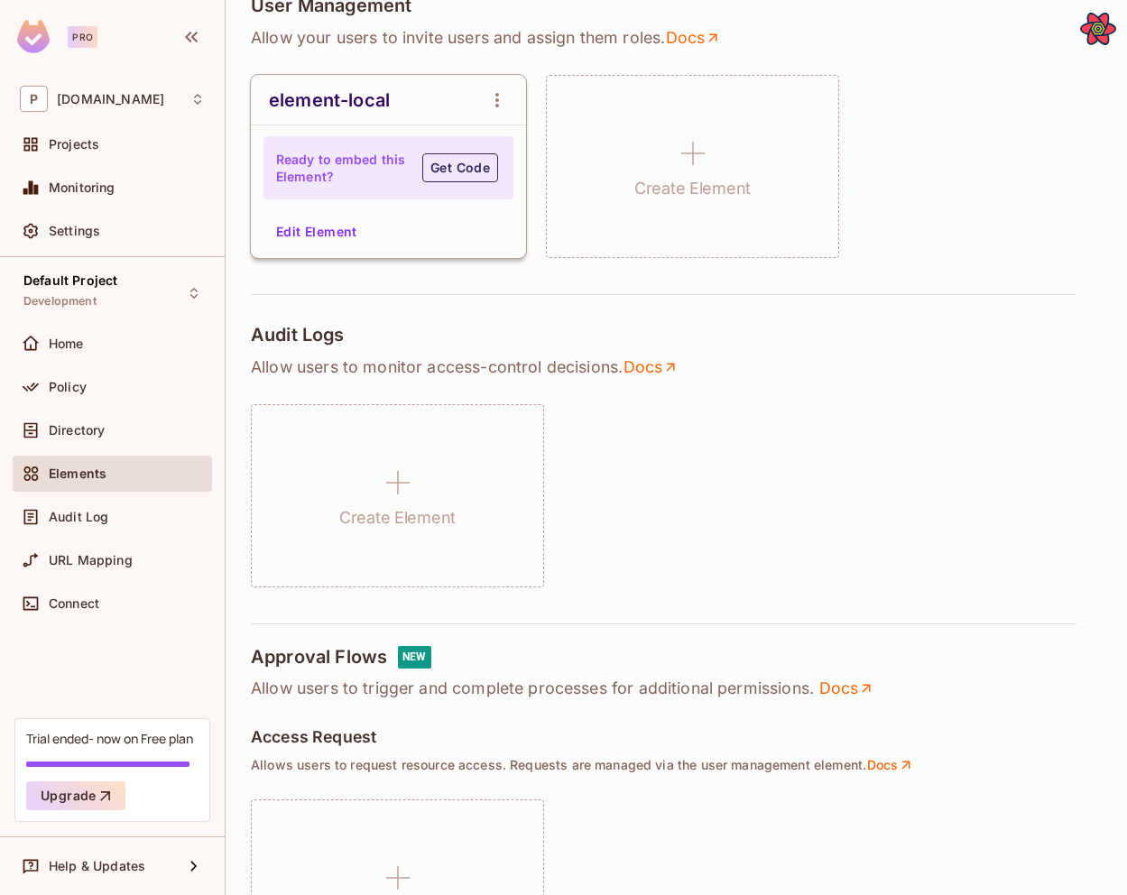
click at [433, 180] on button "Get Code" at bounding box center [460, 167] width 76 height 29
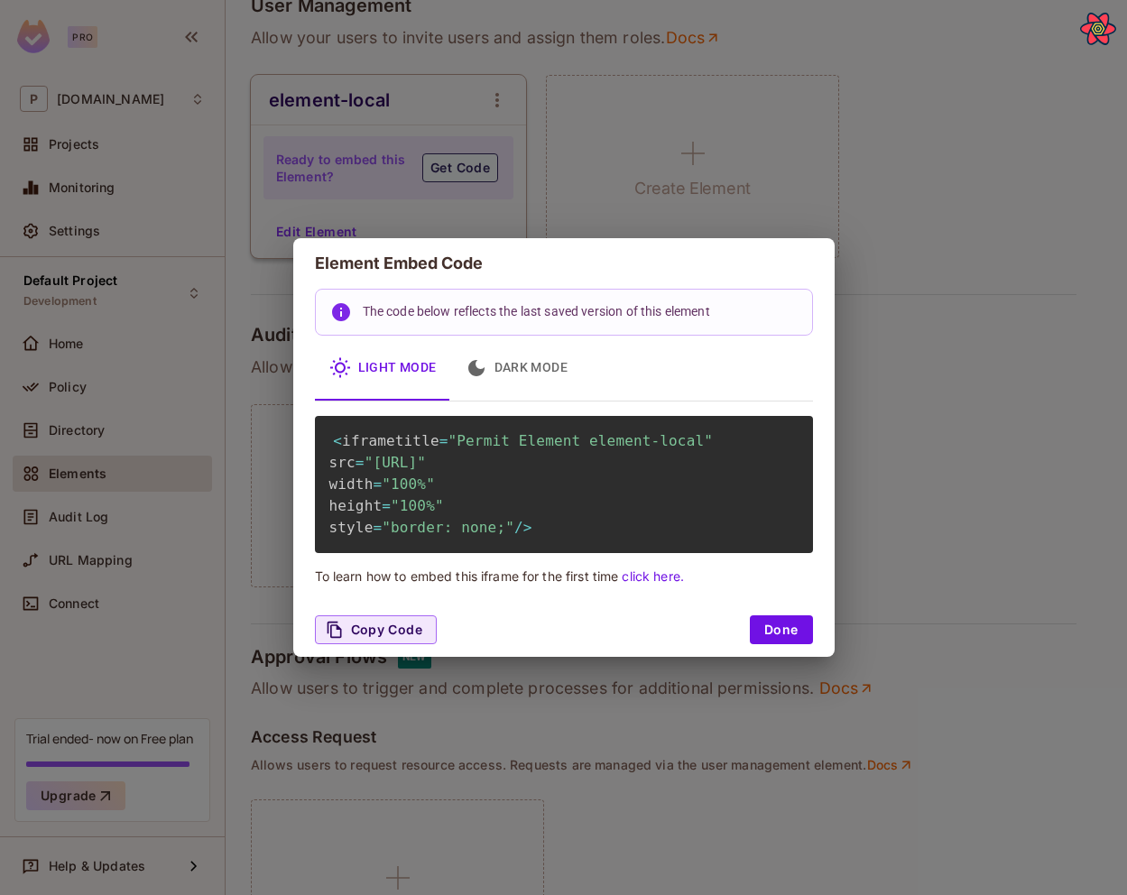
scroll to position [0, 6]
drag, startPoint x: 373, startPoint y: 465, endPoint x: 786, endPoint y: 485, distance: 413.6
click at [426, 471] on span ""http://localhost:3000/embed/element-local?envId=5bca724198c94fa5bdb76d667f191f…" at bounding box center [394, 462] width 61 height 17
copy span "http://localhost:3000/embed/element-local?envId=5bca724198c94fa5bdb76d667f191fe…"
click at [785, 644] on button "Done" at bounding box center [781, 629] width 63 height 29
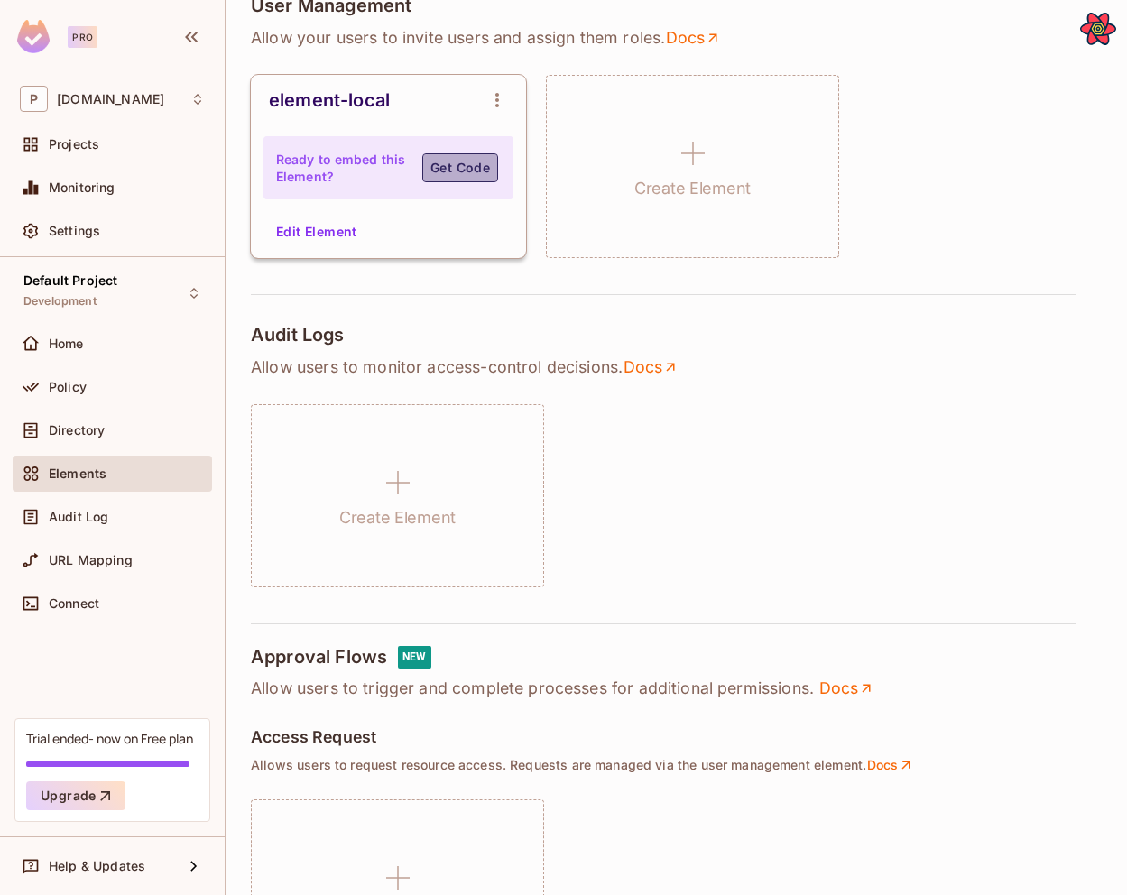
click at [450, 180] on button "Get Code" at bounding box center [460, 167] width 76 height 29
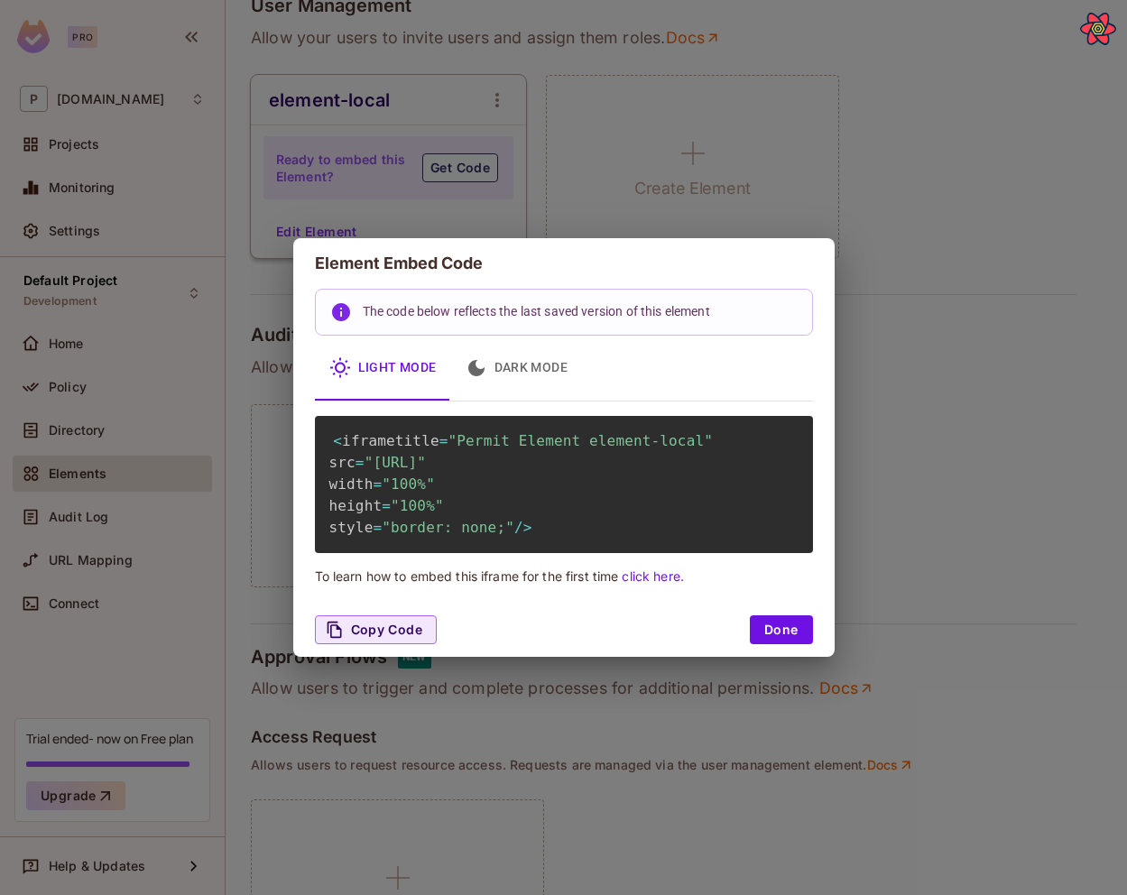
drag, startPoint x: 372, startPoint y: 460, endPoint x: 793, endPoint y: 483, distance: 421.9
click at [426, 471] on span ""http://localhost:3000/embed/element-local?envId=5bca724198c94fa5bdb76d667f191f…" at bounding box center [394, 462] width 61 height 17
copy span "http://localhost:3000/embed/element-local?envId=5bca724198c94fa5bdb76d667f191fe…"
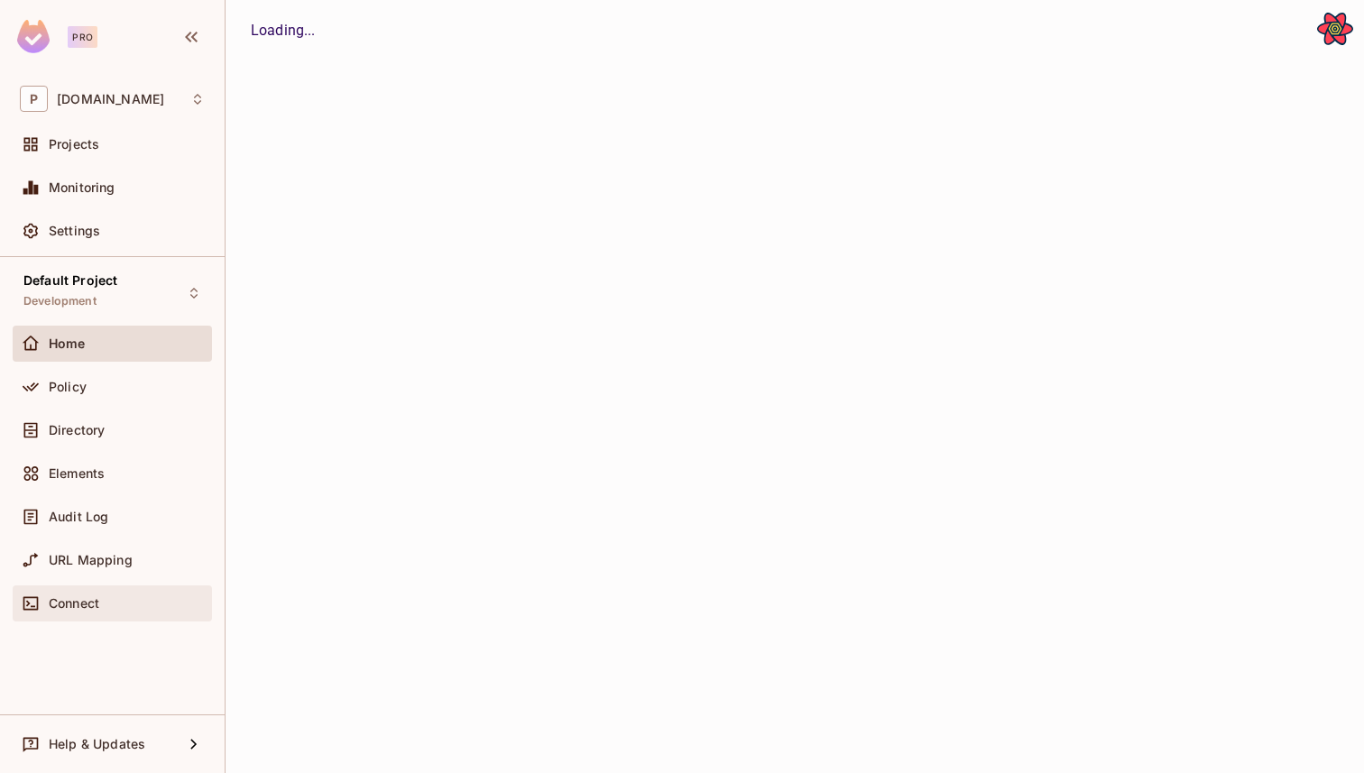
click at [81, 593] on div "Connect" at bounding box center [112, 604] width 185 height 22
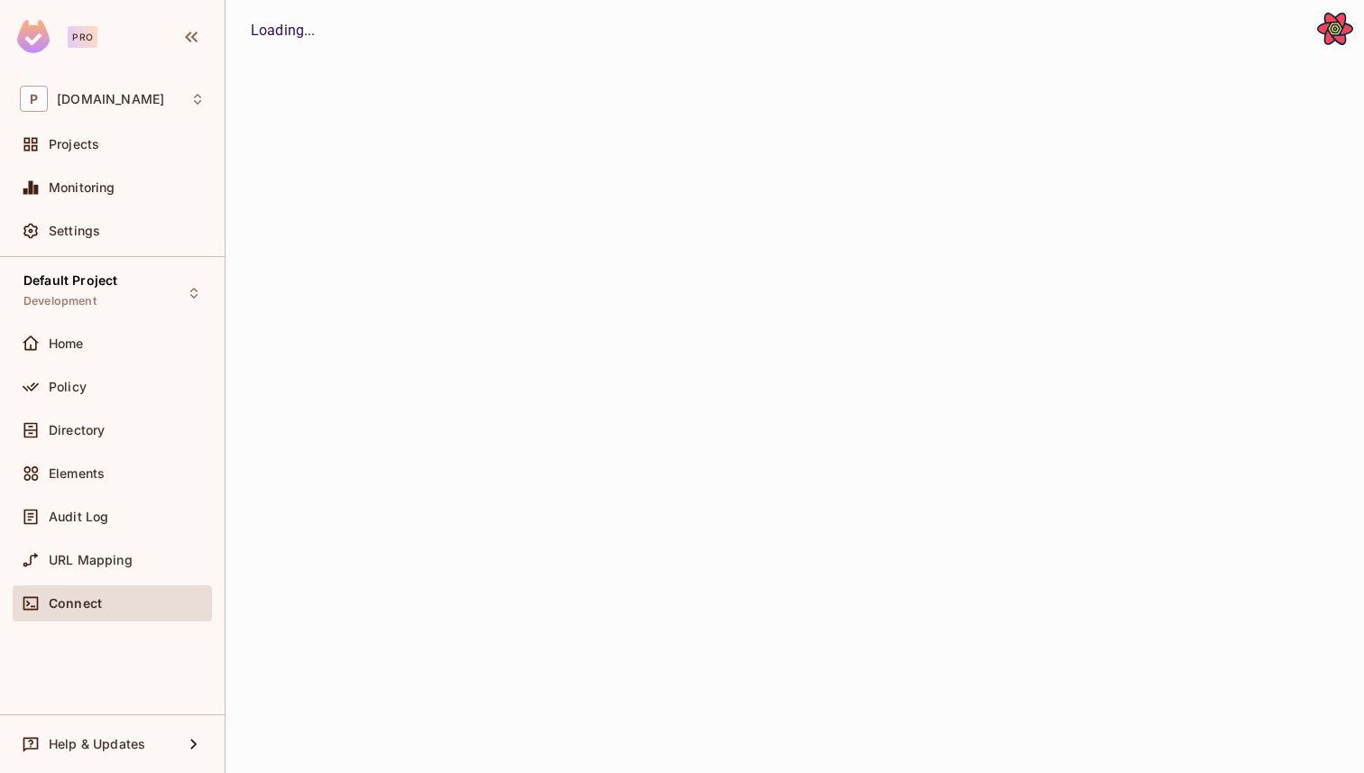
click at [81, 492] on div "Elements" at bounding box center [112, 477] width 199 height 43
click at [81, 488] on div "Elements" at bounding box center [112, 474] width 199 height 36
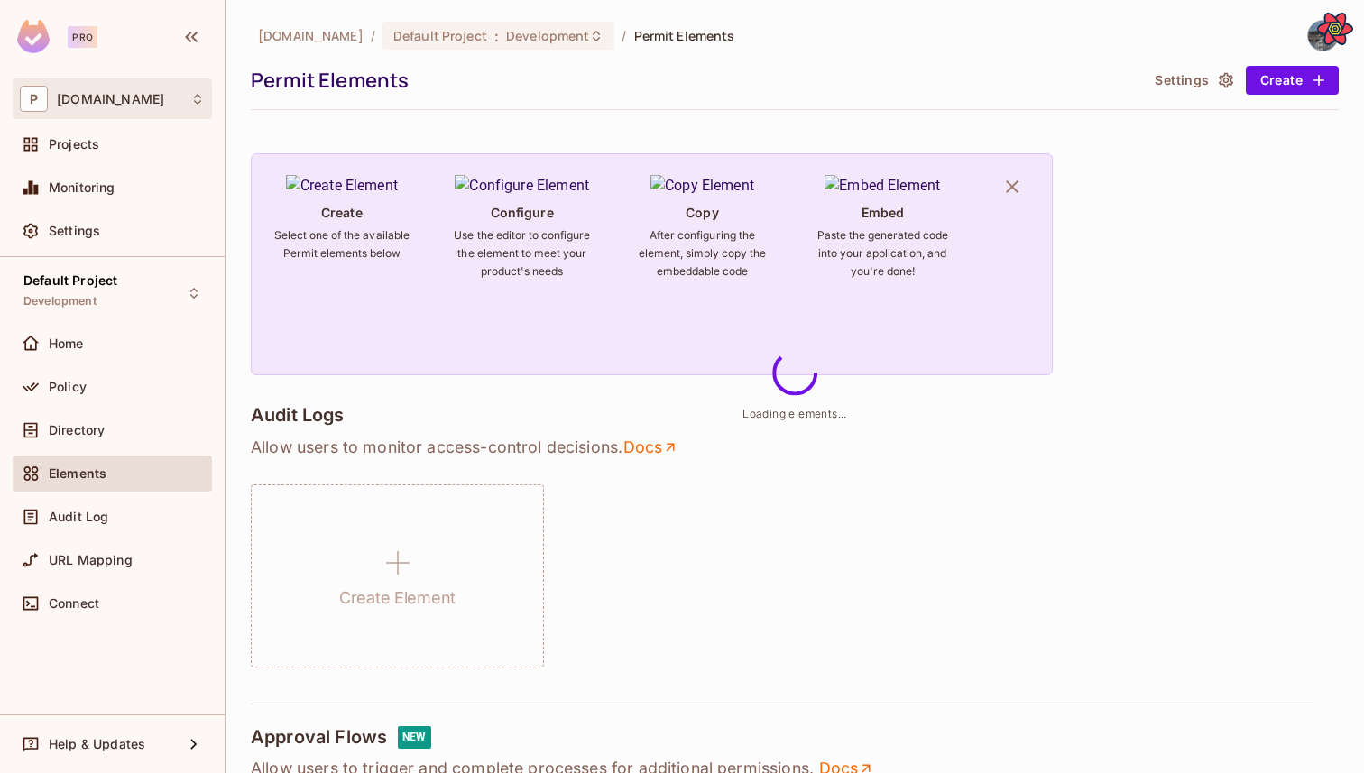
click at [158, 89] on div "P [DOMAIN_NAME]" at bounding box center [112, 99] width 185 height 26
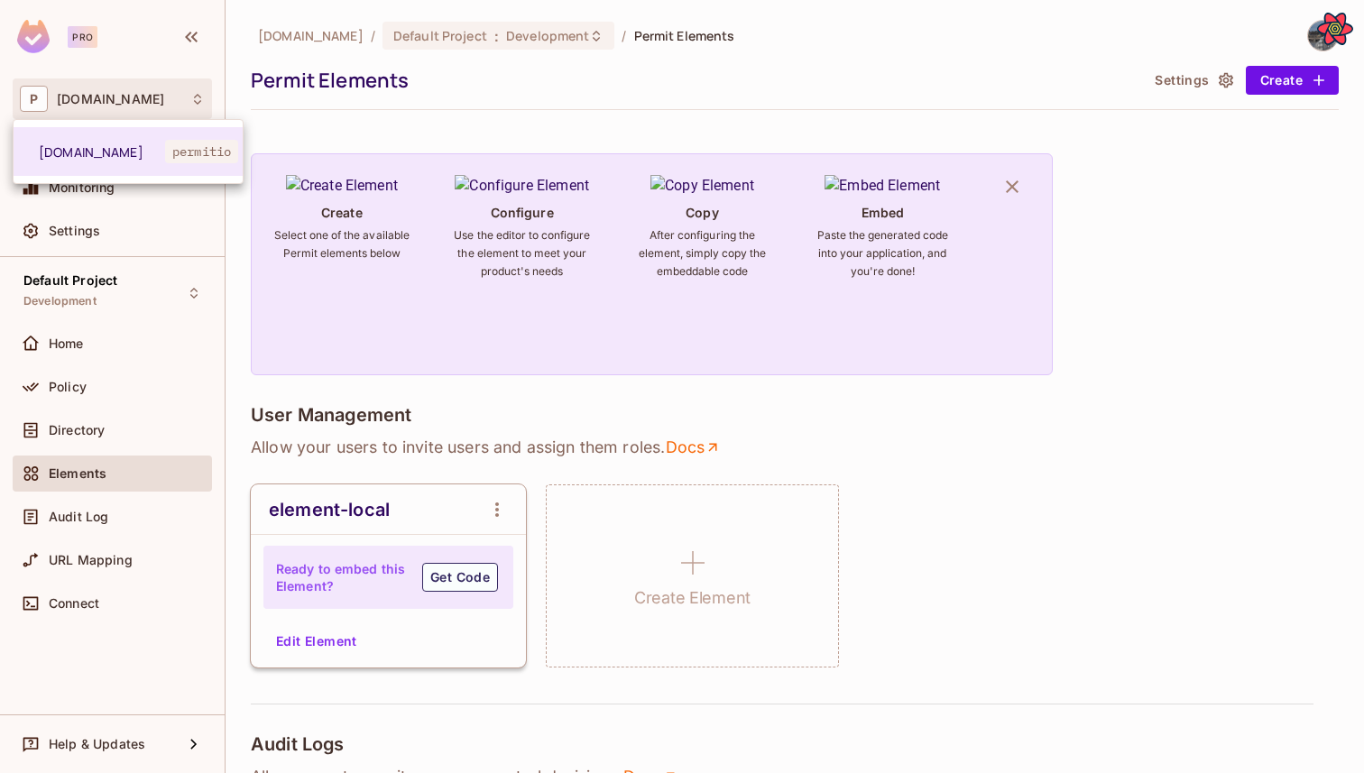
click at [502, 116] on div at bounding box center [682, 386] width 1364 height 773
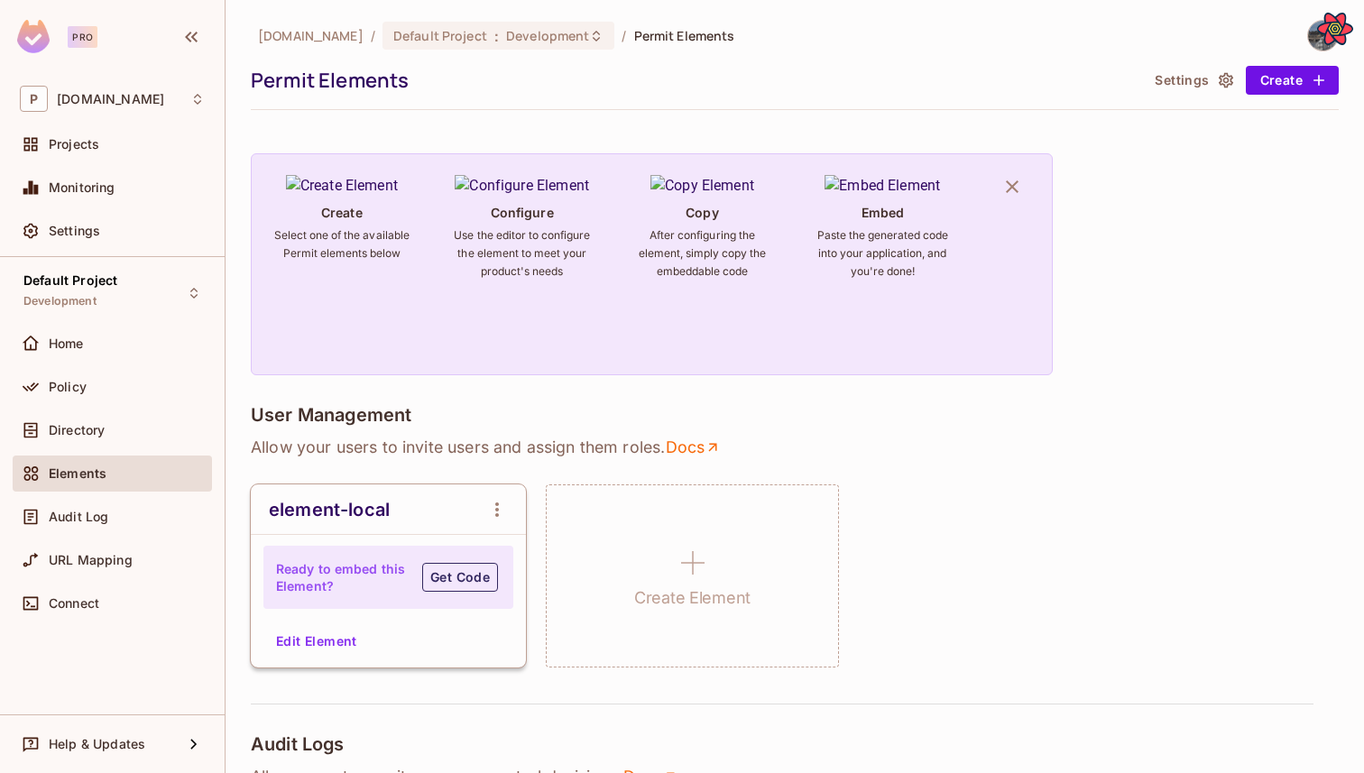
click at [454, 575] on button "Get Code" at bounding box center [460, 577] width 76 height 29
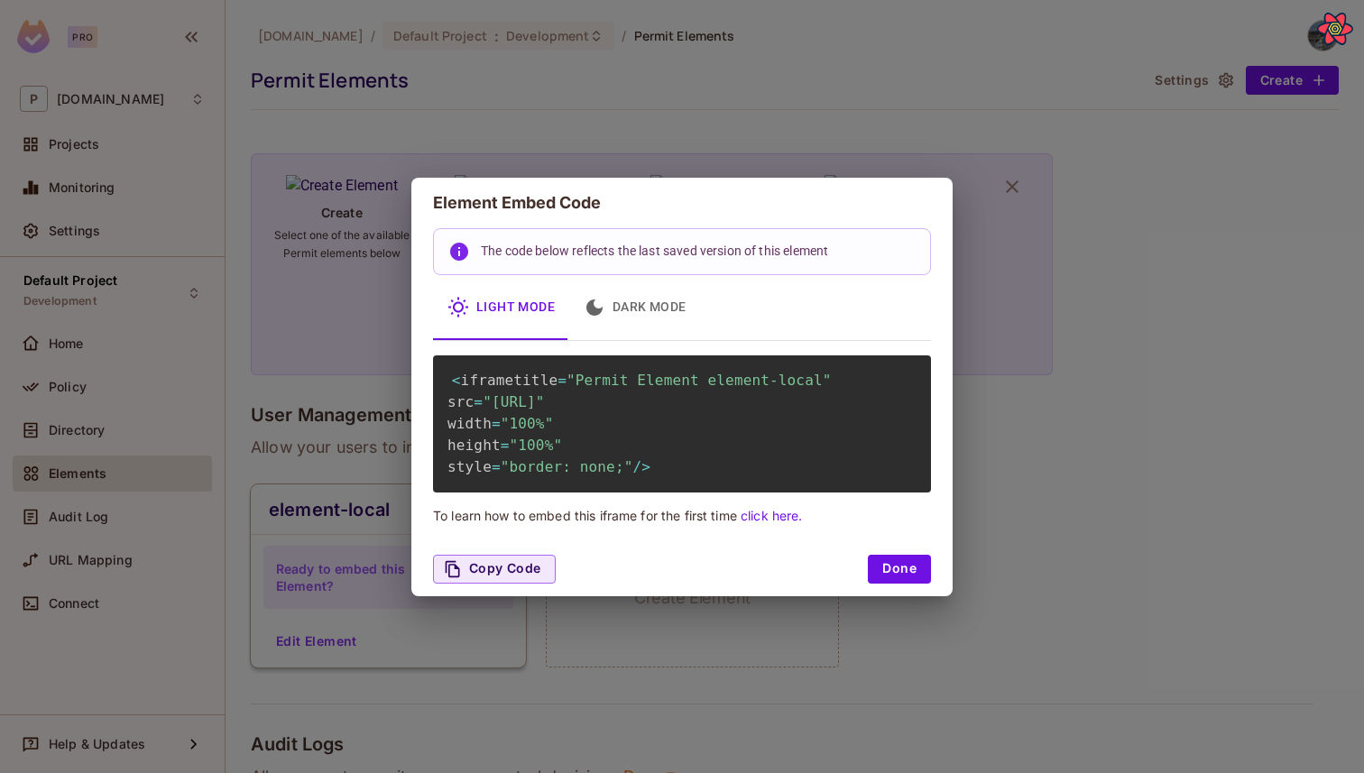
drag, startPoint x: 493, startPoint y: 401, endPoint x: 916, endPoint y: 431, distance: 423.2
click at [544, 410] on span ""http://localhost:3000/embed/element-local?envId=5bca724198c94fa5bdb76d667f191f…" at bounding box center [513, 401] width 61 height 17
copy span "http://localhost:3000/embed/element-local?envId=5bca724198c94fa5bdb76d667f191fe…"
click at [706, 119] on div "Element Embed Code The code below reflects the last saved version of this eleme…" at bounding box center [682, 386] width 1364 height 773
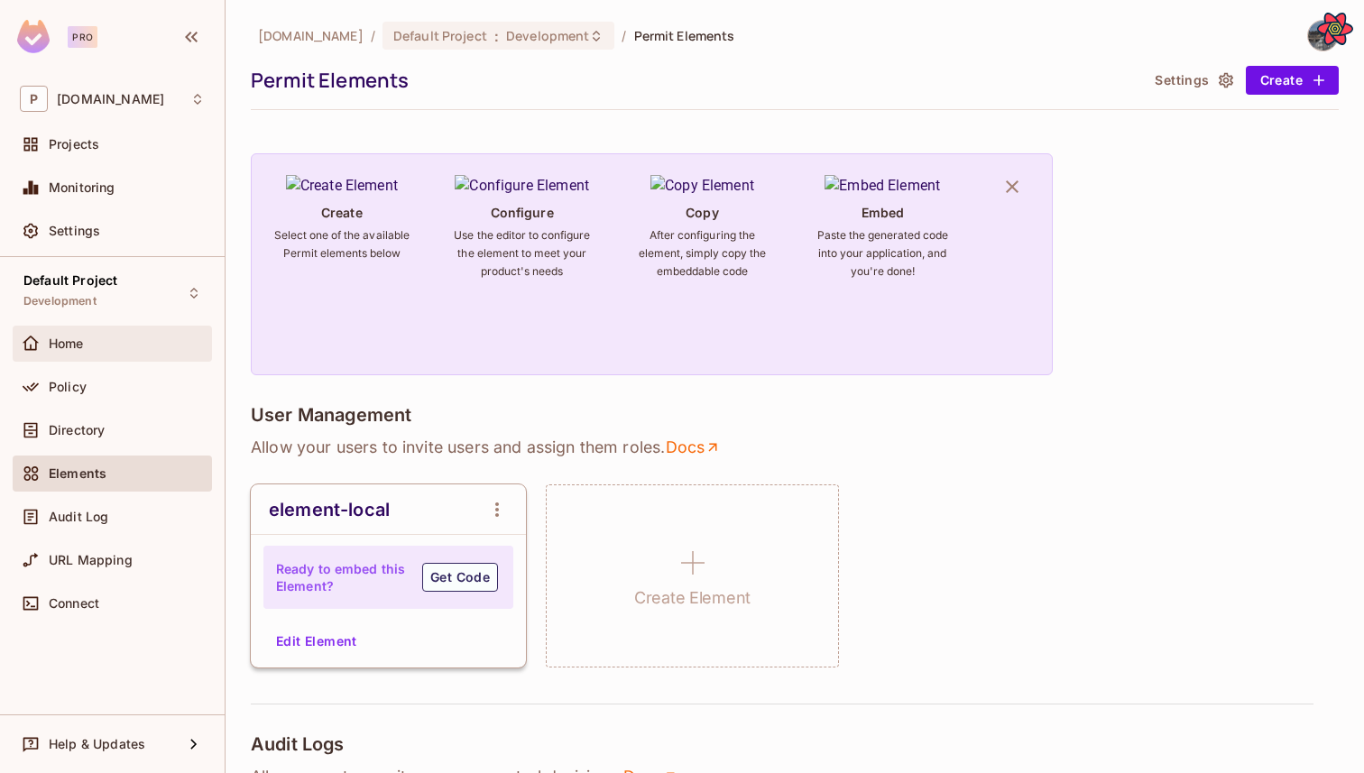
click at [87, 338] on div "Home" at bounding box center [127, 343] width 156 height 14
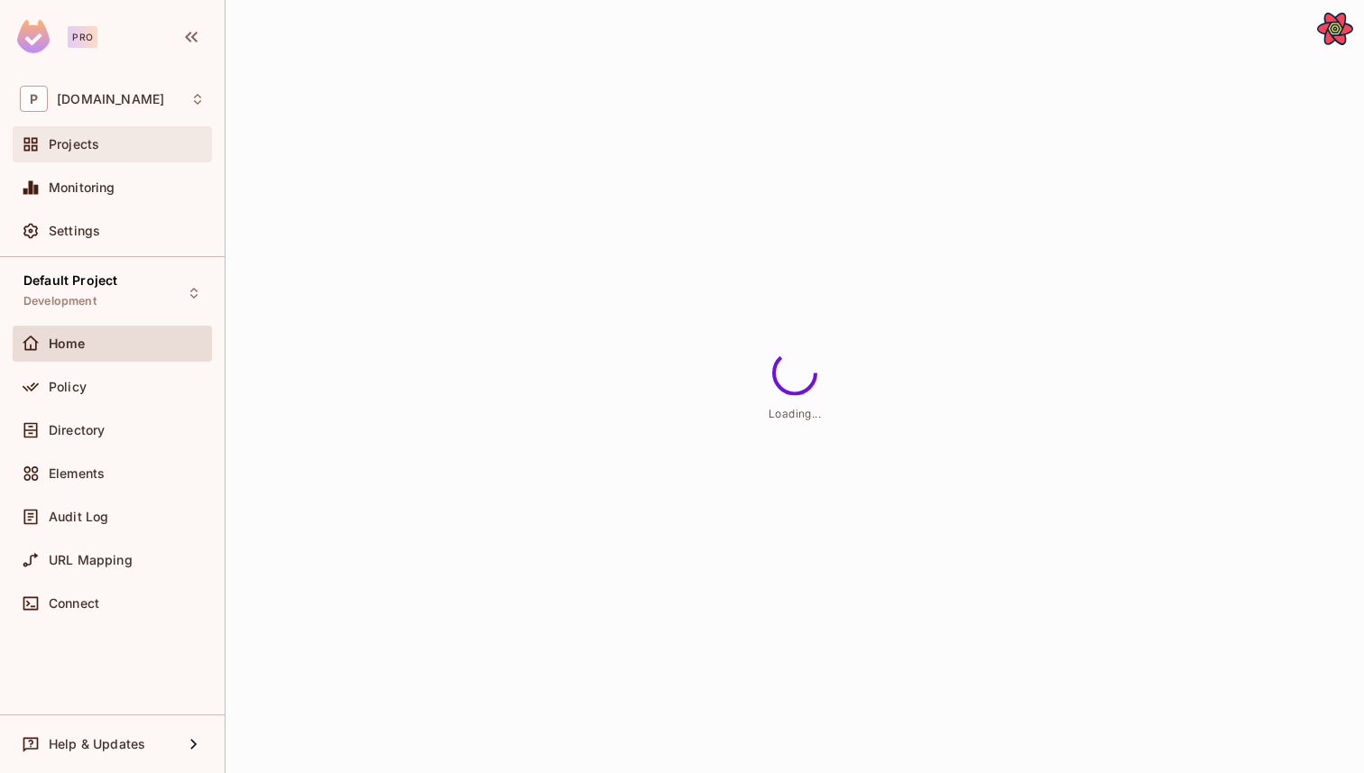
click at [150, 154] on div "Projects" at bounding box center [112, 145] width 185 height 22
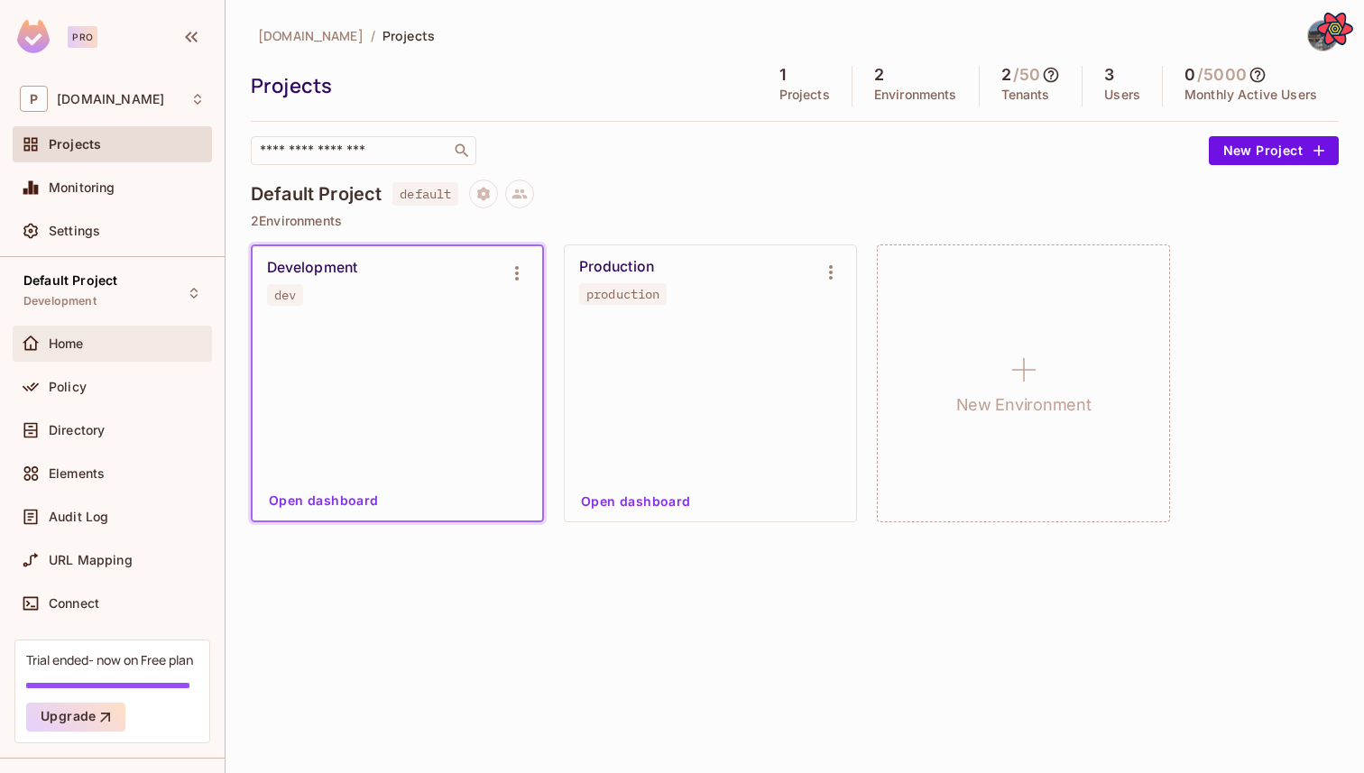
click at [148, 351] on div "Home" at bounding box center [112, 344] width 185 height 22
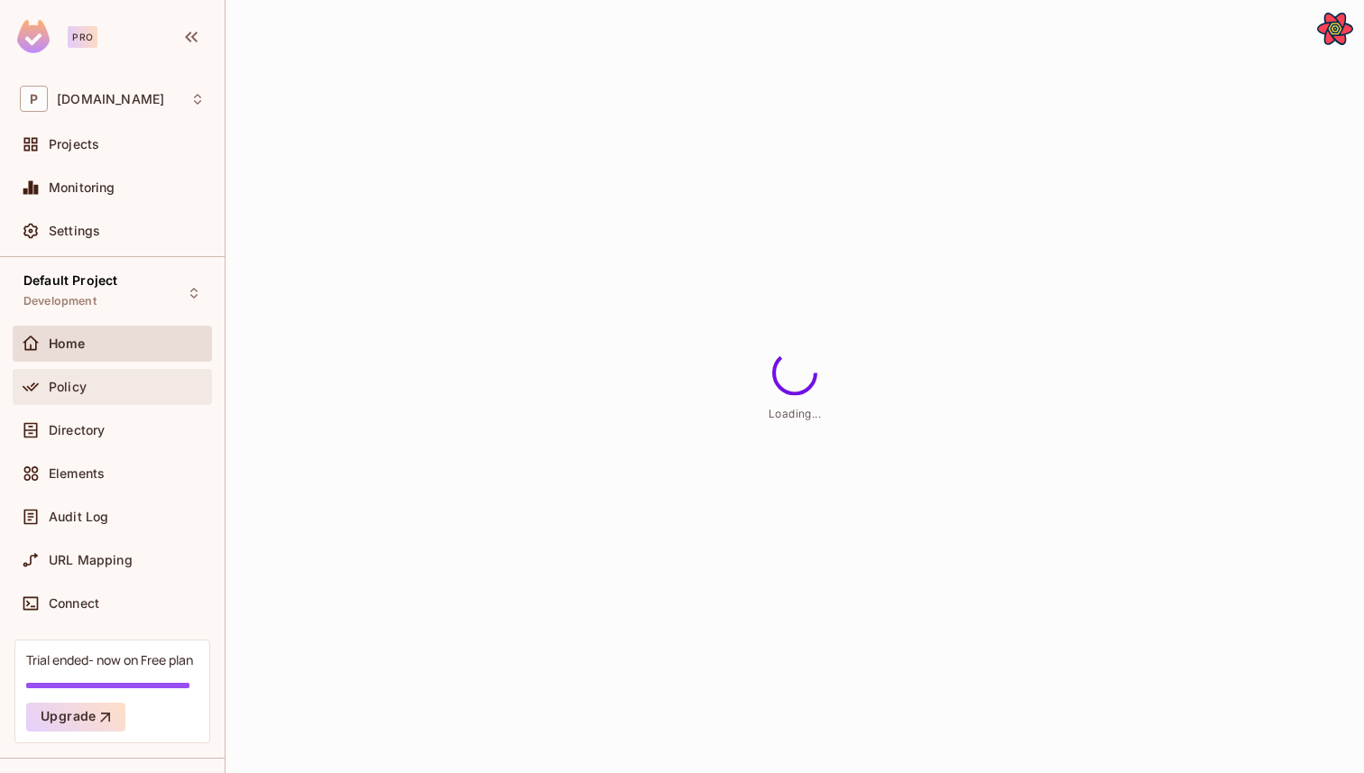
click at [140, 382] on div "Policy" at bounding box center [127, 387] width 156 height 14
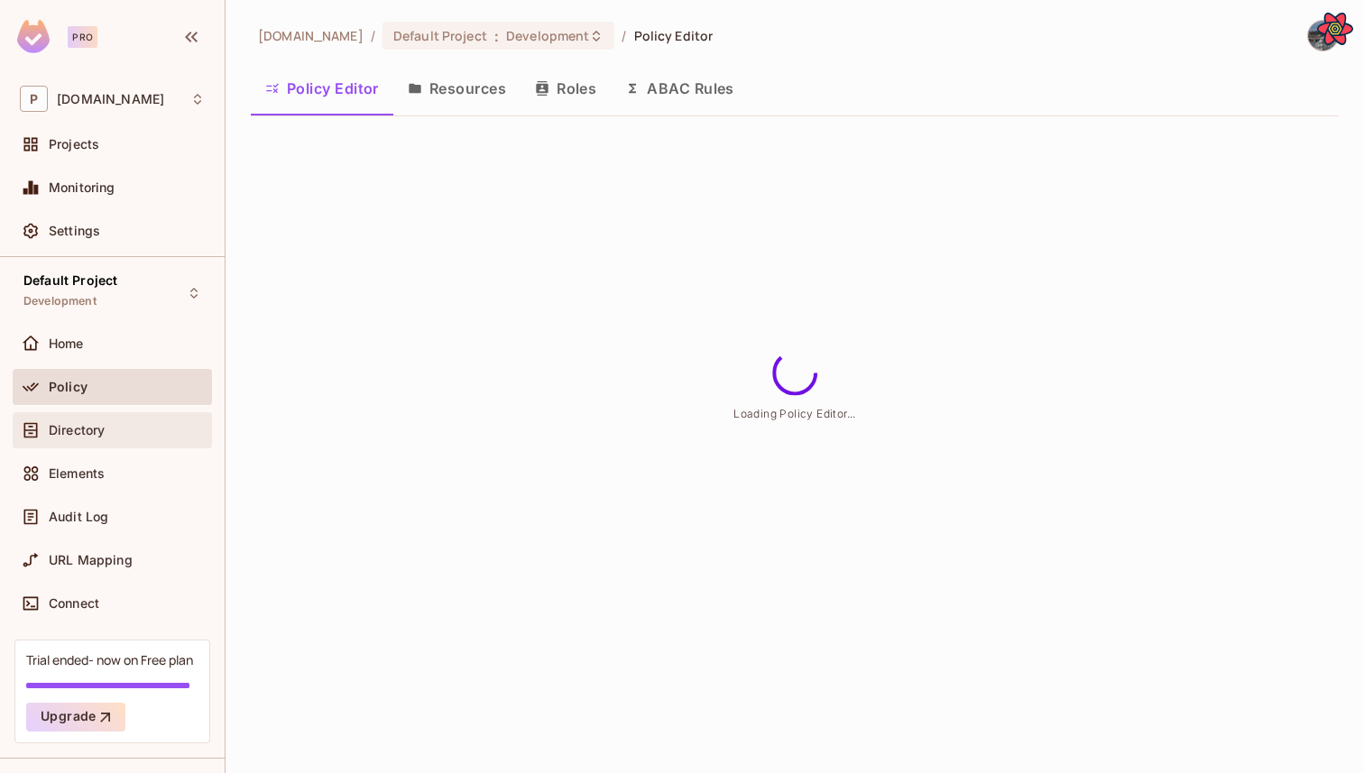
click at [152, 435] on div "Directory" at bounding box center [127, 430] width 156 height 14
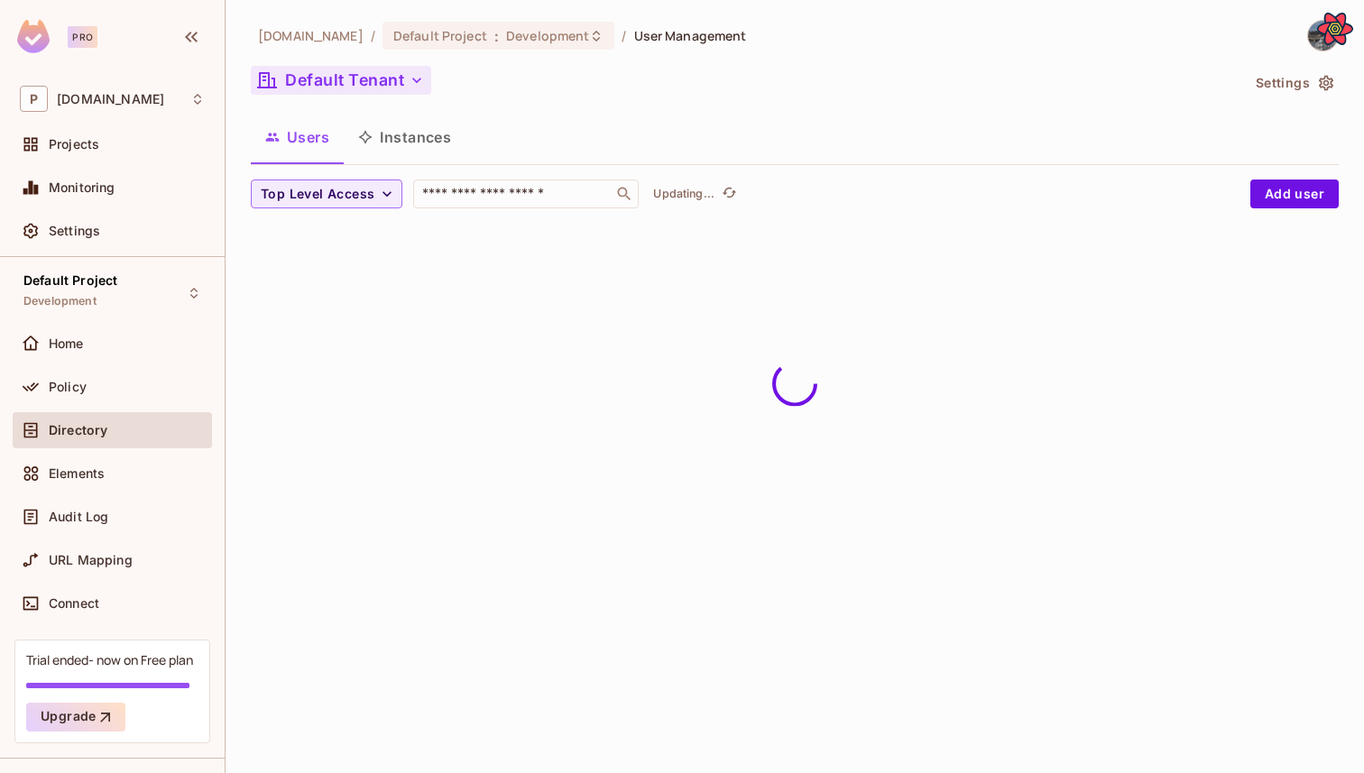
click at [379, 88] on button "Default Tenant" at bounding box center [341, 80] width 180 height 29
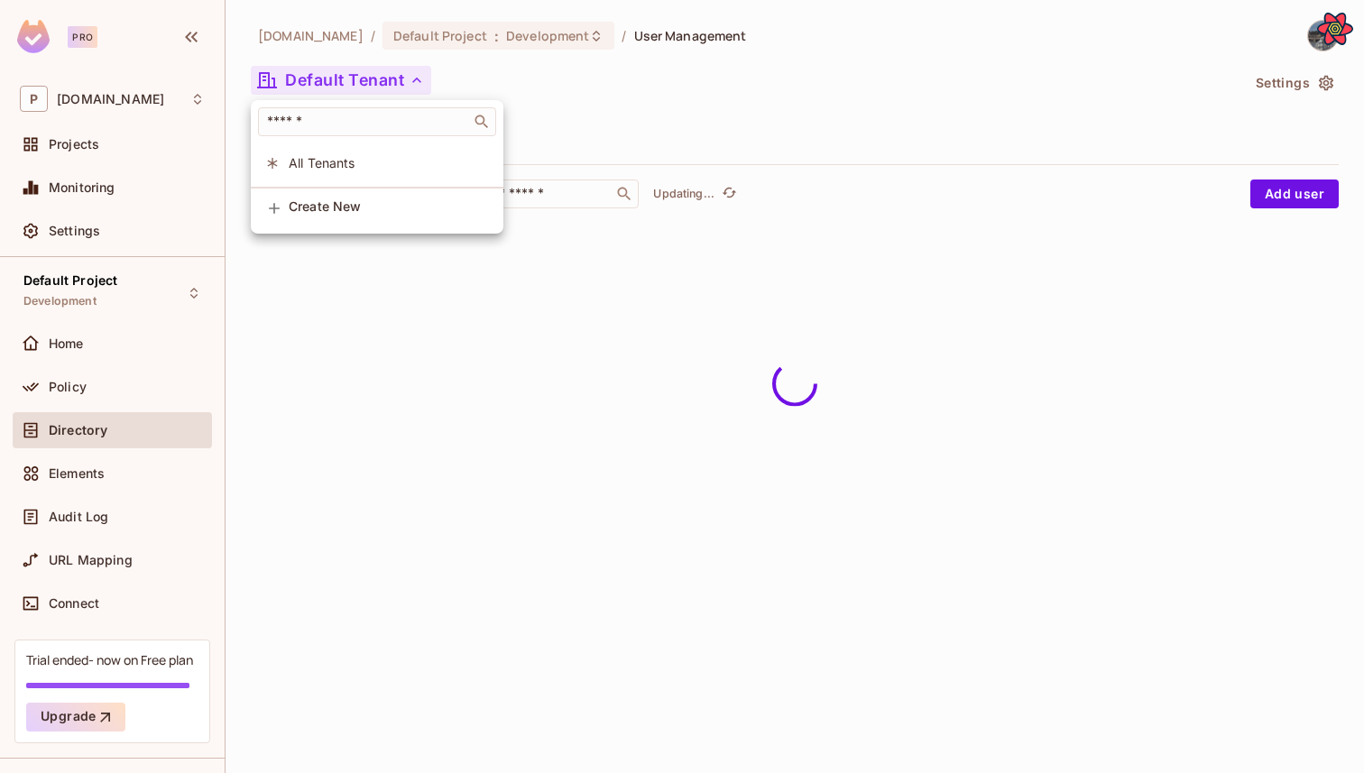
click at [623, 75] on div at bounding box center [682, 386] width 1364 height 773
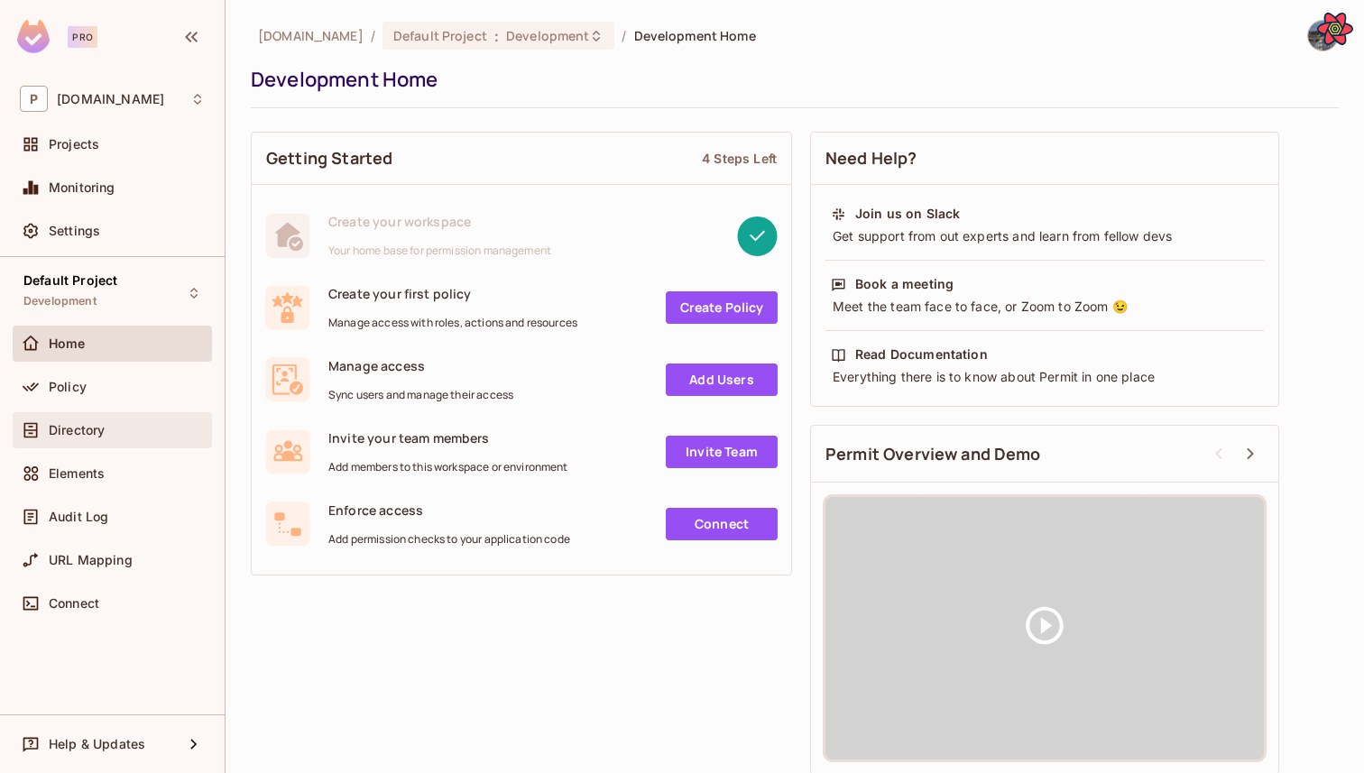
click at [86, 433] on span "Directory" at bounding box center [77, 430] width 56 height 14
